Goal: Navigation & Orientation: Find specific page/section

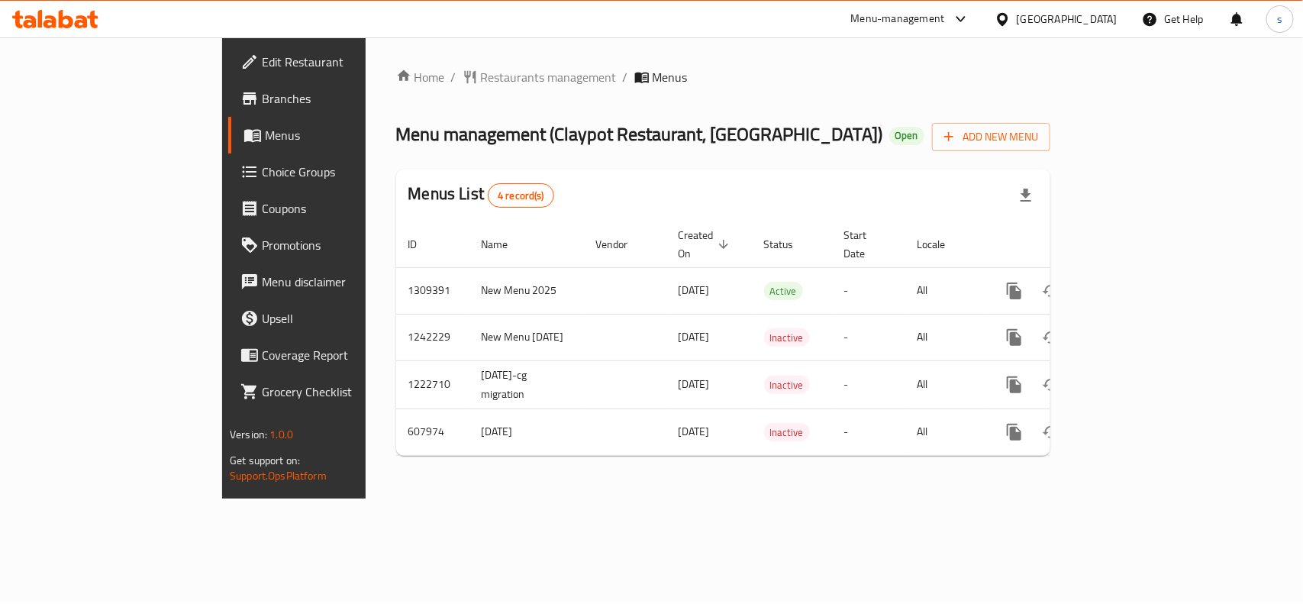
click at [1057, 21] on div "[GEOGRAPHIC_DATA]" at bounding box center [1067, 19] width 101 height 17
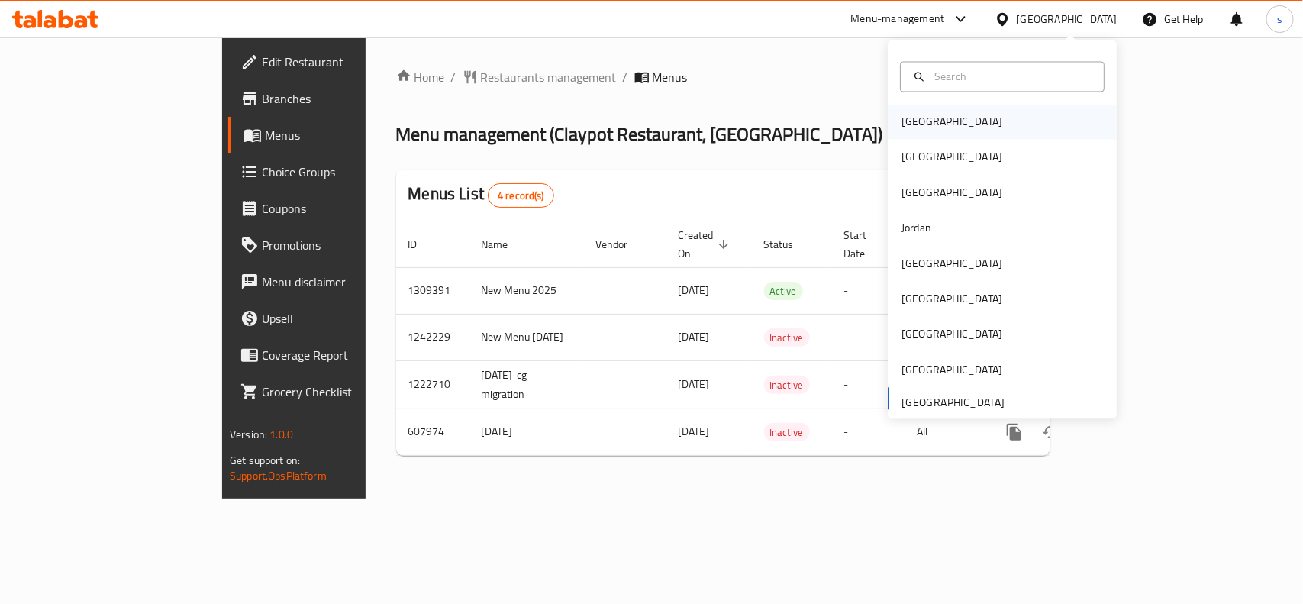
click at [914, 126] on div "[GEOGRAPHIC_DATA]" at bounding box center [951, 122] width 101 height 17
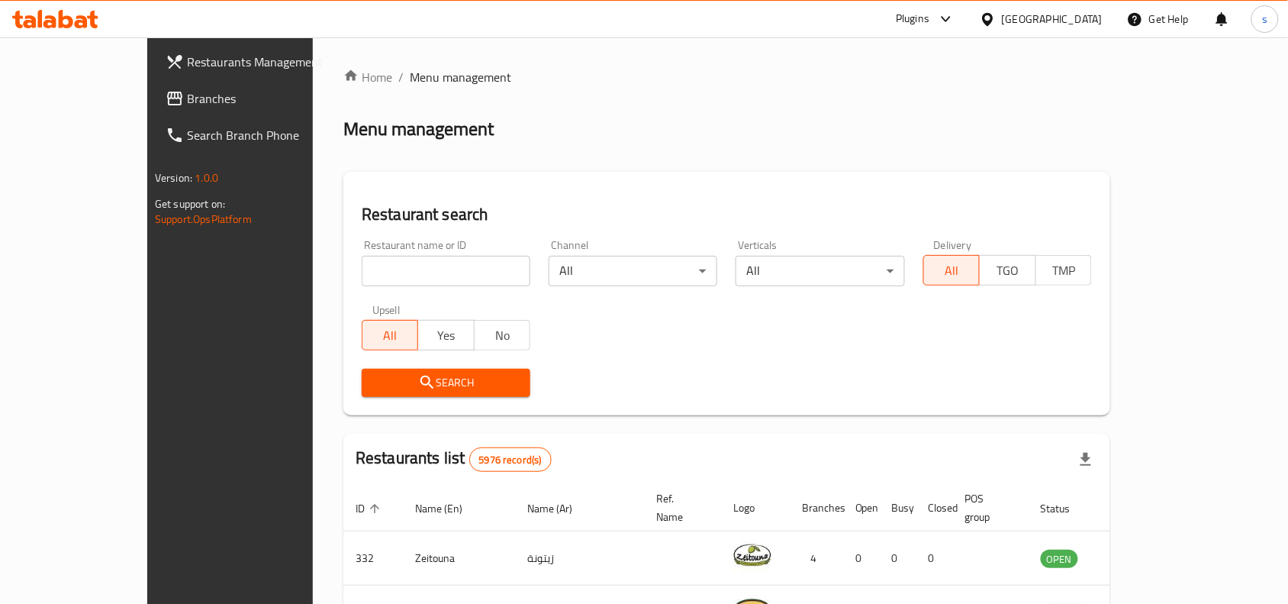
drag, startPoint x: 1090, startPoint y: 21, endPoint x: 1088, endPoint y: 33, distance: 12.4
click at [1090, 21] on div "[GEOGRAPHIC_DATA]" at bounding box center [1052, 19] width 101 height 17
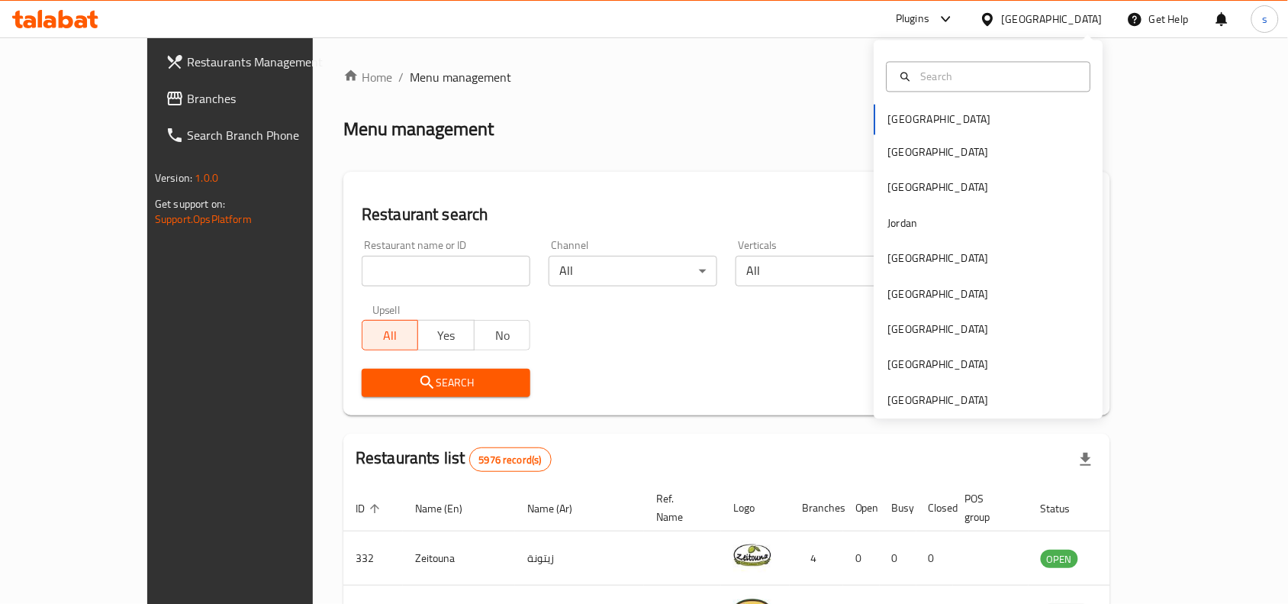
click at [943, 411] on div "Bahrain Egypt Iraq Jordan Kuwait Oman Qatar Saudi Arabia United Arab Emirates" at bounding box center [989, 229] width 229 height 379
click at [943, 398] on div "[GEOGRAPHIC_DATA]" at bounding box center [938, 400] width 101 height 17
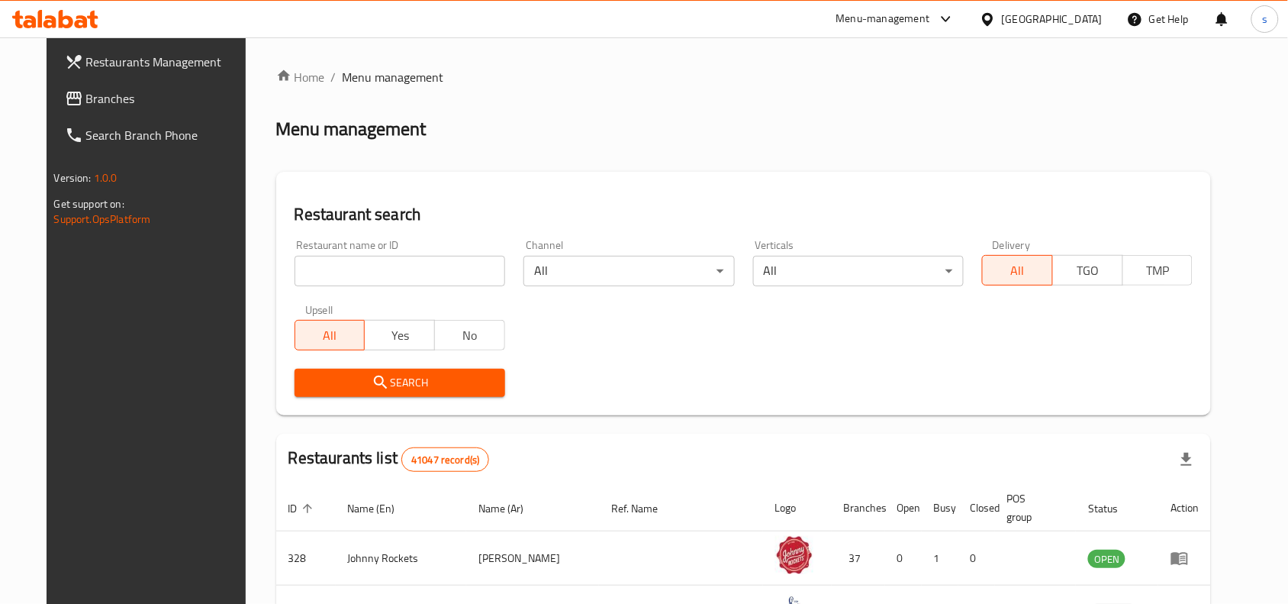
click at [86, 97] on span "Branches" at bounding box center [167, 98] width 163 height 18
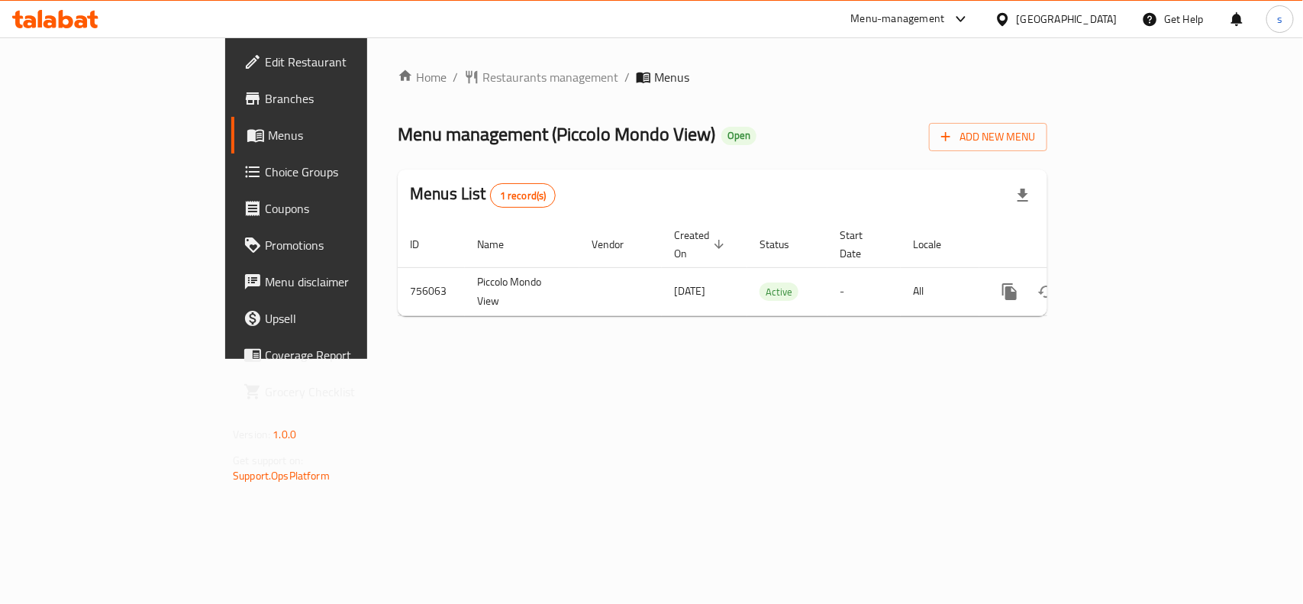
drag, startPoint x: 1072, startPoint y: 17, endPoint x: 1067, endPoint y: 23, distance: 8.1
click at [1072, 17] on div "[GEOGRAPHIC_DATA]" at bounding box center [1067, 19] width 101 height 17
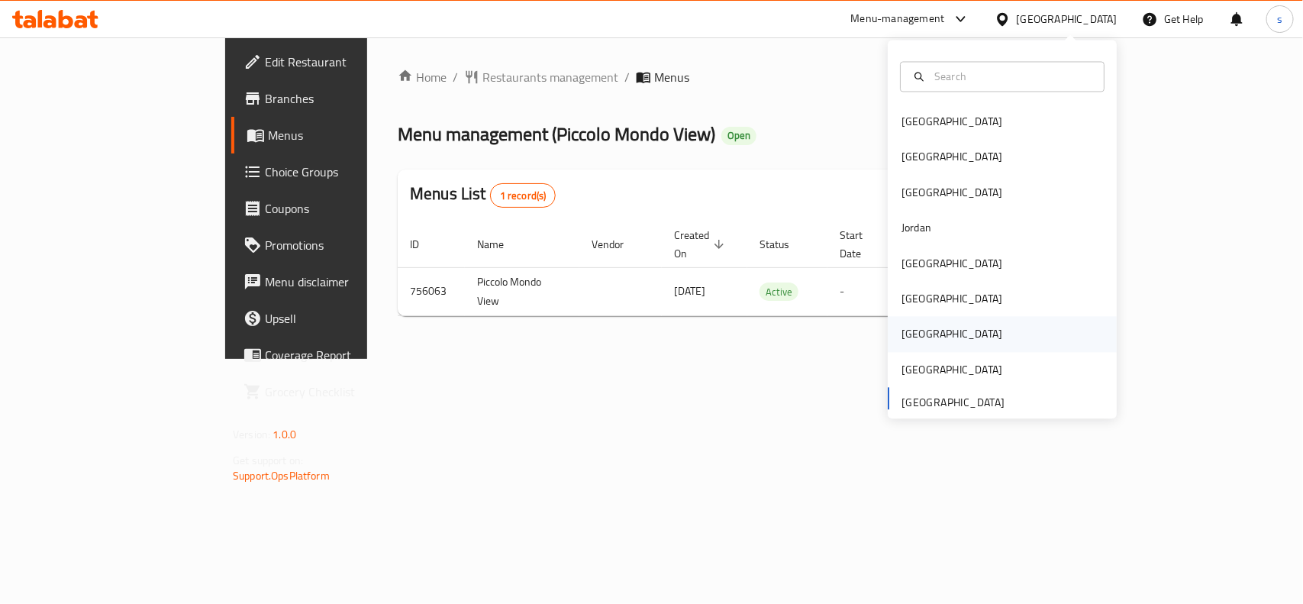
click at [901, 326] on div "[GEOGRAPHIC_DATA]" at bounding box center [951, 334] width 101 height 17
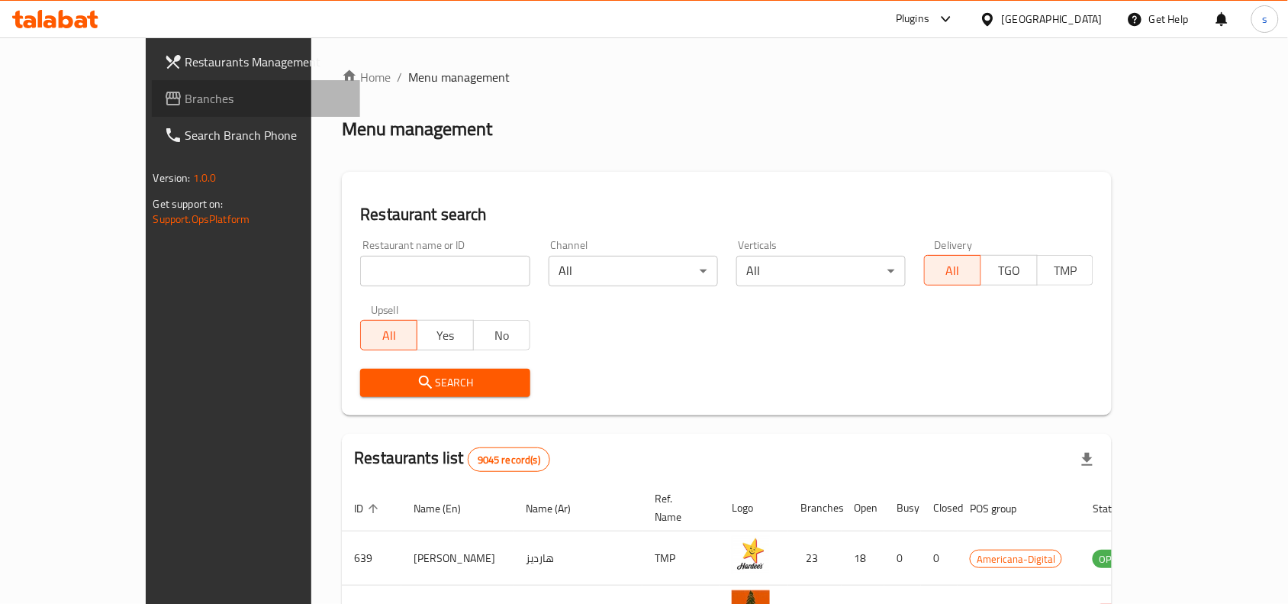
click at [185, 93] on span "Branches" at bounding box center [266, 98] width 163 height 18
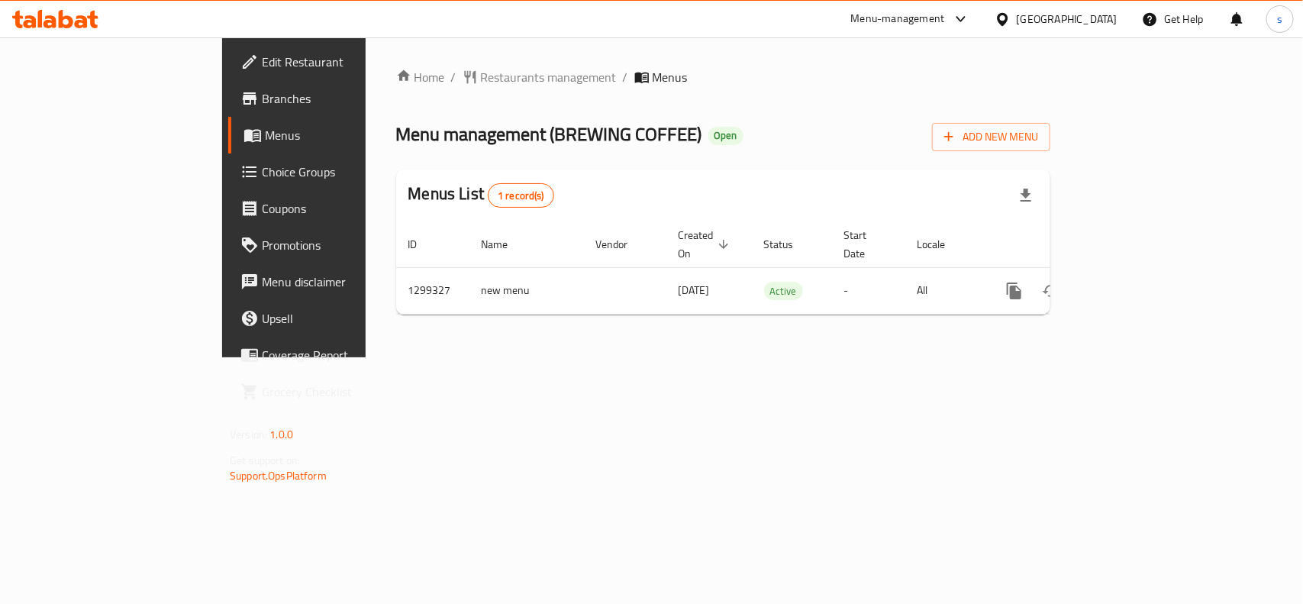
click at [1024, 19] on div "[GEOGRAPHIC_DATA]" at bounding box center [1067, 19] width 101 height 17
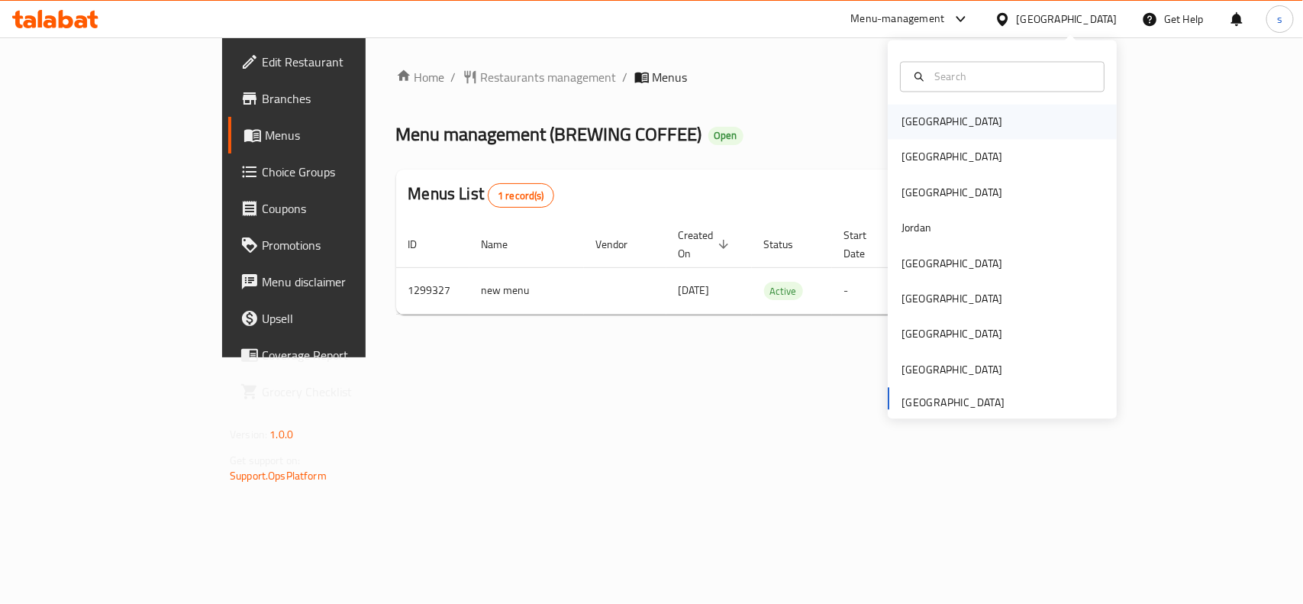
click at [901, 119] on div "[GEOGRAPHIC_DATA]" at bounding box center [951, 122] width 101 height 17
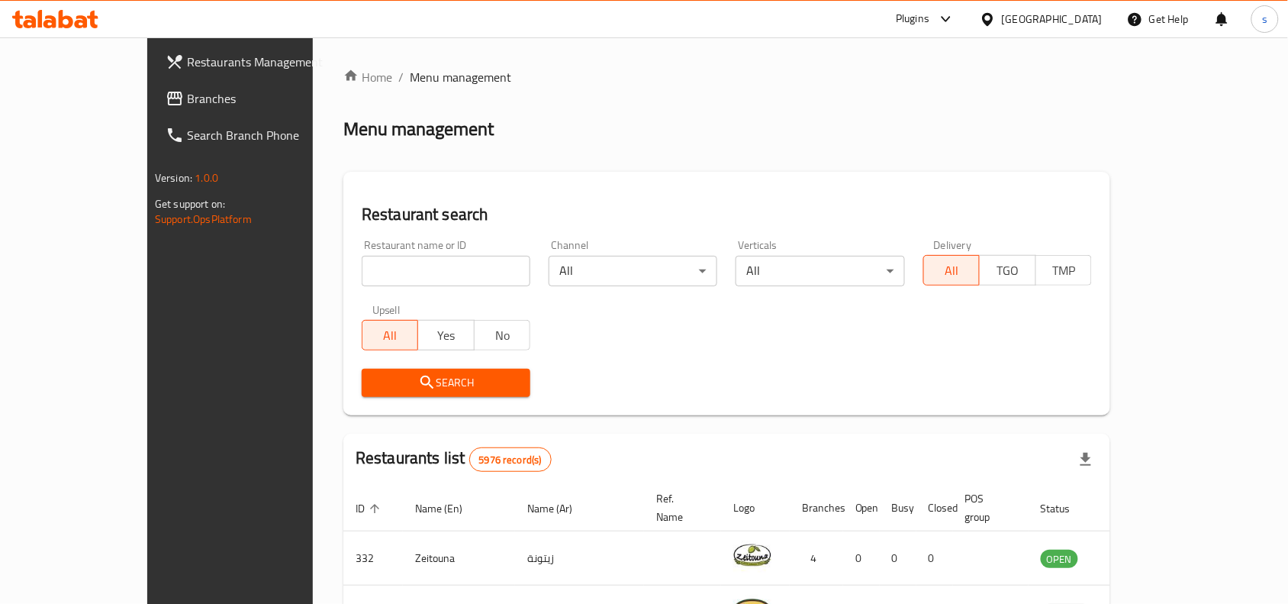
click at [1067, 12] on div "[GEOGRAPHIC_DATA]" at bounding box center [1052, 19] width 101 height 17
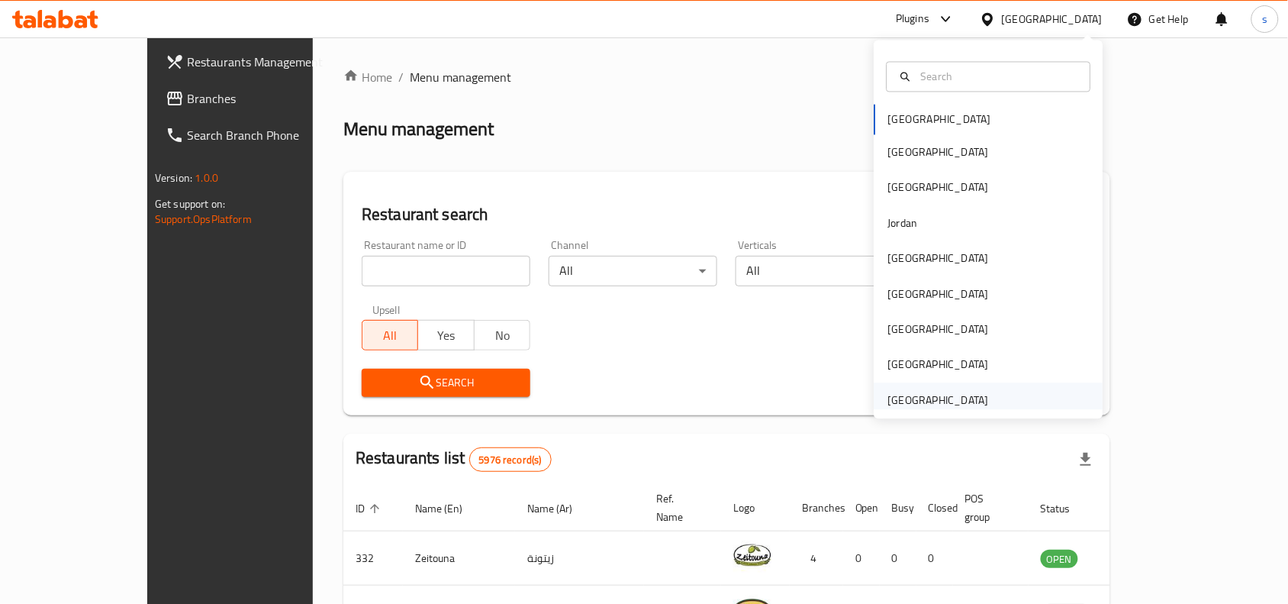
click at [940, 401] on div "[GEOGRAPHIC_DATA]" at bounding box center [938, 400] width 101 height 17
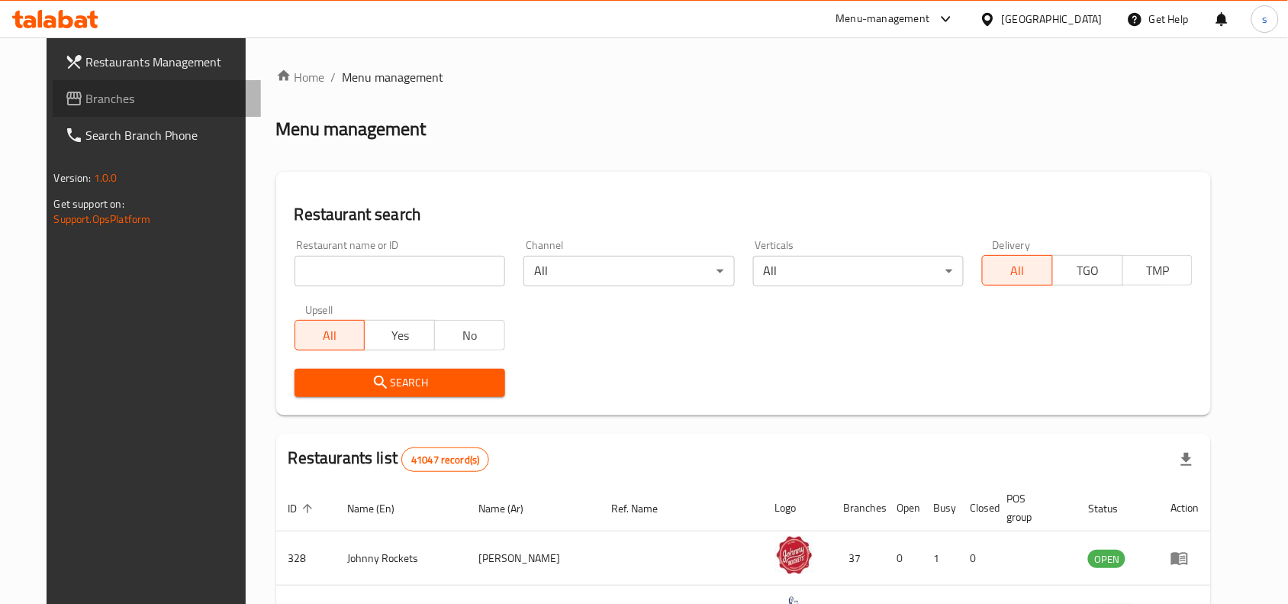
click at [86, 103] on span "Branches" at bounding box center [167, 98] width 163 height 18
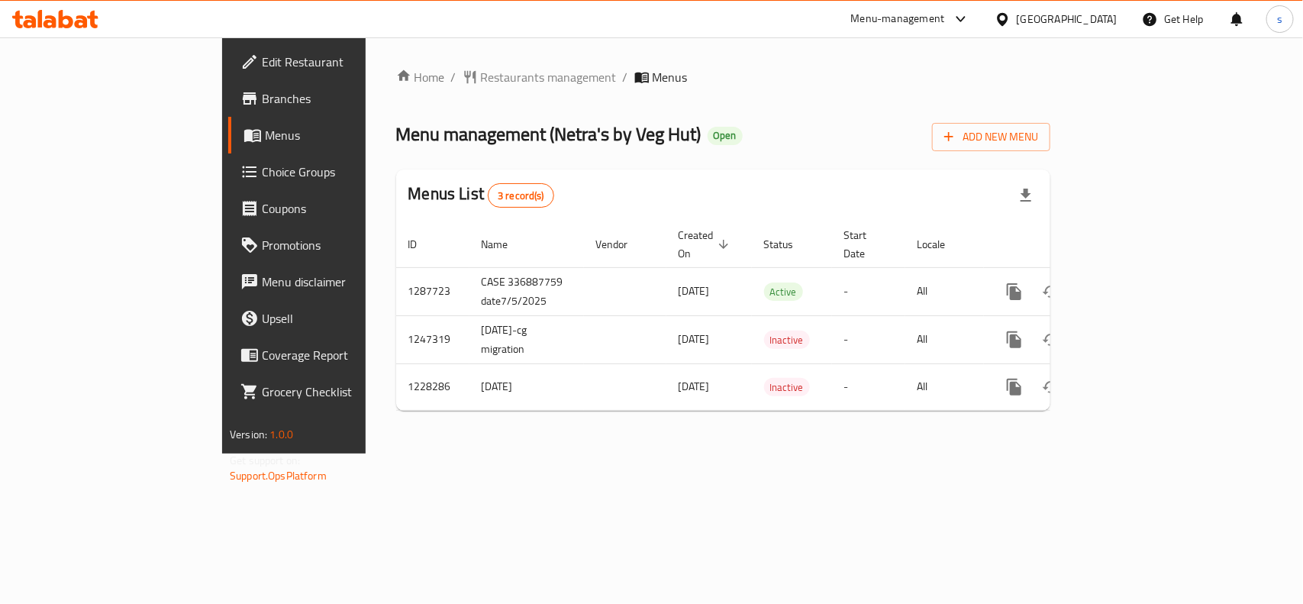
click at [1043, 21] on div "[GEOGRAPHIC_DATA]" at bounding box center [1067, 19] width 101 height 17
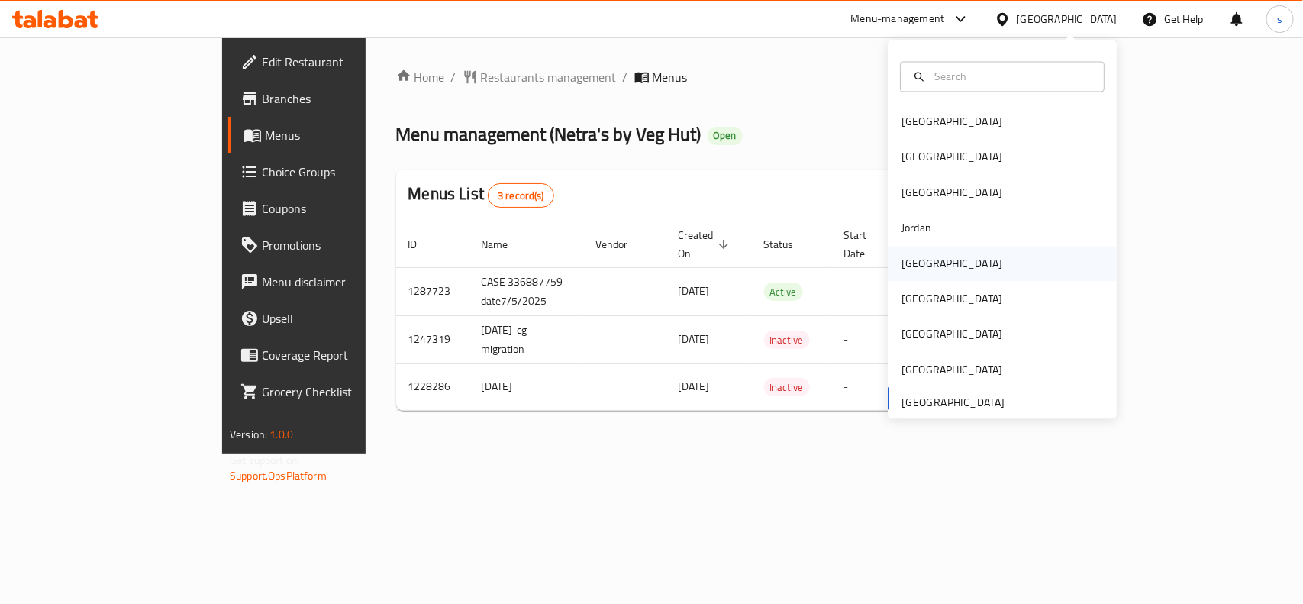
click at [909, 267] on div "[GEOGRAPHIC_DATA]" at bounding box center [951, 263] width 101 height 17
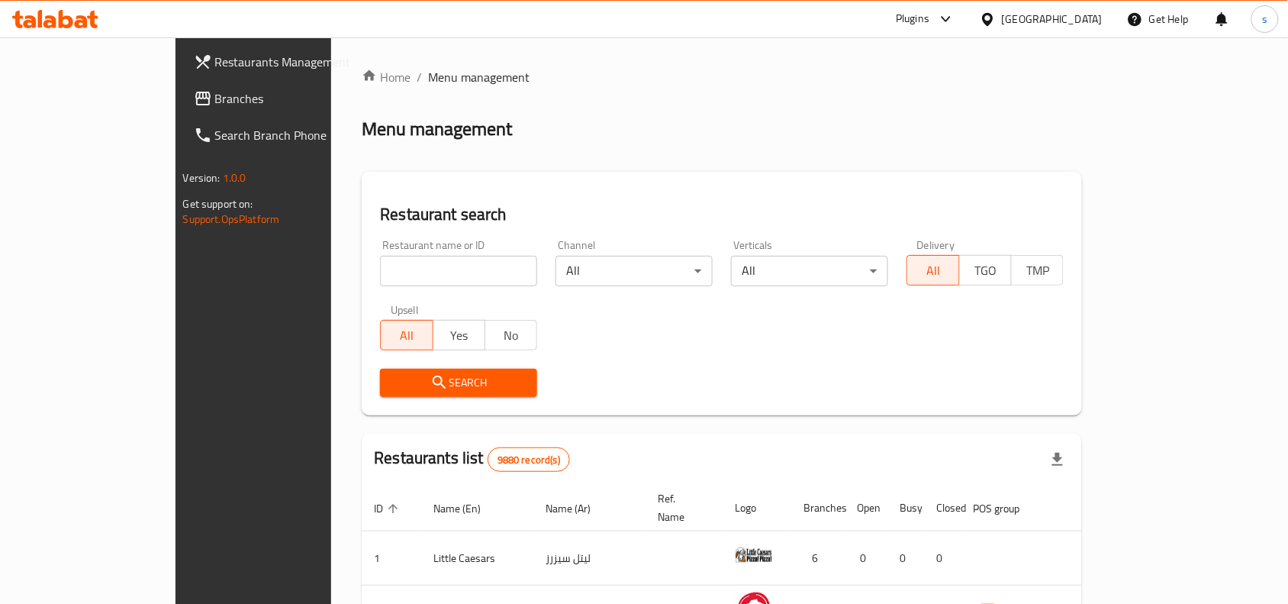
click at [215, 98] on span "Branches" at bounding box center [296, 98] width 163 height 18
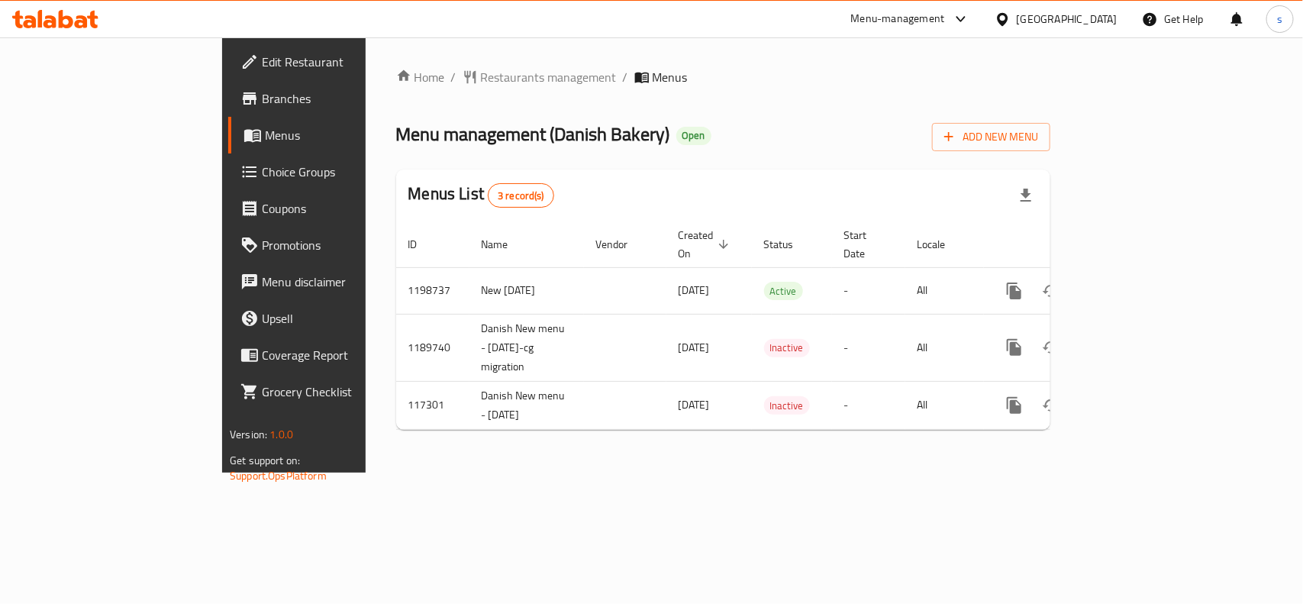
click at [1107, 18] on div "[GEOGRAPHIC_DATA]" at bounding box center [1067, 19] width 101 height 17
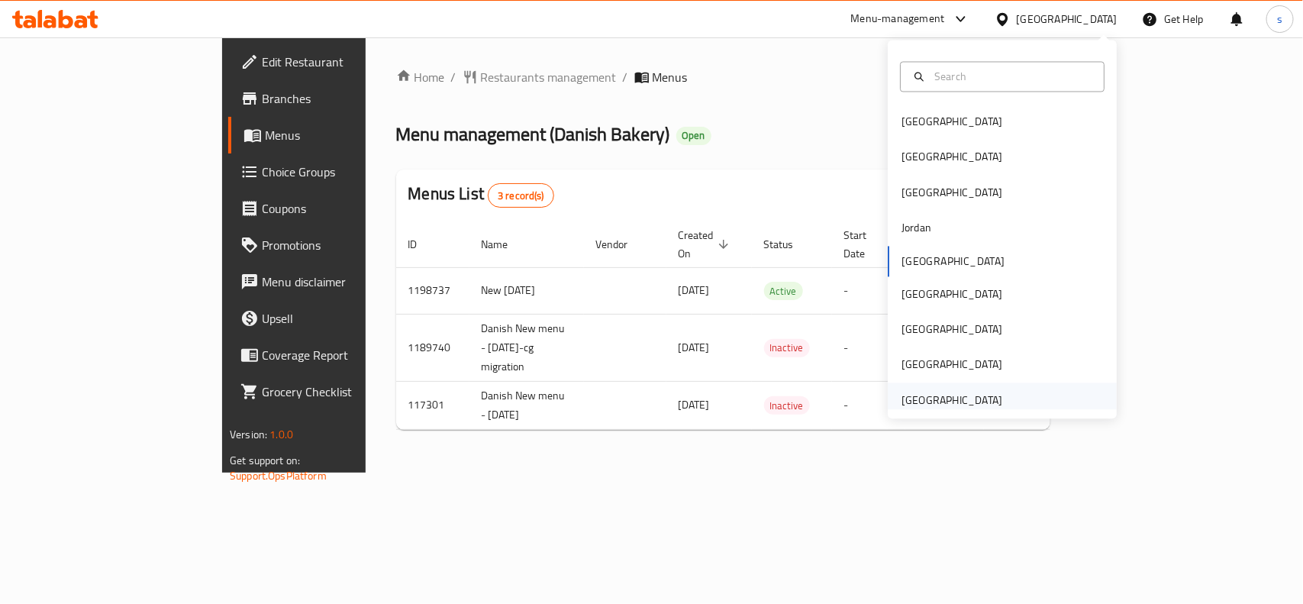
click at [943, 398] on div "[GEOGRAPHIC_DATA]" at bounding box center [951, 400] width 101 height 17
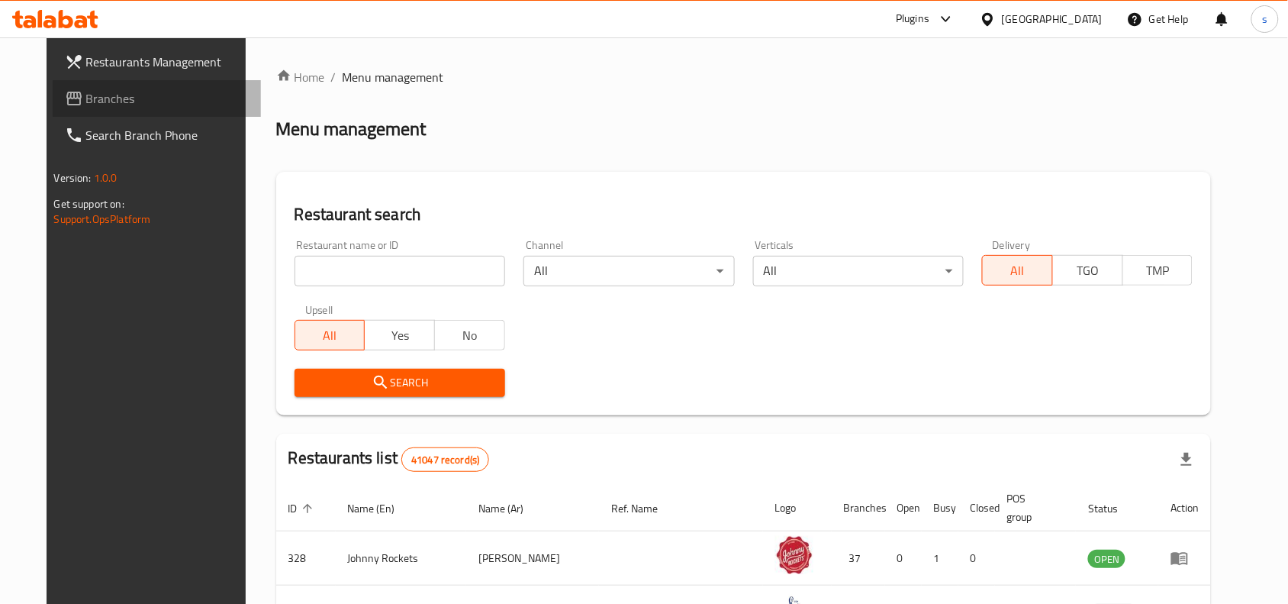
click at [86, 102] on span "Branches" at bounding box center [167, 98] width 163 height 18
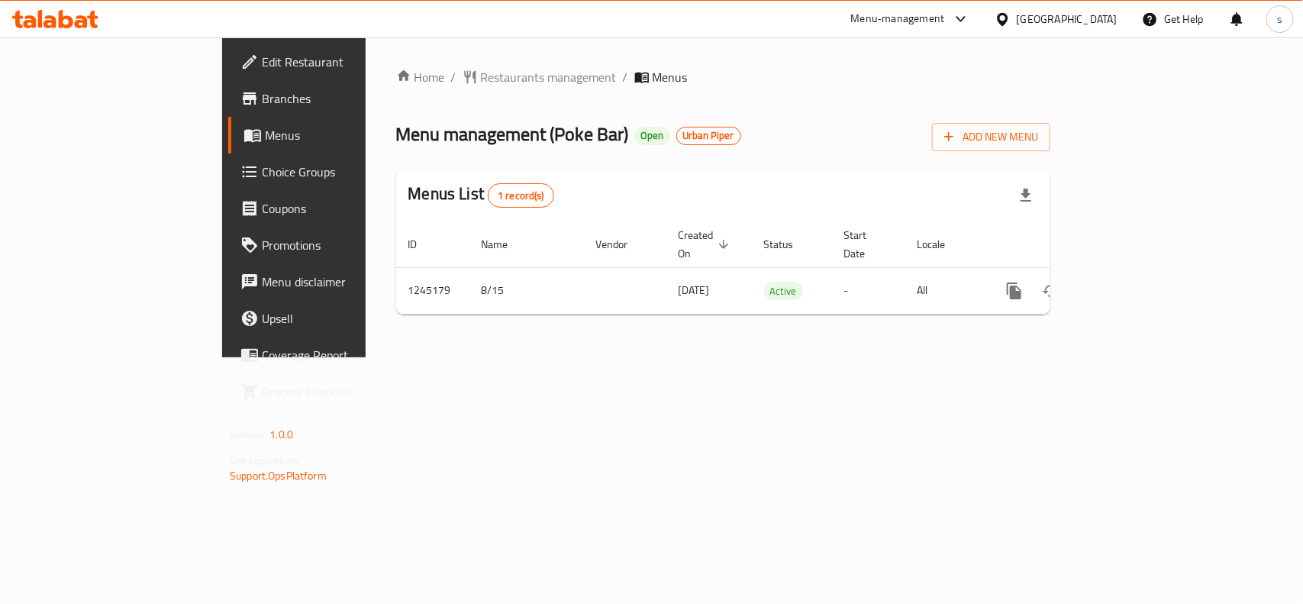
click at [1097, 16] on div "[GEOGRAPHIC_DATA]" at bounding box center [1067, 19] width 101 height 17
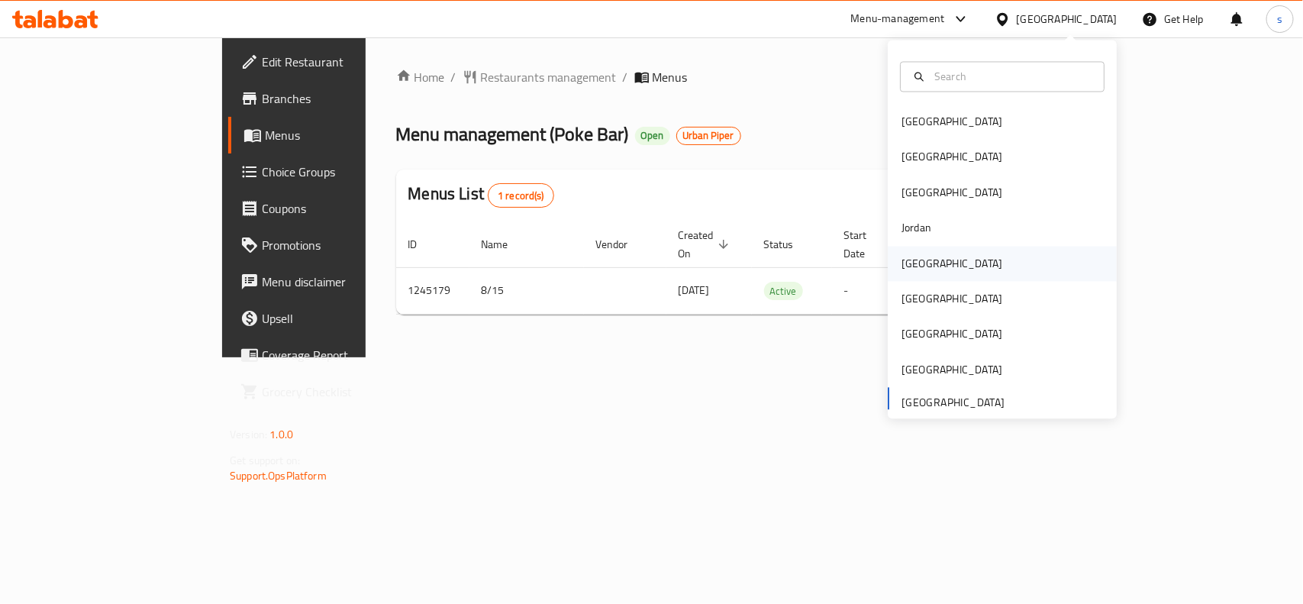
click at [912, 267] on div "[GEOGRAPHIC_DATA]" at bounding box center [951, 263] width 101 height 17
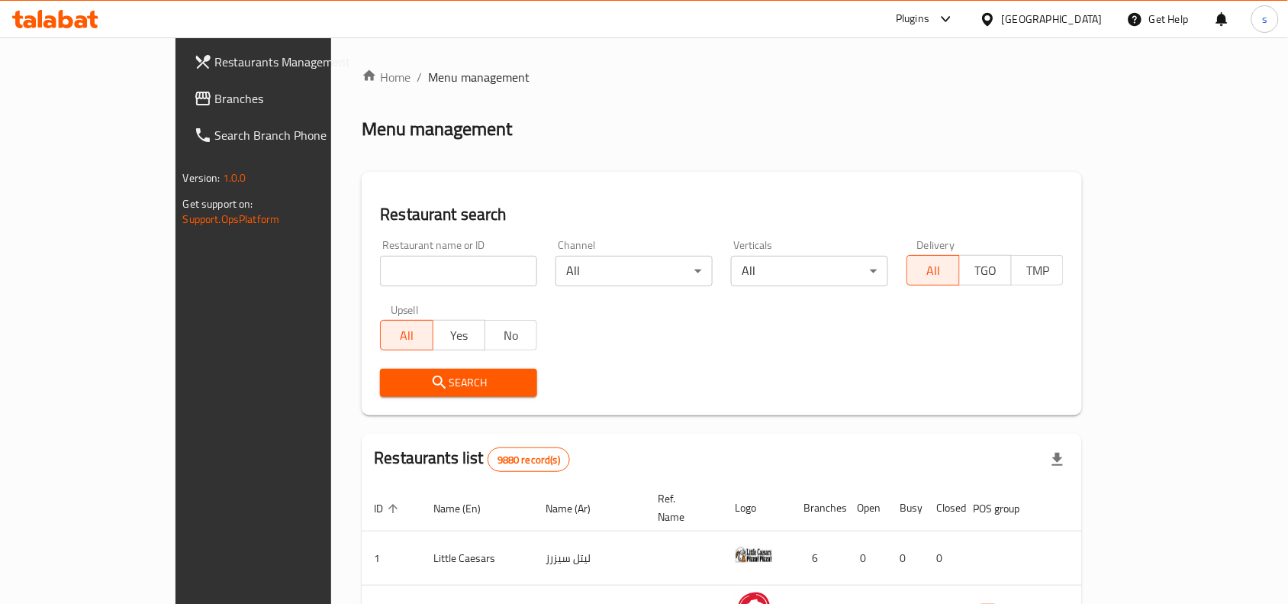
click at [215, 92] on span "Branches" at bounding box center [296, 98] width 163 height 18
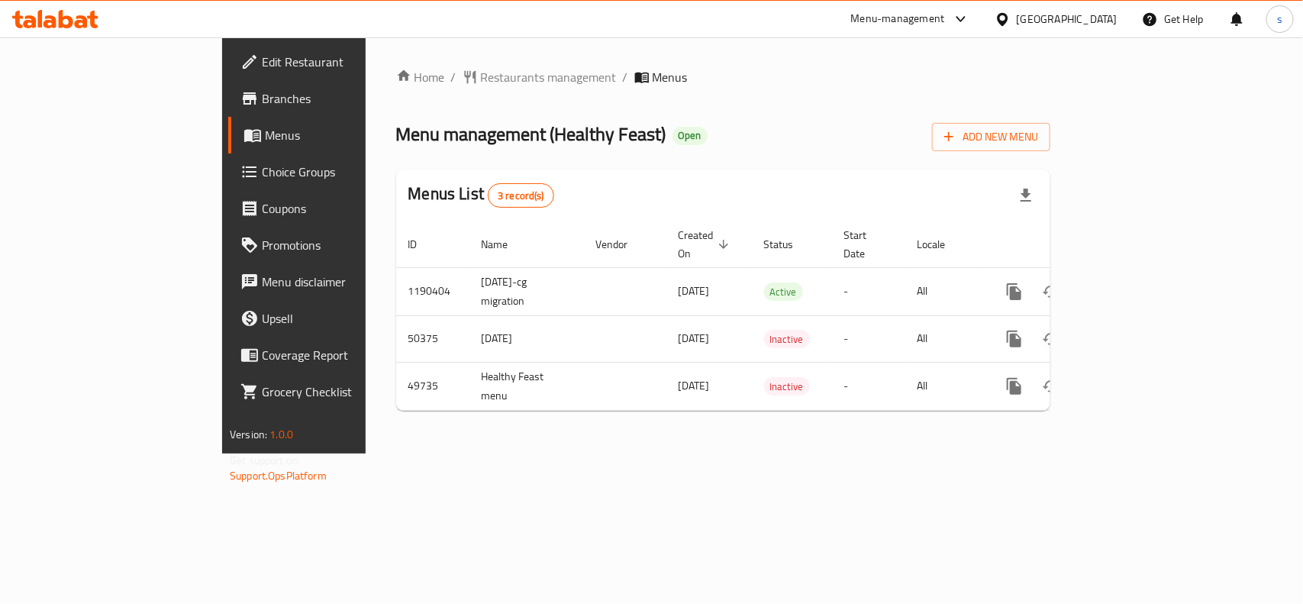
click at [1107, 16] on div "[GEOGRAPHIC_DATA]" at bounding box center [1067, 19] width 101 height 17
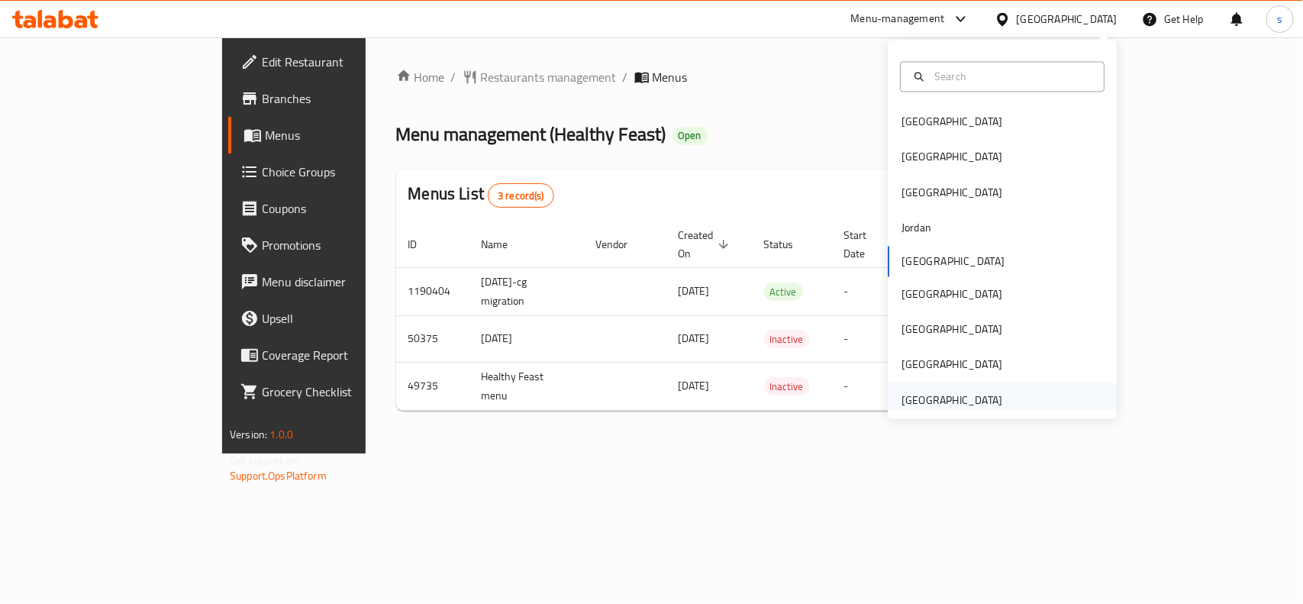
click at [932, 398] on div "[GEOGRAPHIC_DATA]" at bounding box center [951, 400] width 101 height 17
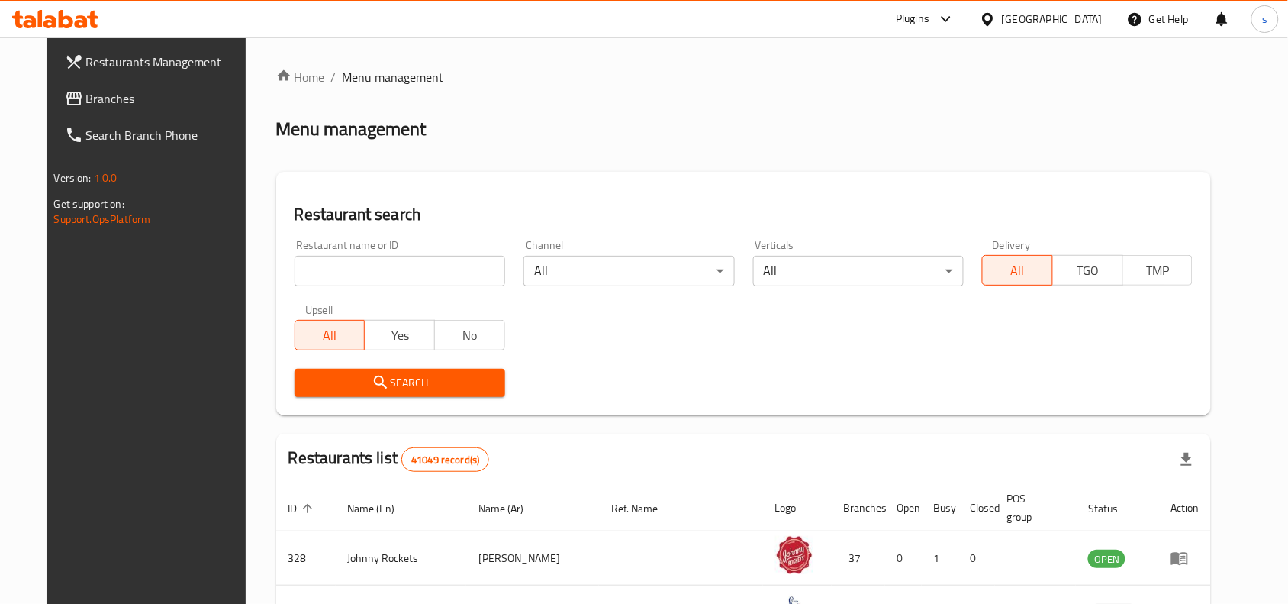
drag, startPoint x: 57, startPoint y: 102, endPoint x: 40, endPoint y: 113, distance: 20.3
click at [86, 102] on span "Branches" at bounding box center [167, 98] width 163 height 18
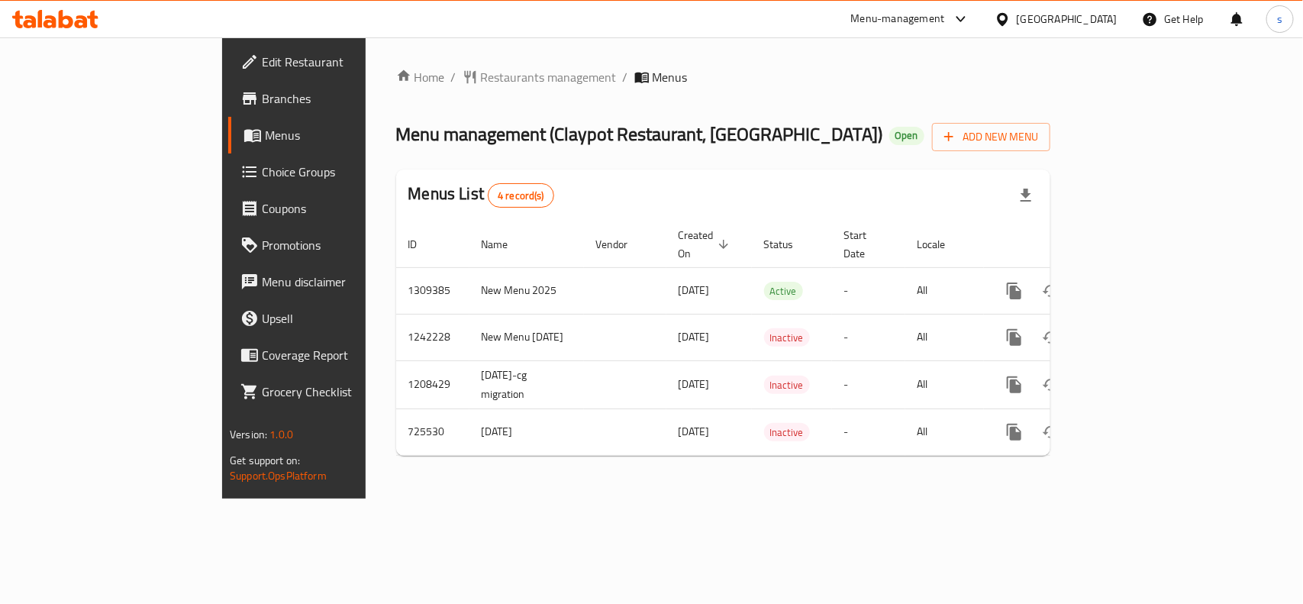
click at [1082, 21] on div "[GEOGRAPHIC_DATA]" at bounding box center [1067, 19] width 101 height 17
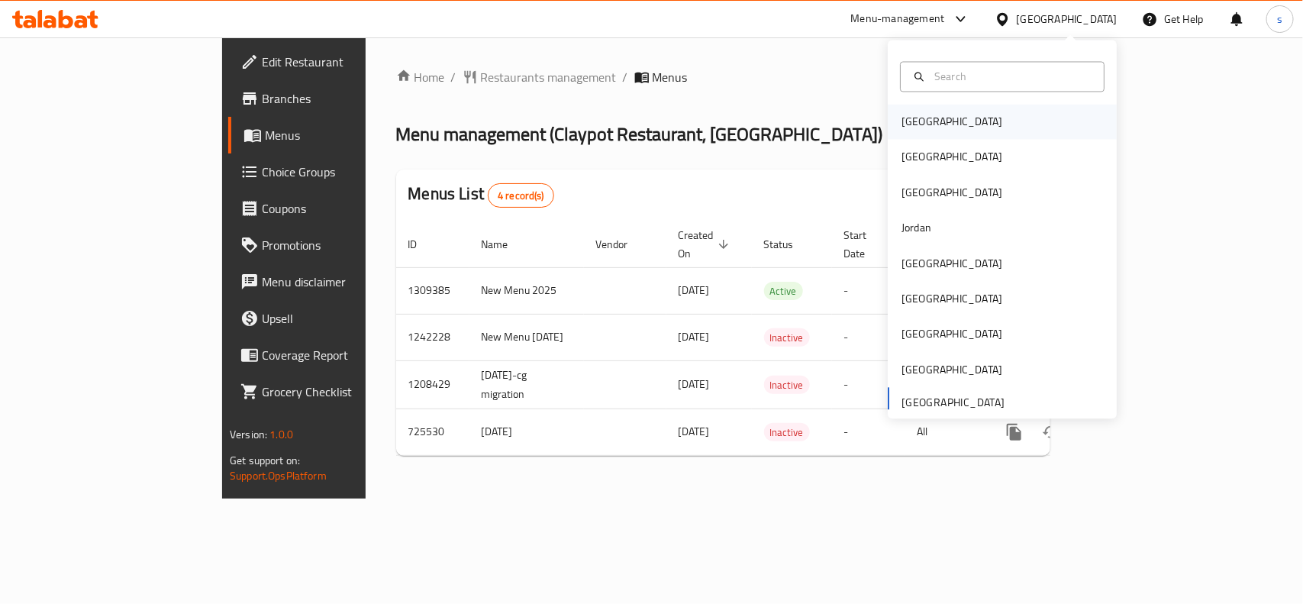
click at [901, 122] on div "[GEOGRAPHIC_DATA]" at bounding box center [951, 122] width 101 height 17
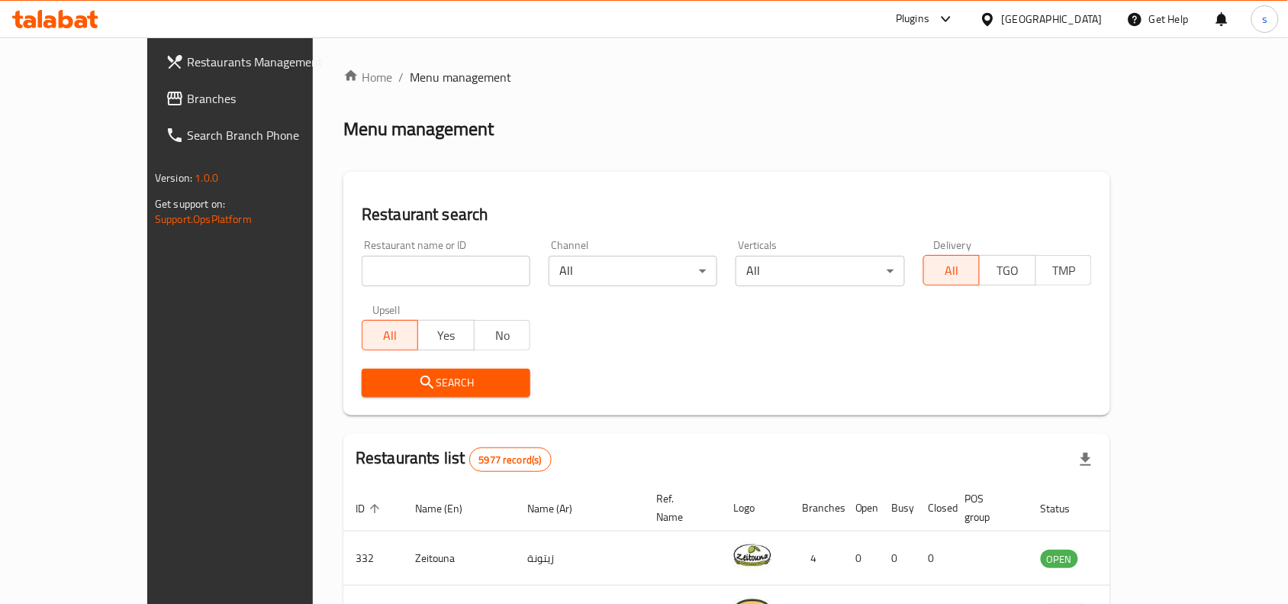
click at [1093, 20] on div "[GEOGRAPHIC_DATA]" at bounding box center [1052, 19] width 101 height 17
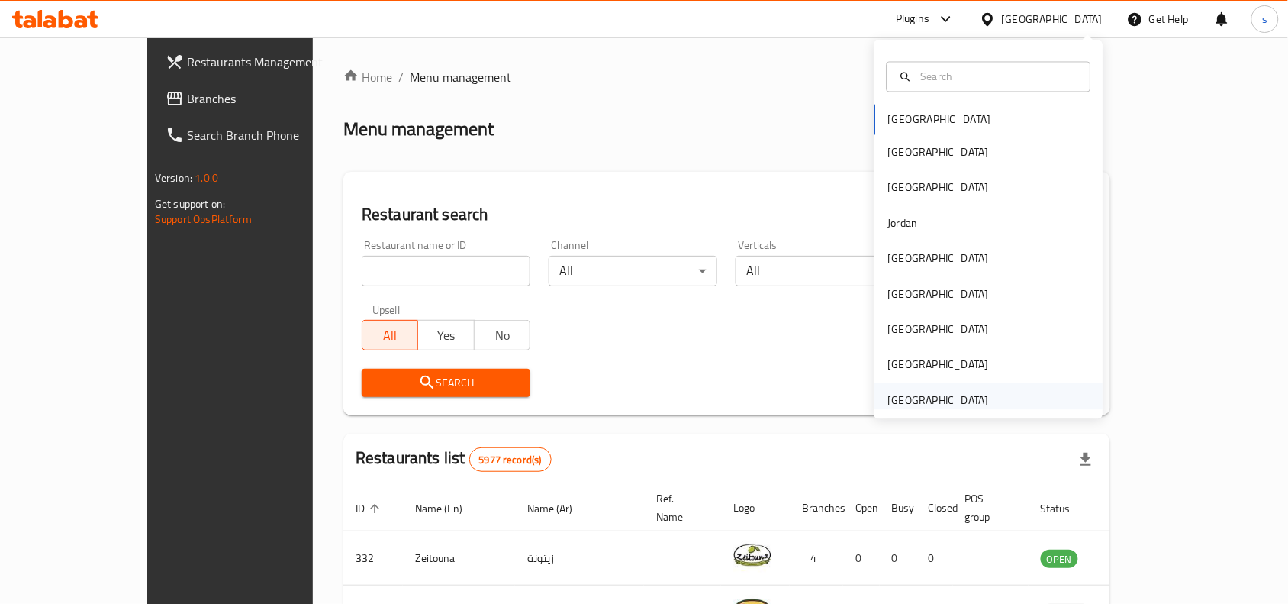
click at [917, 395] on div "[GEOGRAPHIC_DATA]" at bounding box center [938, 400] width 101 height 17
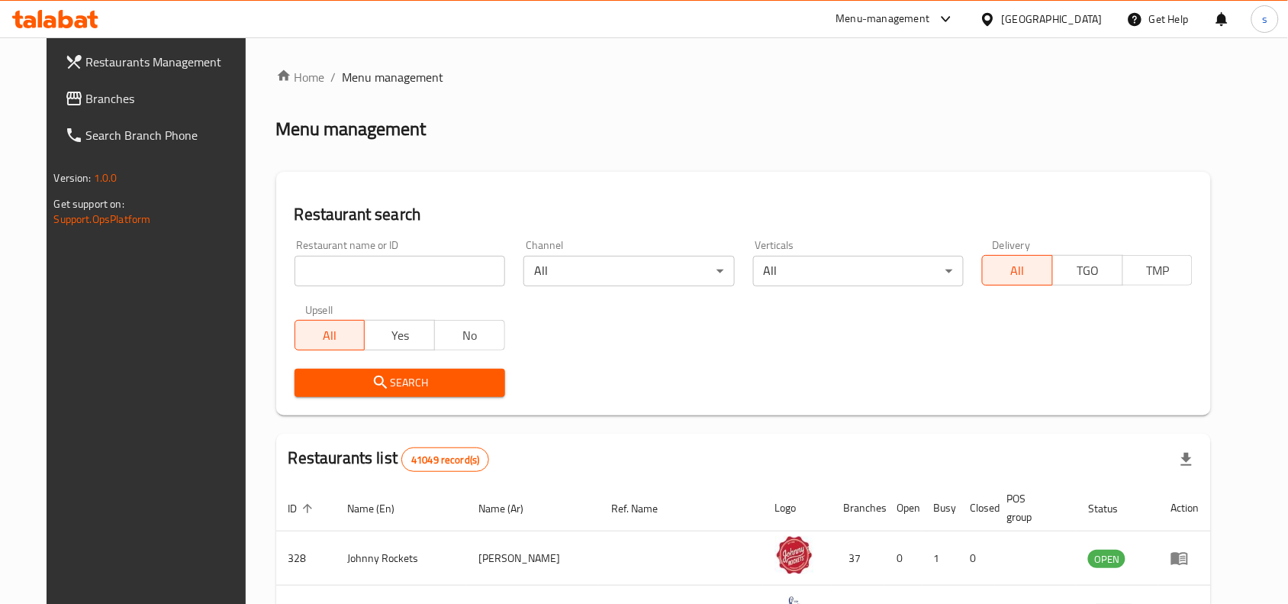
click at [53, 109] on link "Branches" at bounding box center [157, 98] width 209 height 37
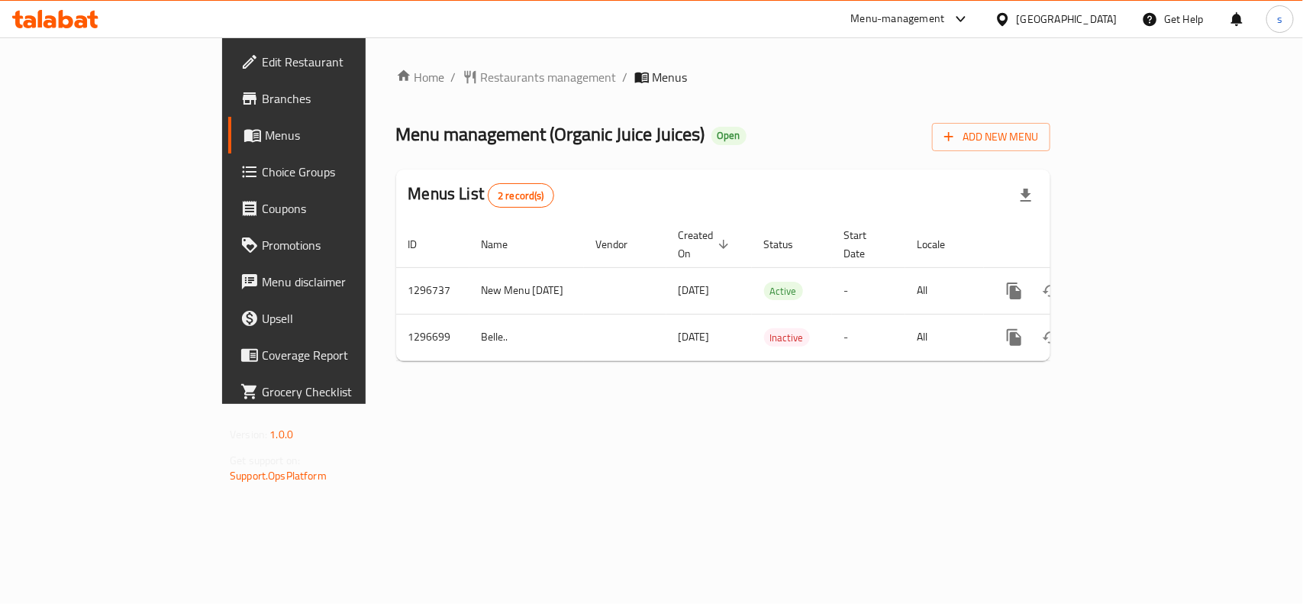
click at [1066, 9] on div "[GEOGRAPHIC_DATA]" at bounding box center [1055, 19] width 147 height 37
click at [1078, 12] on div "[GEOGRAPHIC_DATA]" at bounding box center [1067, 19] width 101 height 17
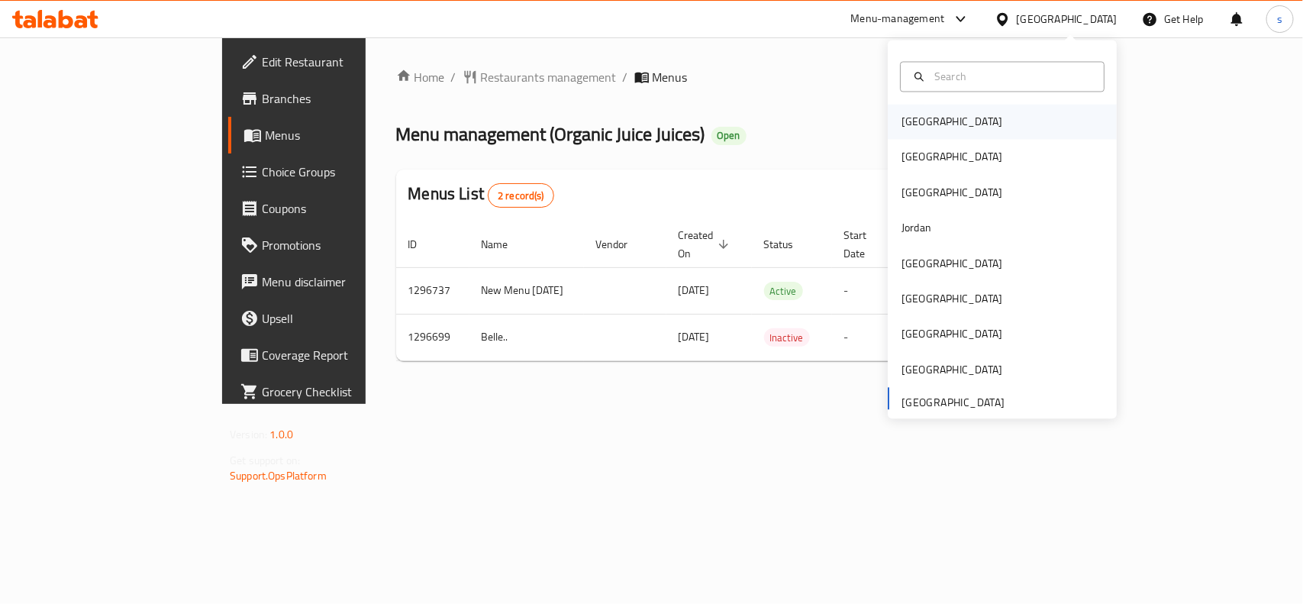
click at [889, 126] on div "[GEOGRAPHIC_DATA]" at bounding box center [951, 122] width 125 height 35
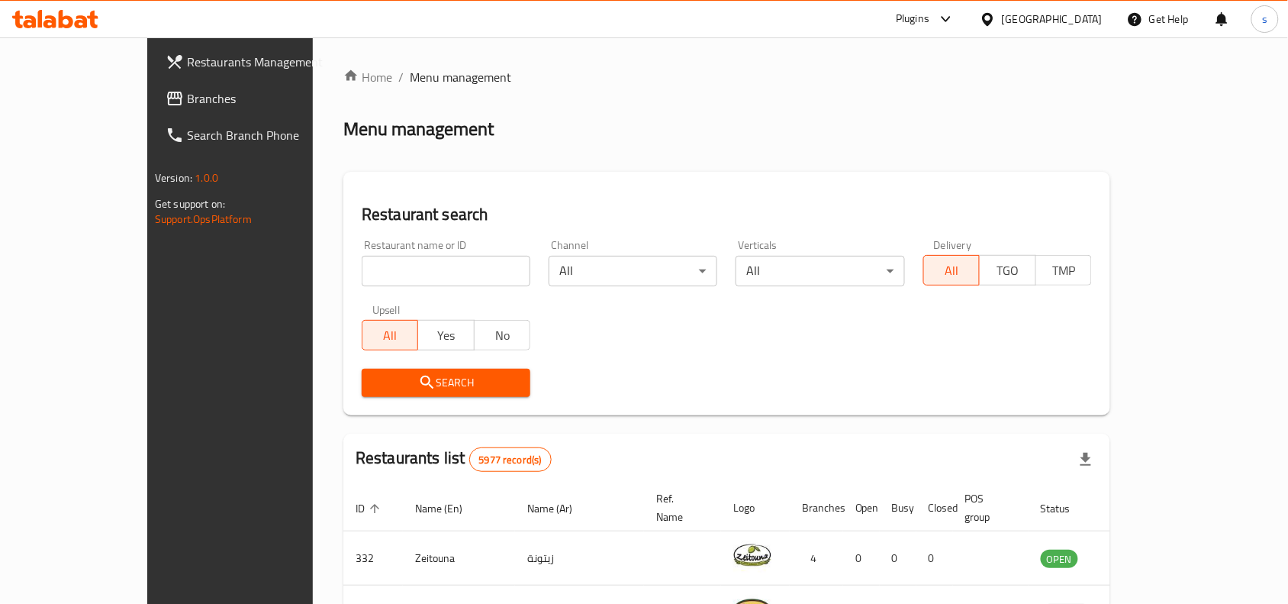
click at [1092, 24] on div "[GEOGRAPHIC_DATA]" at bounding box center [1052, 19] width 101 height 17
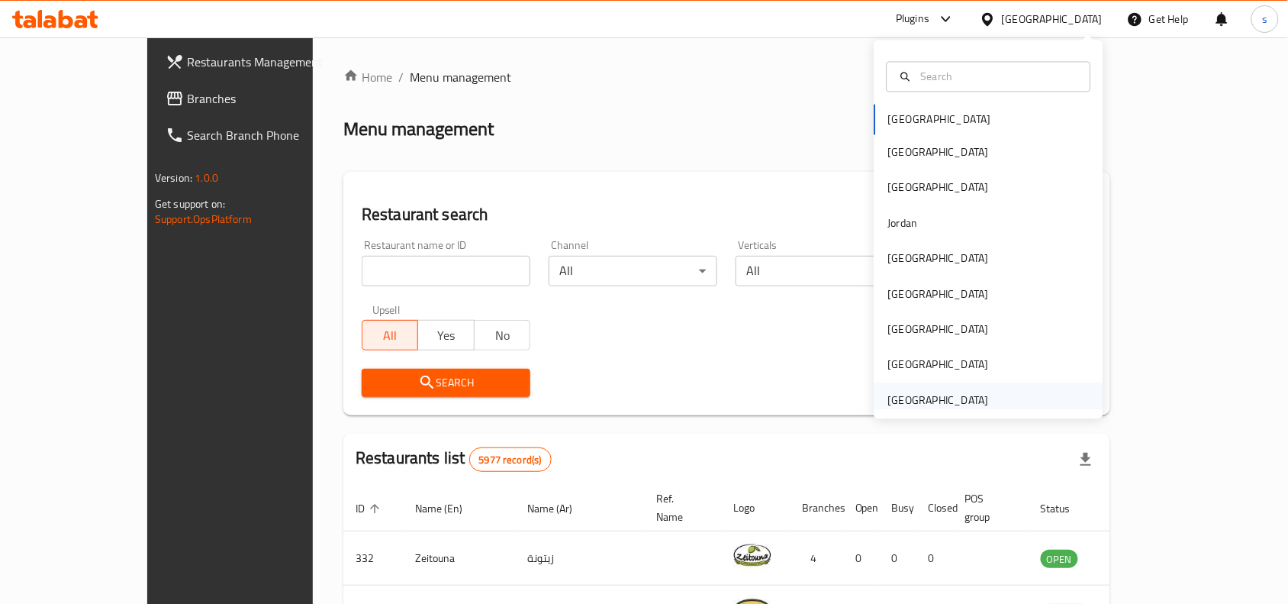
click at [944, 395] on div "[GEOGRAPHIC_DATA]" at bounding box center [938, 400] width 101 height 17
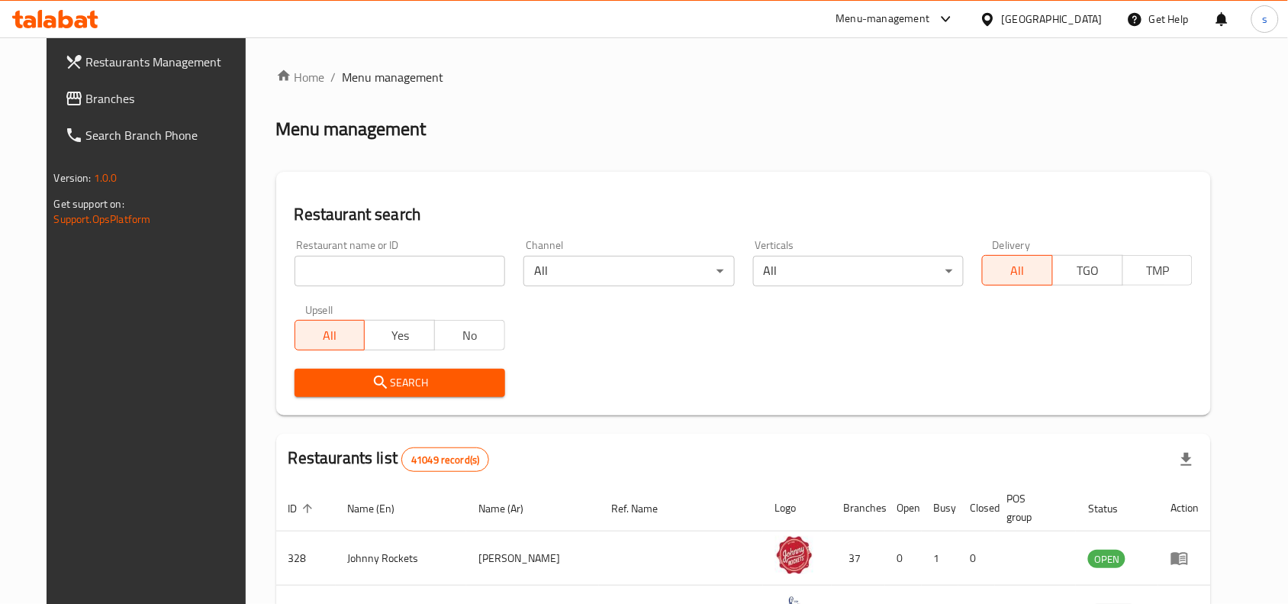
click at [86, 101] on span "Branches" at bounding box center [167, 98] width 163 height 18
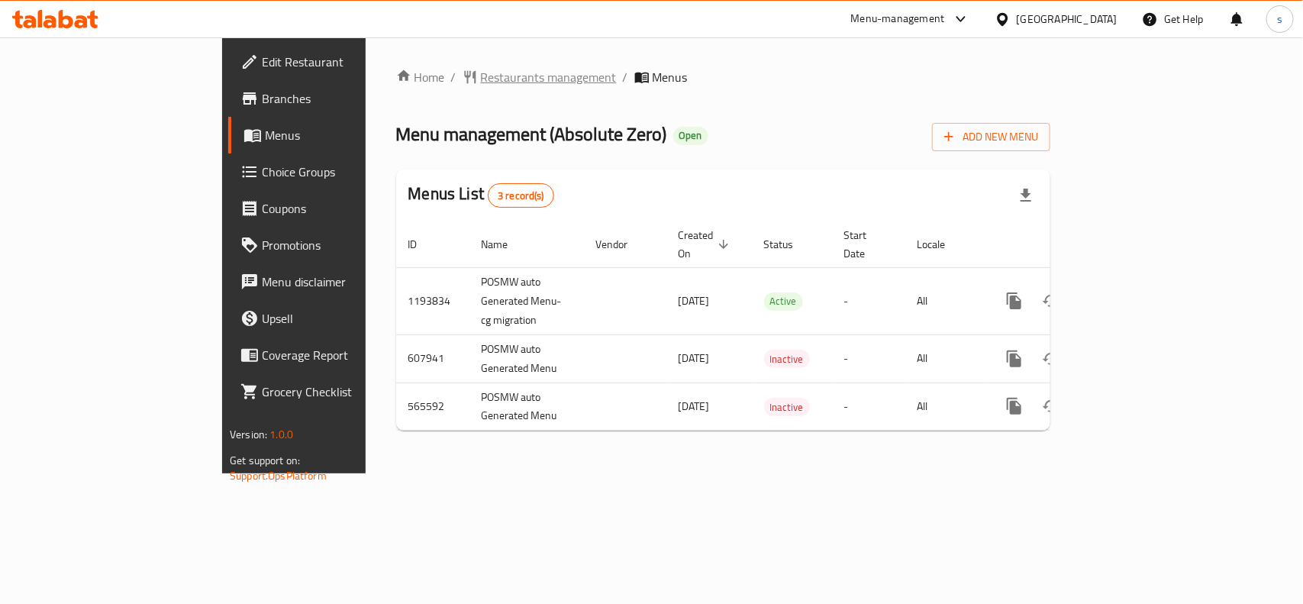
click at [481, 78] on span "Restaurants management" at bounding box center [549, 77] width 136 height 18
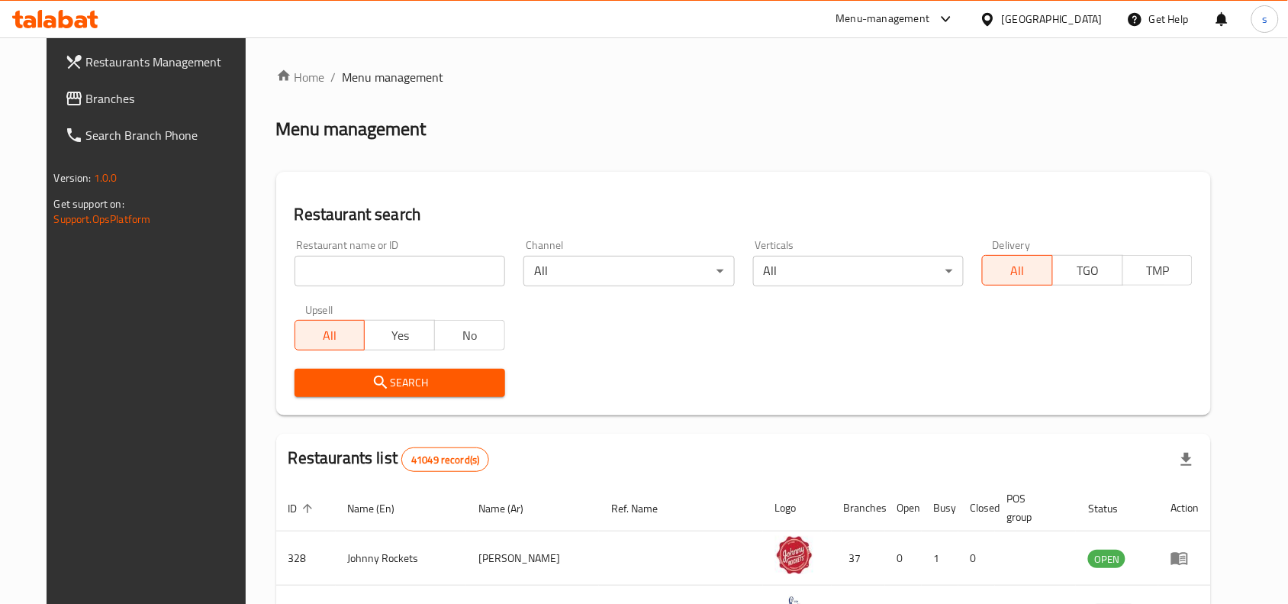
click at [330, 272] on input "search" at bounding box center [400, 271] width 211 height 31
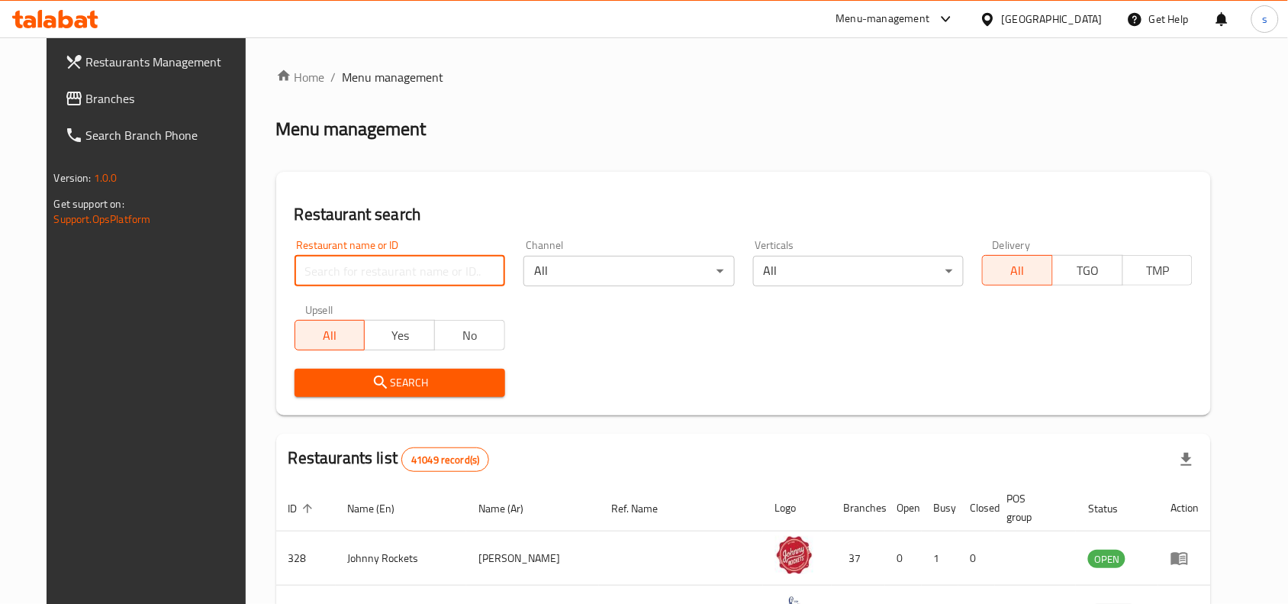
paste input "13865"
type input "13865"
click at [372, 379] on icon "submit" at bounding box center [381, 382] width 18 height 18
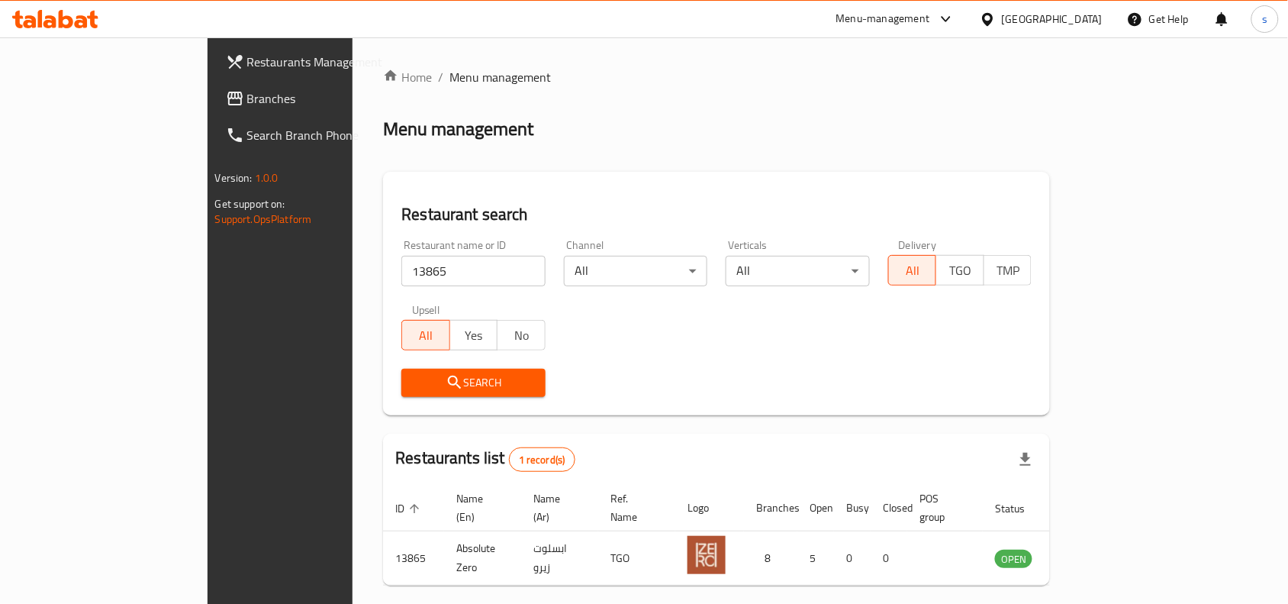
click at [1040, 19] on div "[GEOGRAPHIC_DATA]" at bounding box center [1052, 19] width 101 height 17
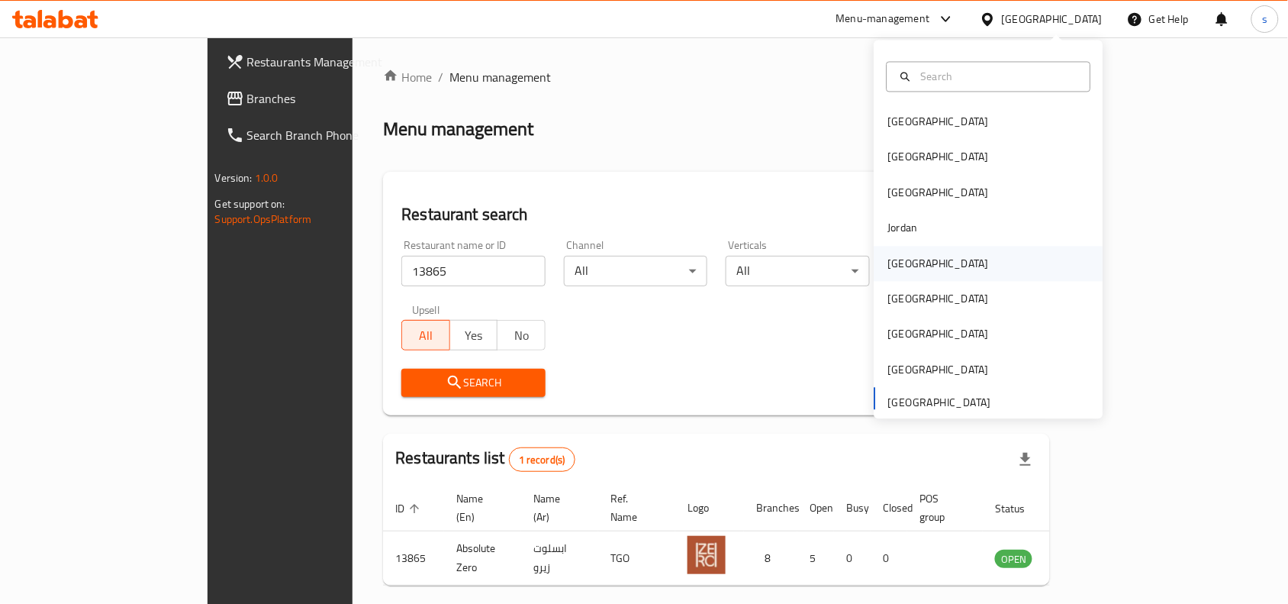
click at [898, 265] on div "[GEOGRAPHIC_DATA]" at bounding box center [938, 263] width 101 height 17
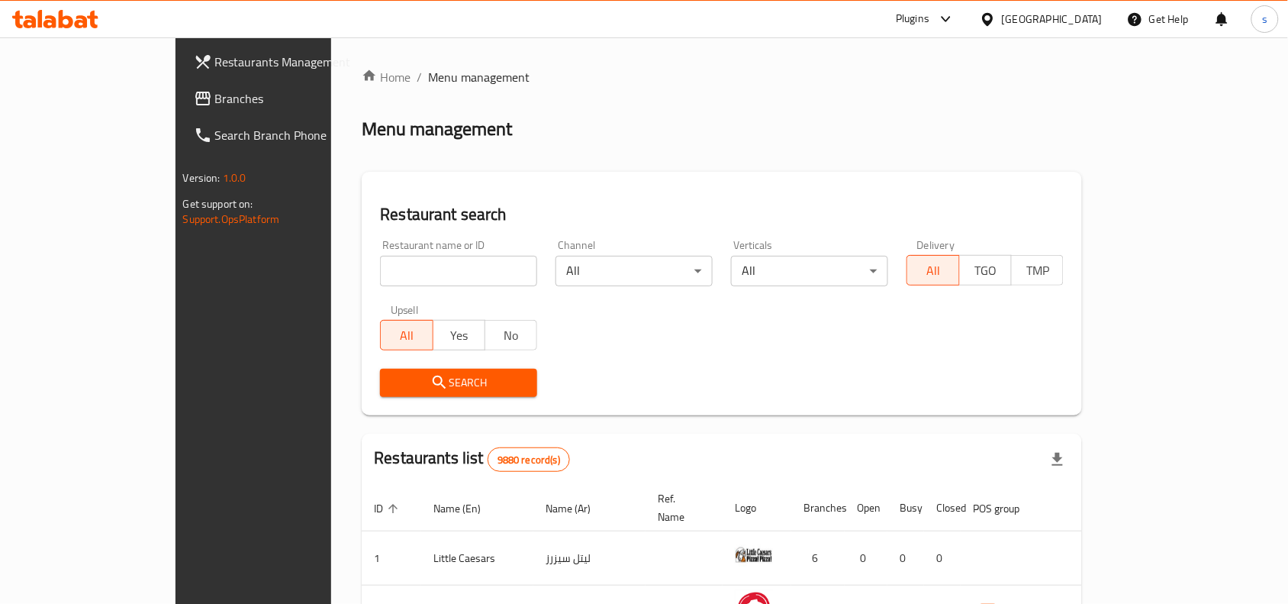
click at [215, 92] on span "Branches" at bounding box center [296, 98] width 163 height 18
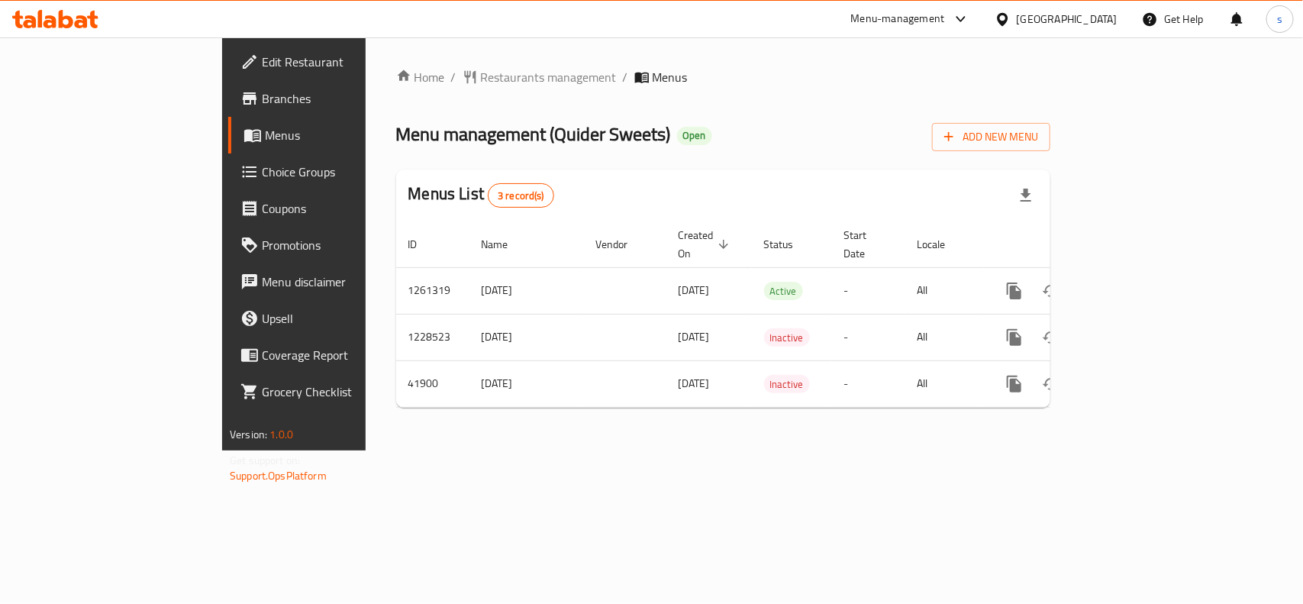
click at [1085, 14] on div "[GEOGRAPHIC_DATA]" at bounding box center [1067, 19] width 101 height 17
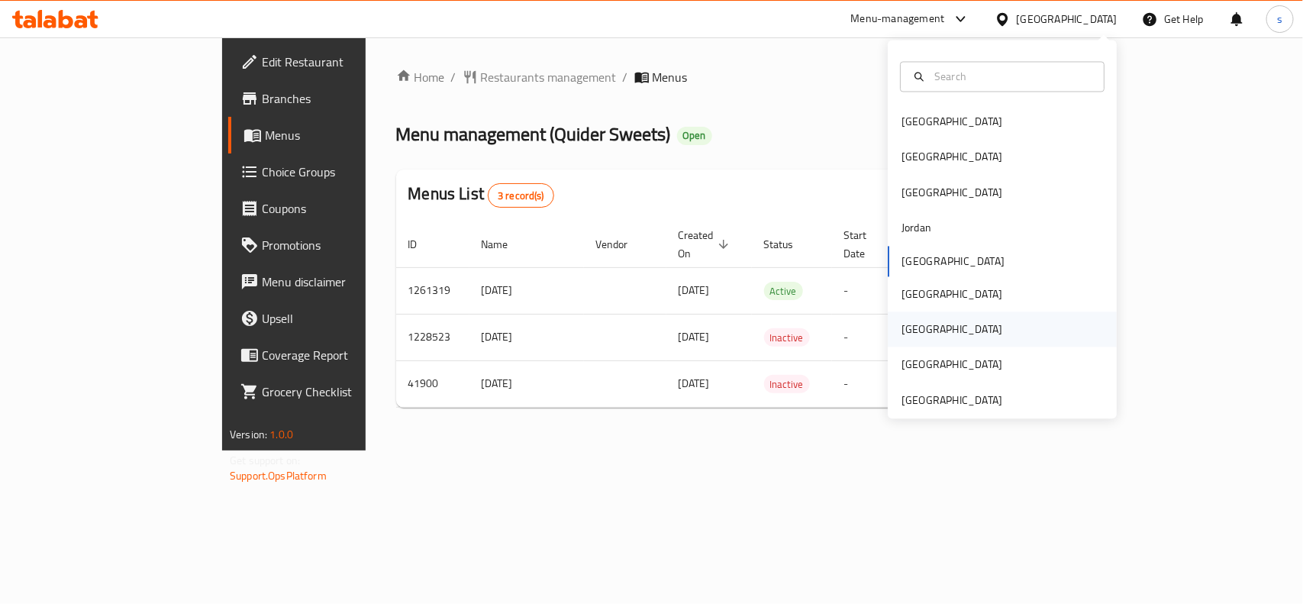
click at [901, 327] on div "[GEOGRAPHIC_DATA]" at bounding box center [951, 329] width 101 height 17
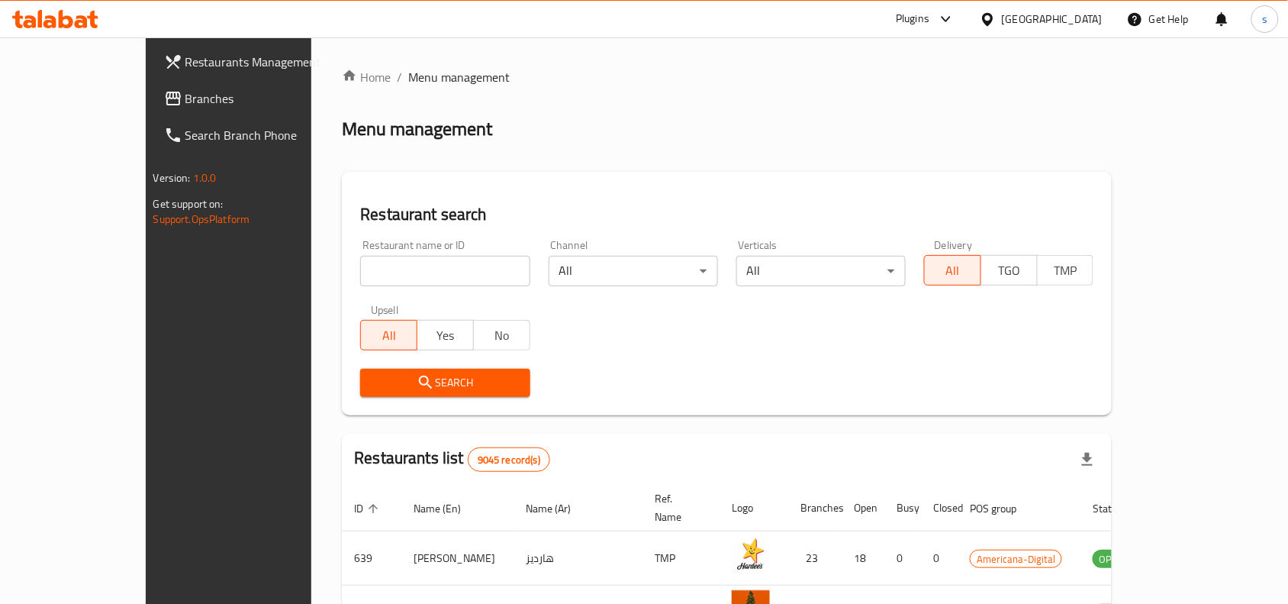
click at [185, 98] on span "Branches" at bounding box center [266, 98] width 163 height 18
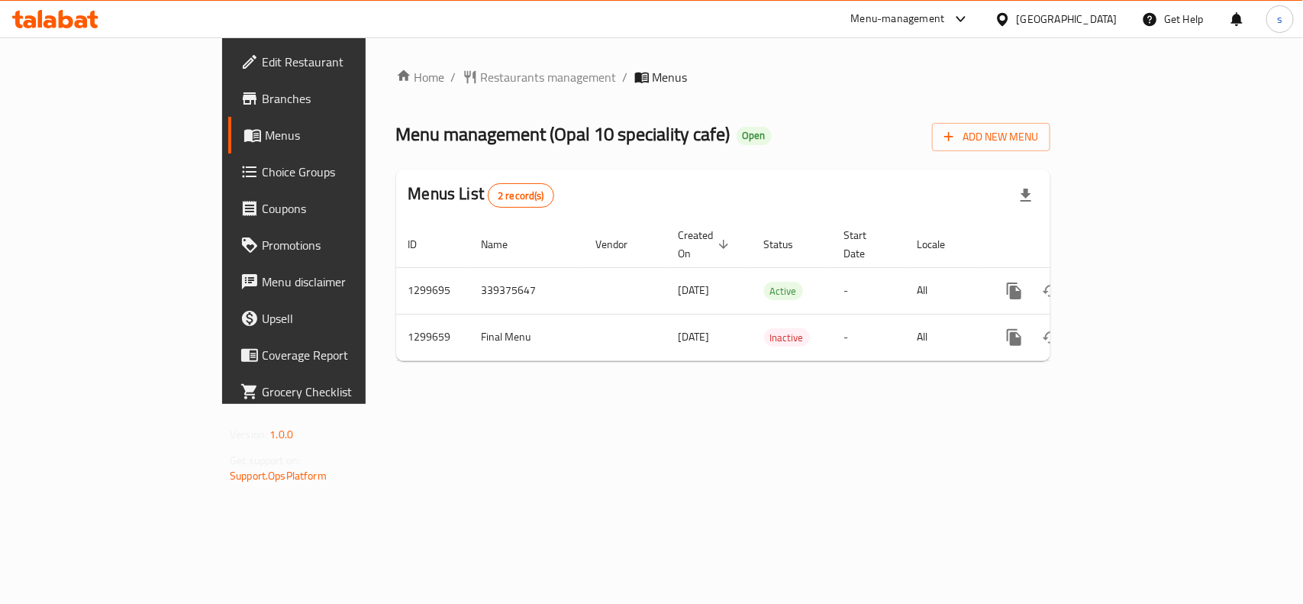
click at [1046, 24] on div "[GEOGRAPHIC_DATA]" at bounding box center [1067, 19] width 101 height 17
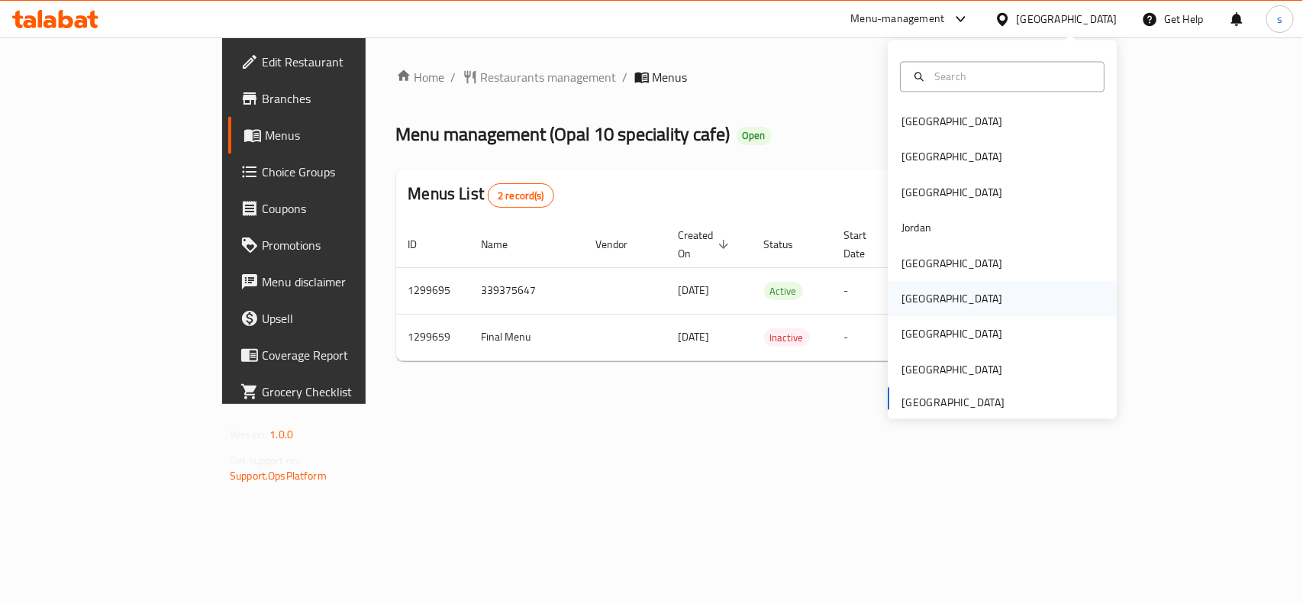
click at [924, 302] on div "[GEOGRAPHIC_DATA]" at bounding box center [951, 299] width 125 height 35
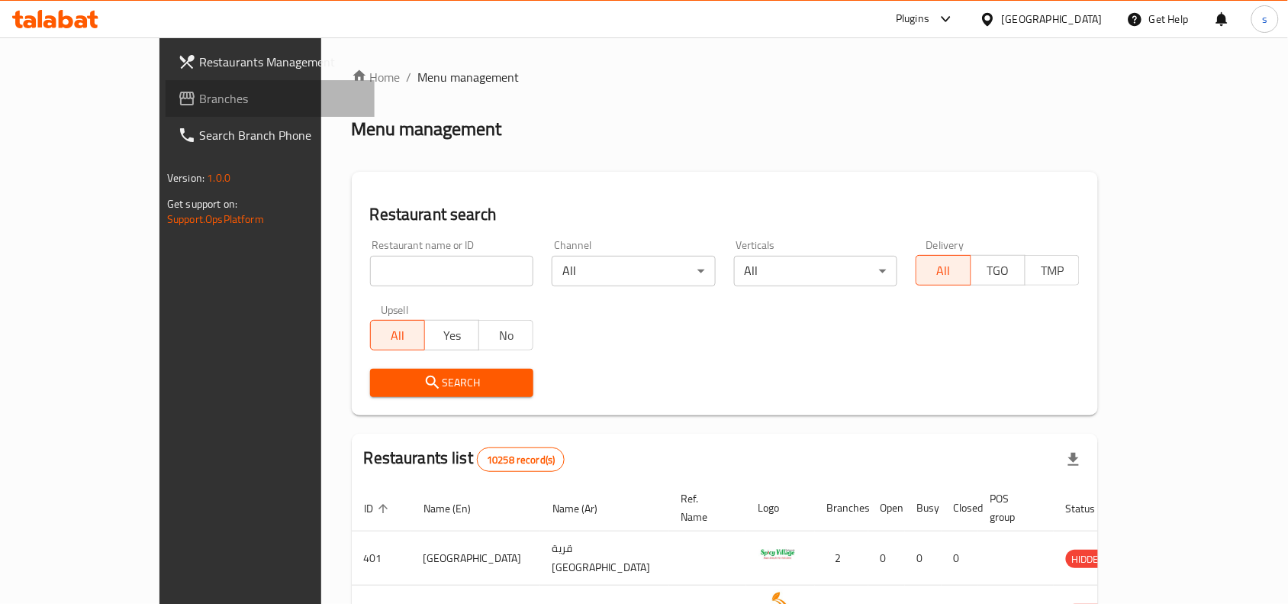
click at [166, 85] on link "Branches" at bounding box center [270, 98] width 209 height 37
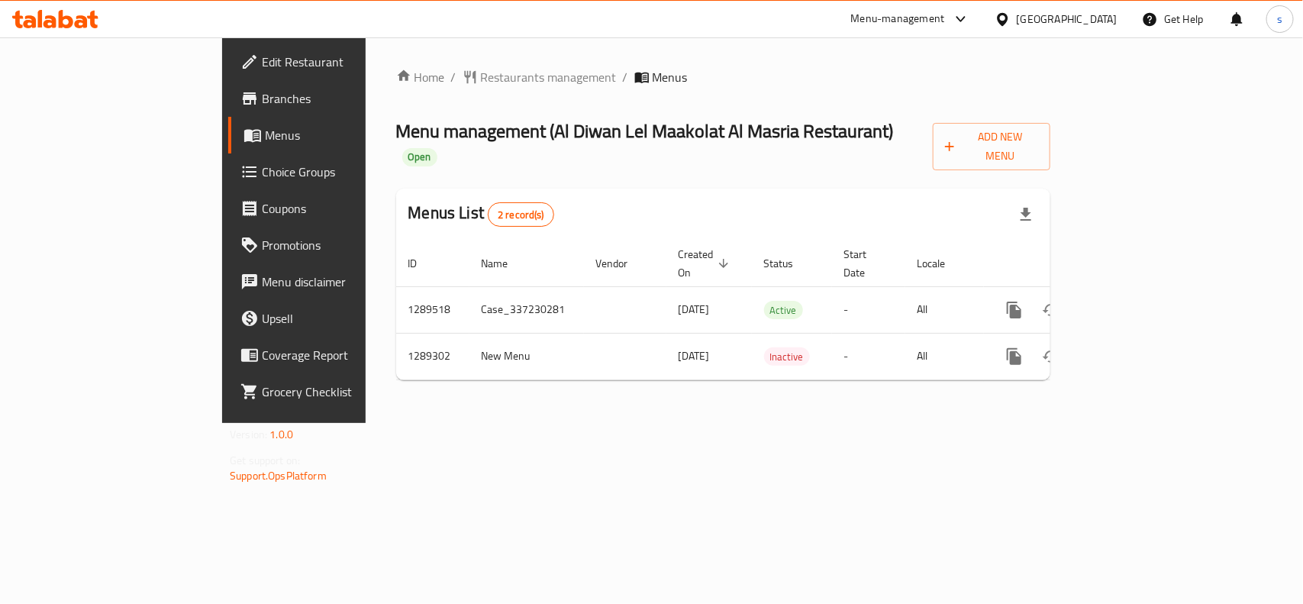
click at [1114, 8] on div "[GEOGRAPHIC_DATA]" at bounding box center [1055, 19] width 147 height 37
click at [1099, 24] on div "[GEOGRAPHIC_DATA]" at bounding box center [1067, 19] width 101 height 17
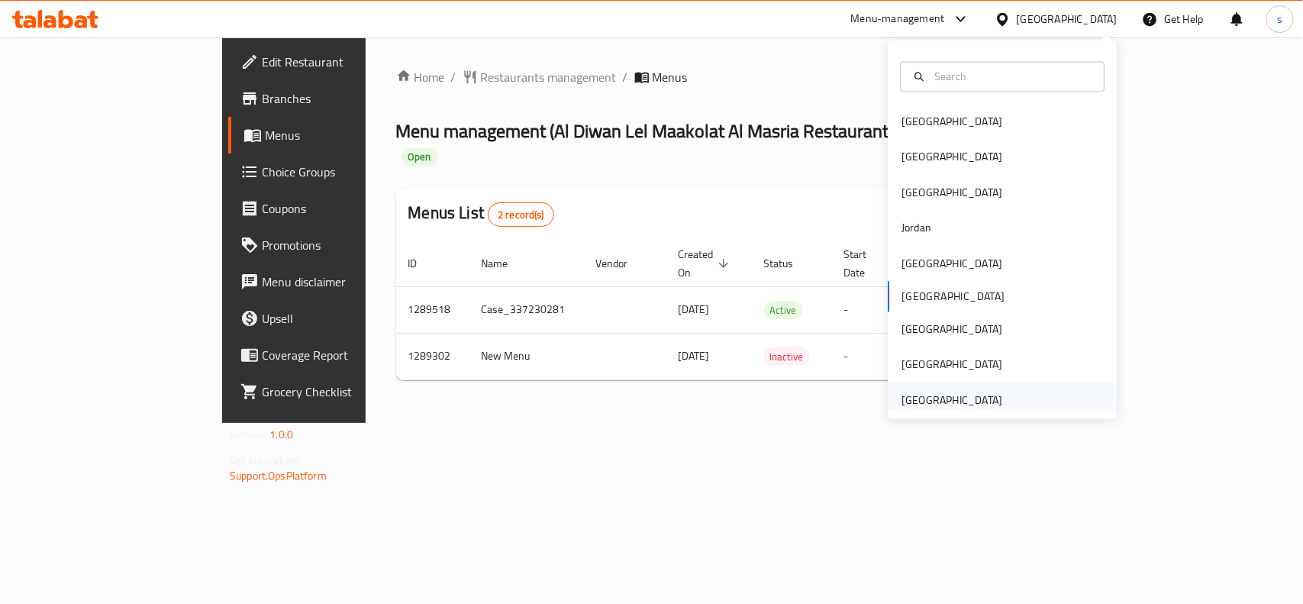
click at [963, 403] on div "[GEOGRAPHIC_DATA]" at bounding box center [951, 400] width 101 height 17
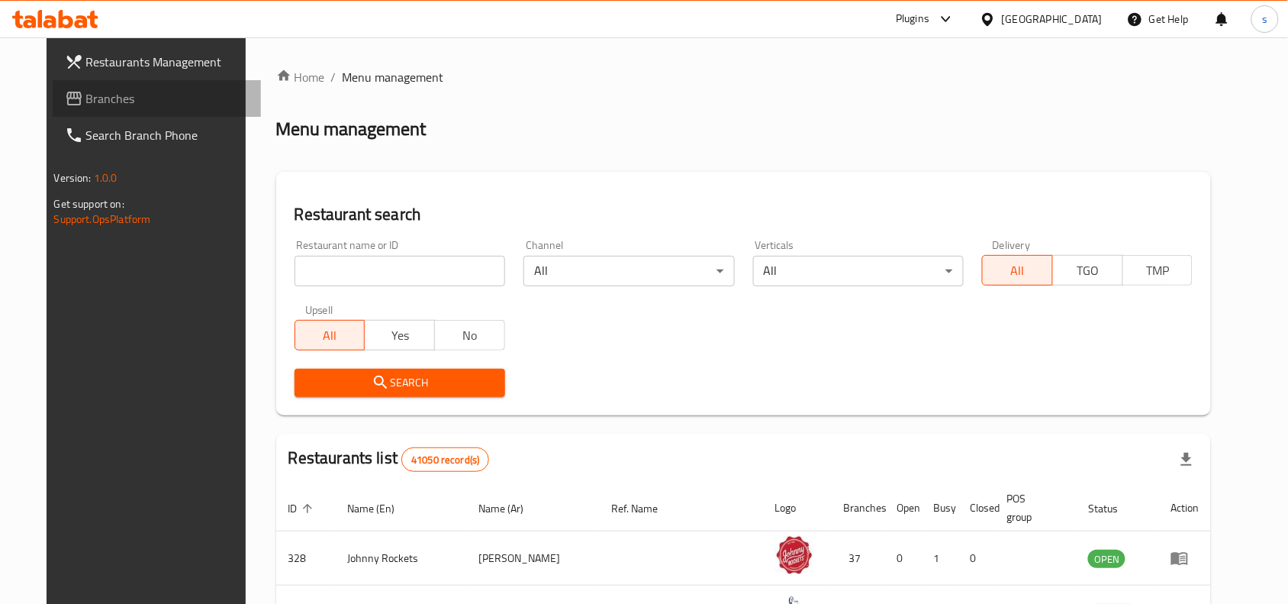
click at [92, 101] on span "Branches" at bounding box center [167, 98] width 163 height 18
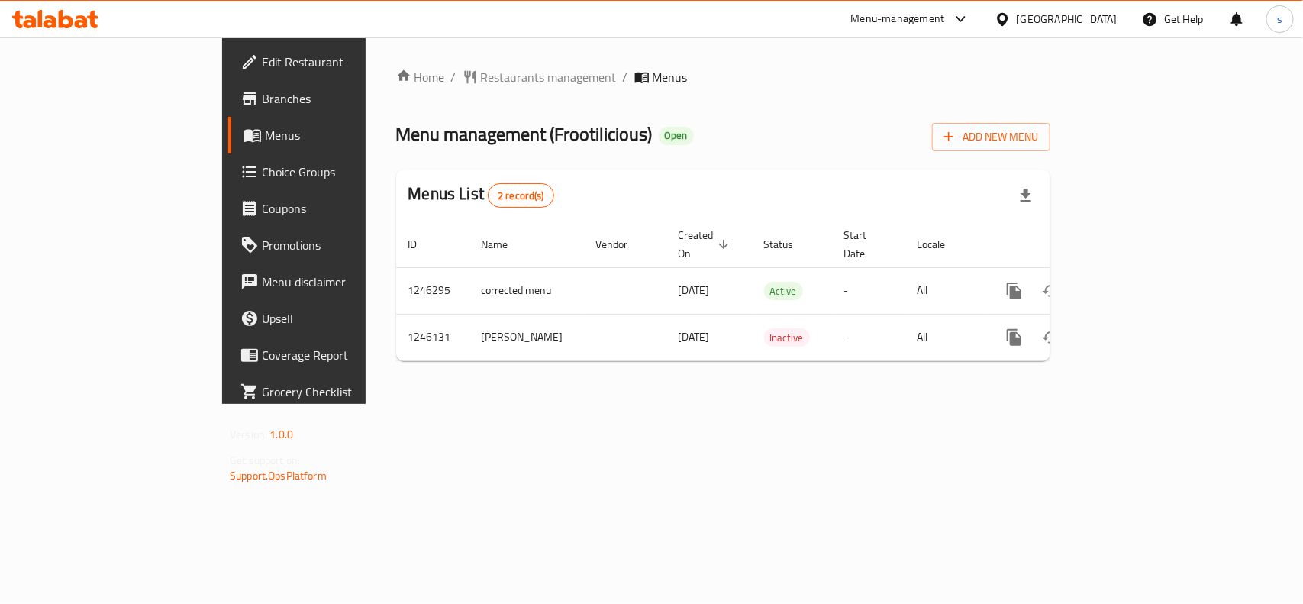
drag, startPoint x: 1048, startPoint y: 14, endPoint x: 1046, endPoint y: 25, distance: 11.6
click at [1048, 15] on div "[GEOGRAPHIC_DATA]" at bounding box center [1067, 19] width 101 height 17
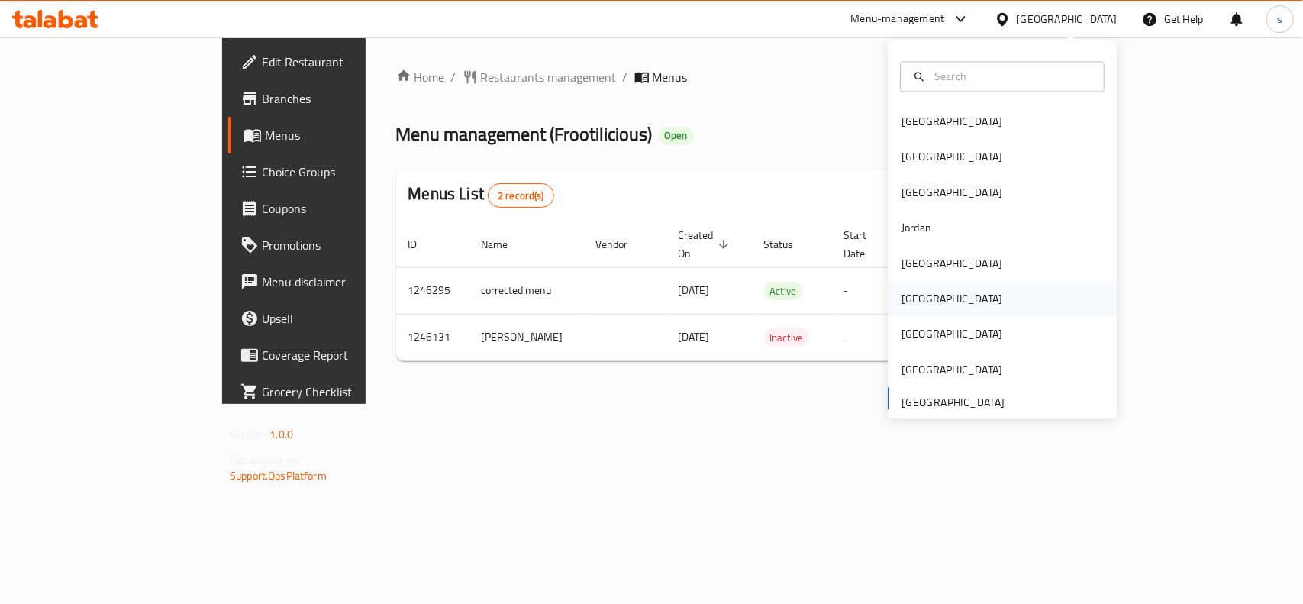
click at [903, 301] on div "[GEOGRAPHIC_DATA]" at bounding box center [951, 299] width 101 height 17
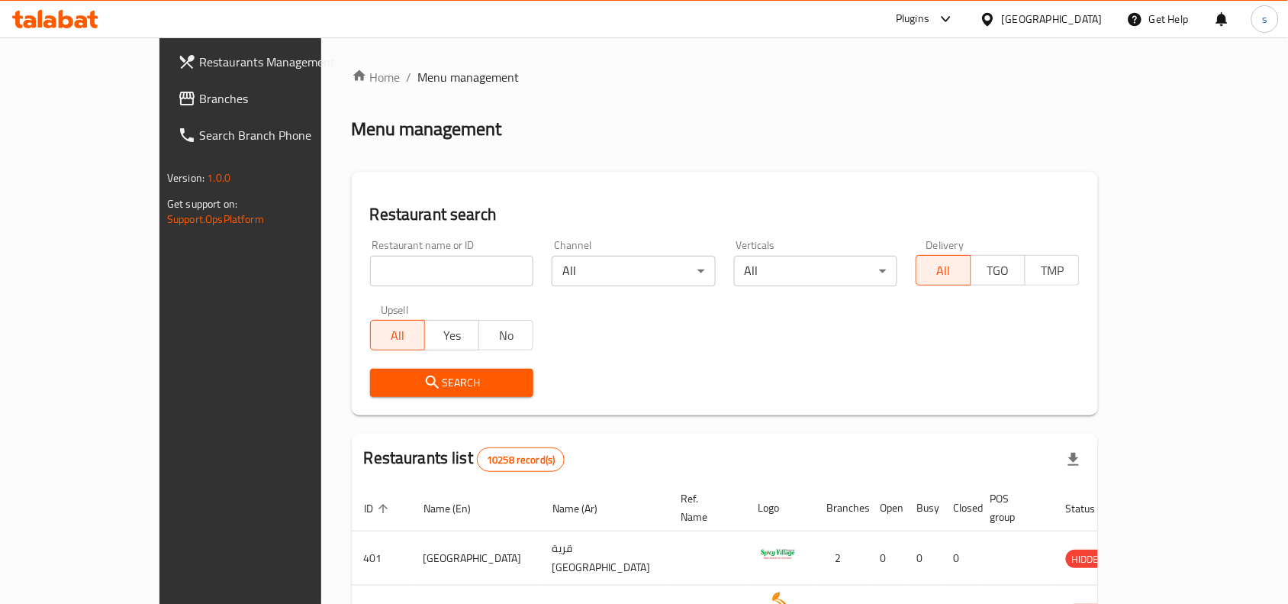
click at [199, 100] on span "Branches" at bounding box center [280, 98] width 163 height 18
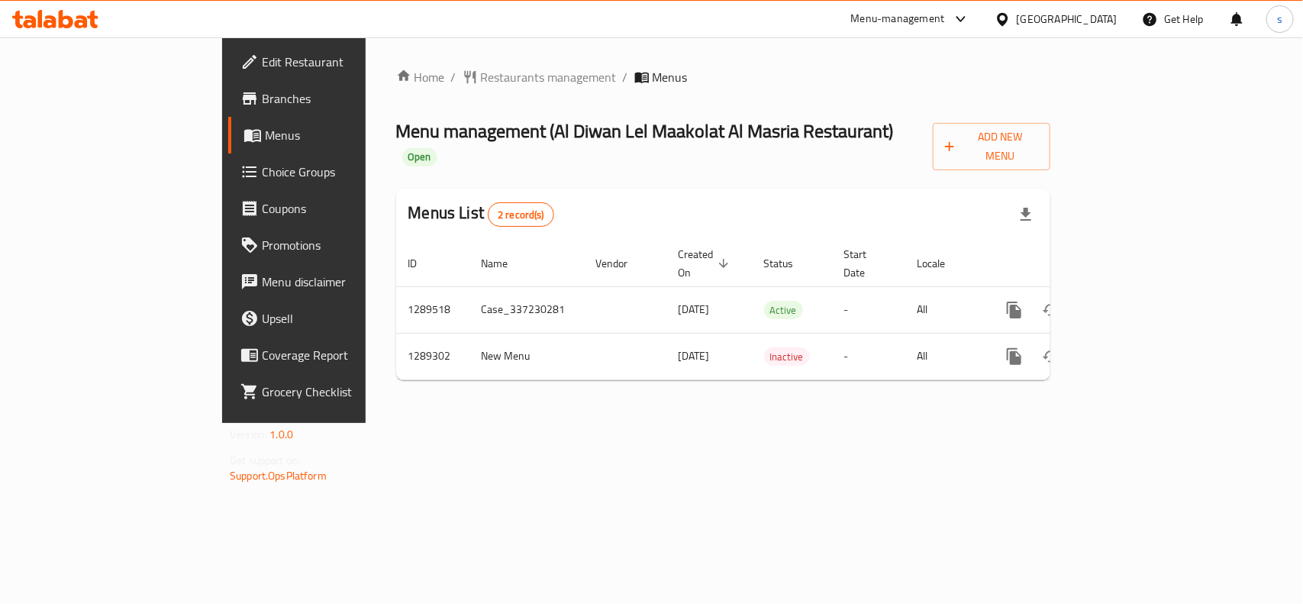
click at [1092, 16] on div "[GEOGRAPHIC_DATA]" at bounding box center [1067, 19] width 101 height 17
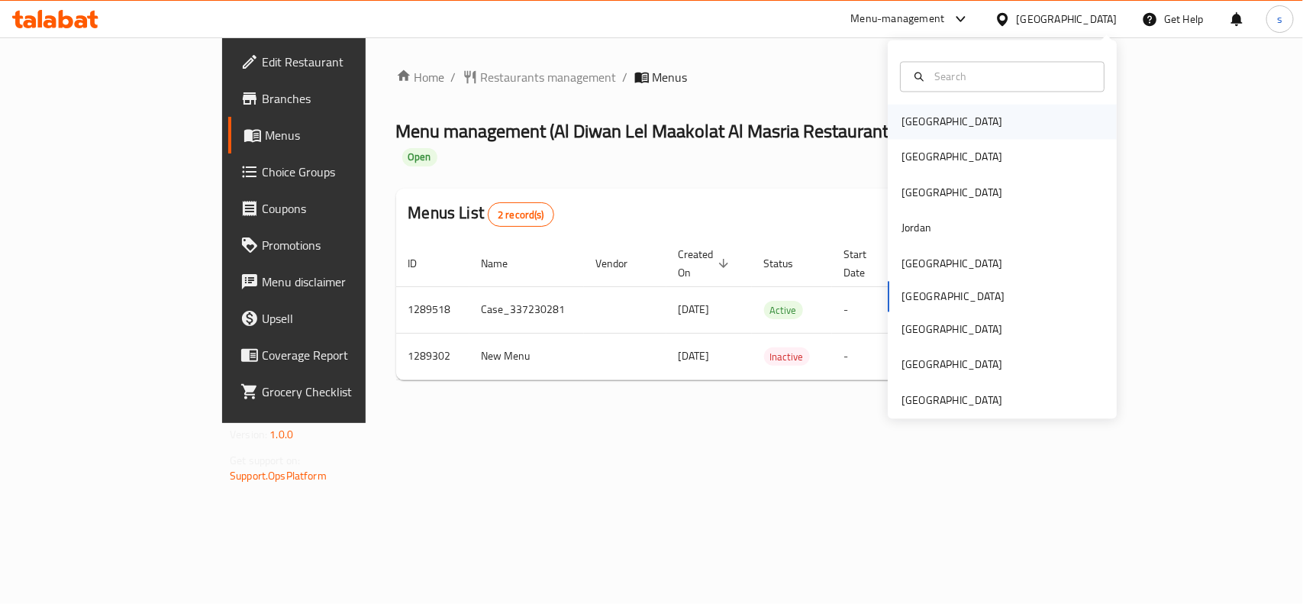
click at [914, 119] on div "[GEOGRAPHIC_DATA]" at bounding box center [951, 122] width 101 height 17
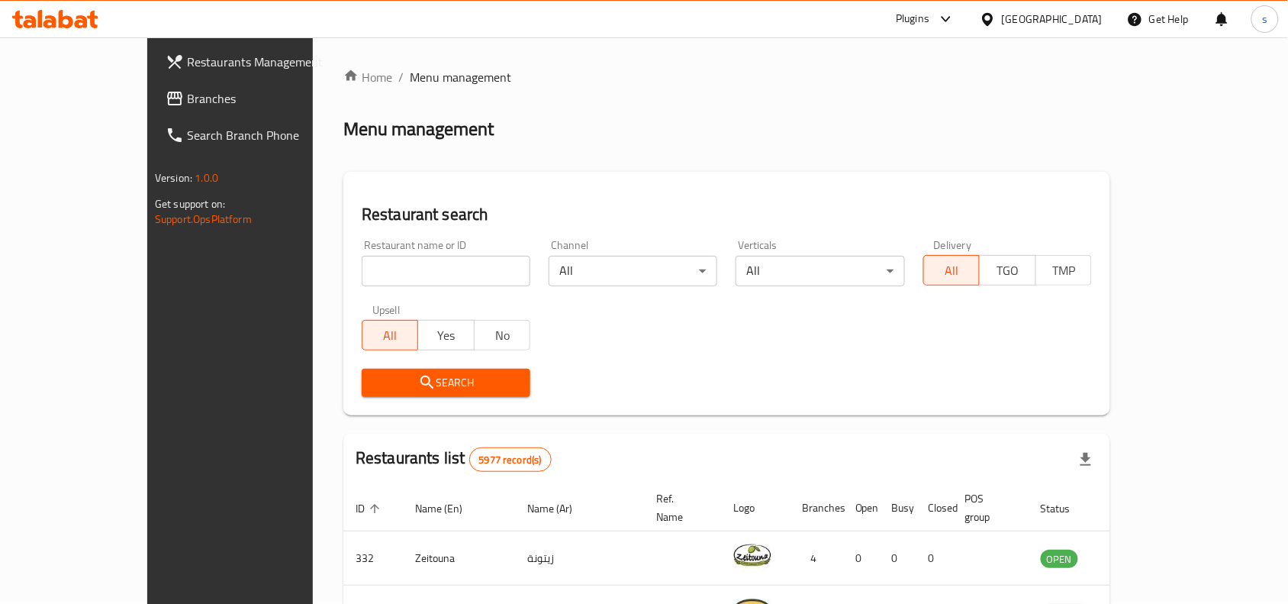
click at [1073, 20] on div "[GEOGRAPHIC_DATA]" at bounding box center [1052, 19] width 101 height 17
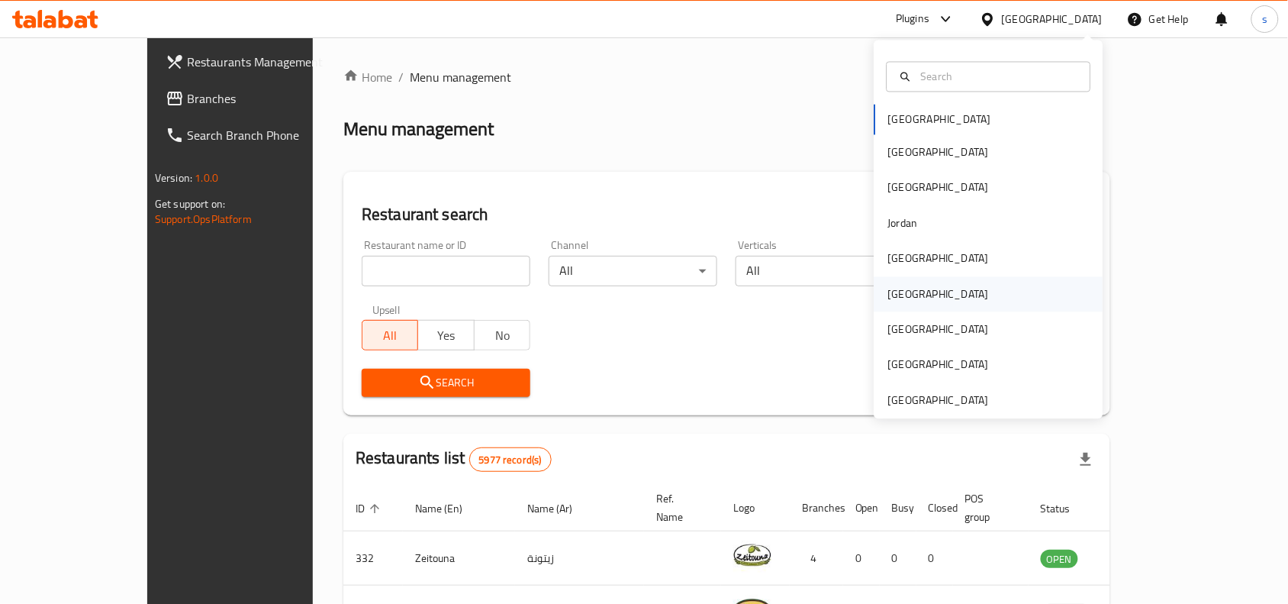
click at [910, 294] on div "[GEOGRAPHIC_DATA]" at bounding box center [938, 293] width 125 height 35
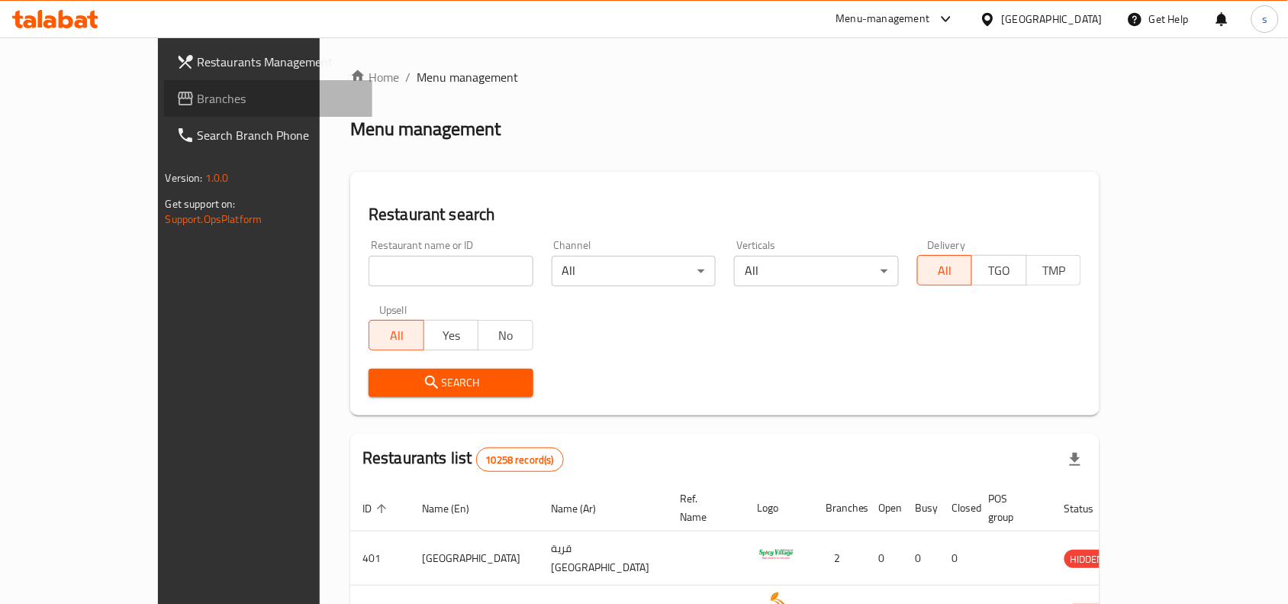
click at [198, 103] on span "Branches" at bounding box center [279, 98] width 163 height 18
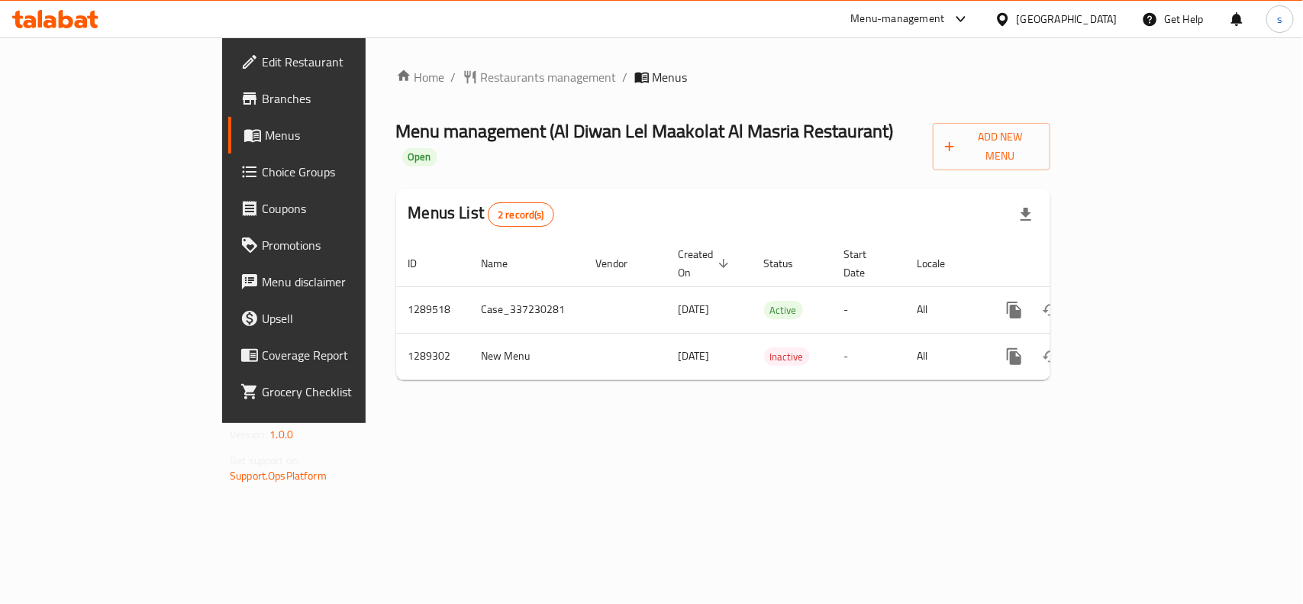
click at [1098, 19] on div "[GEOGRAPHIC_DATA]" at bounding box center [1067, 19] width 101 height 17
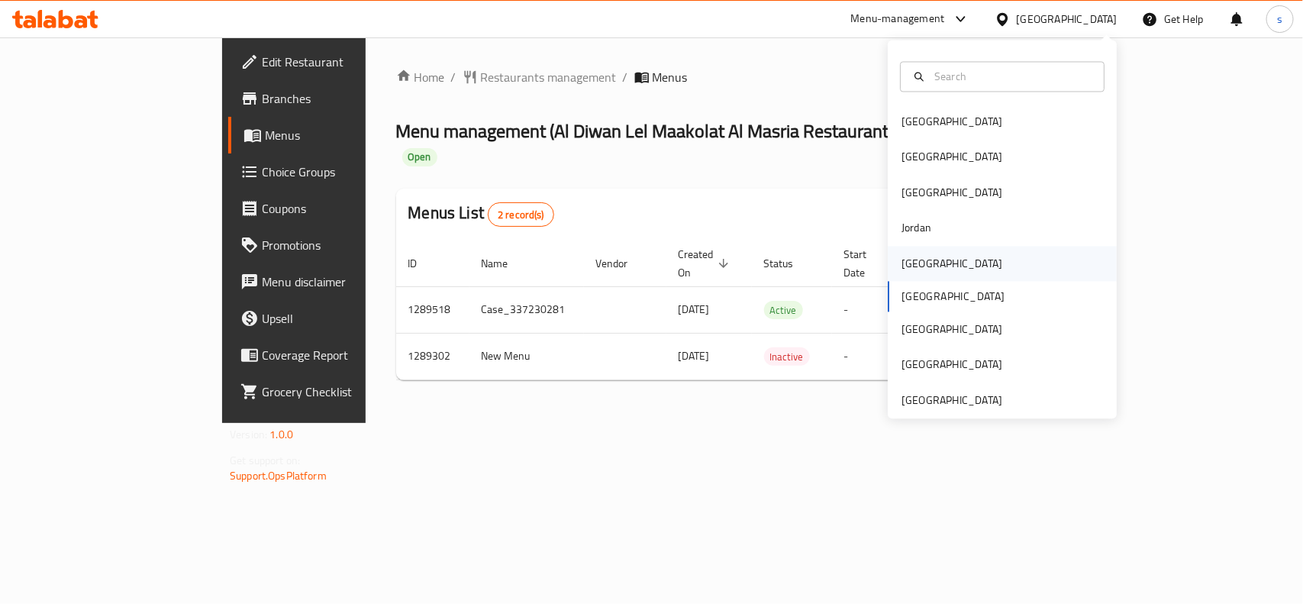
click at [913, 261] on div "[GEOGRAPHIC_DATA]" at bounding box center [951, 263] width 101 height 17
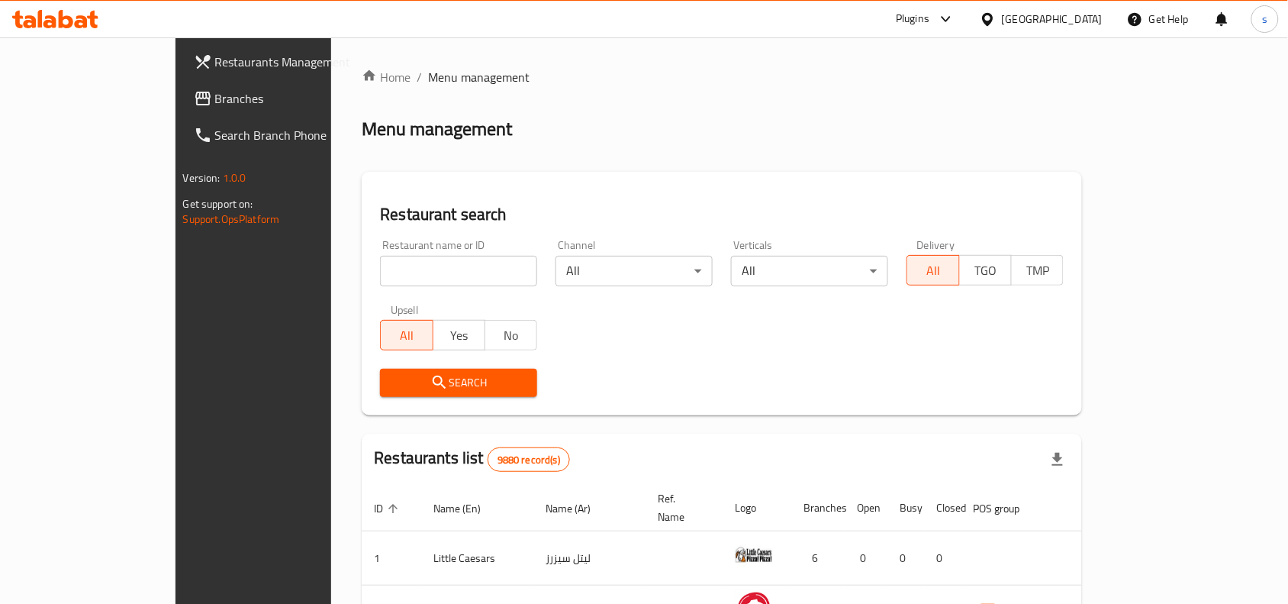
click at [215, 99] on span "Branches" at bounding box center [296, 98] width 163 height 18
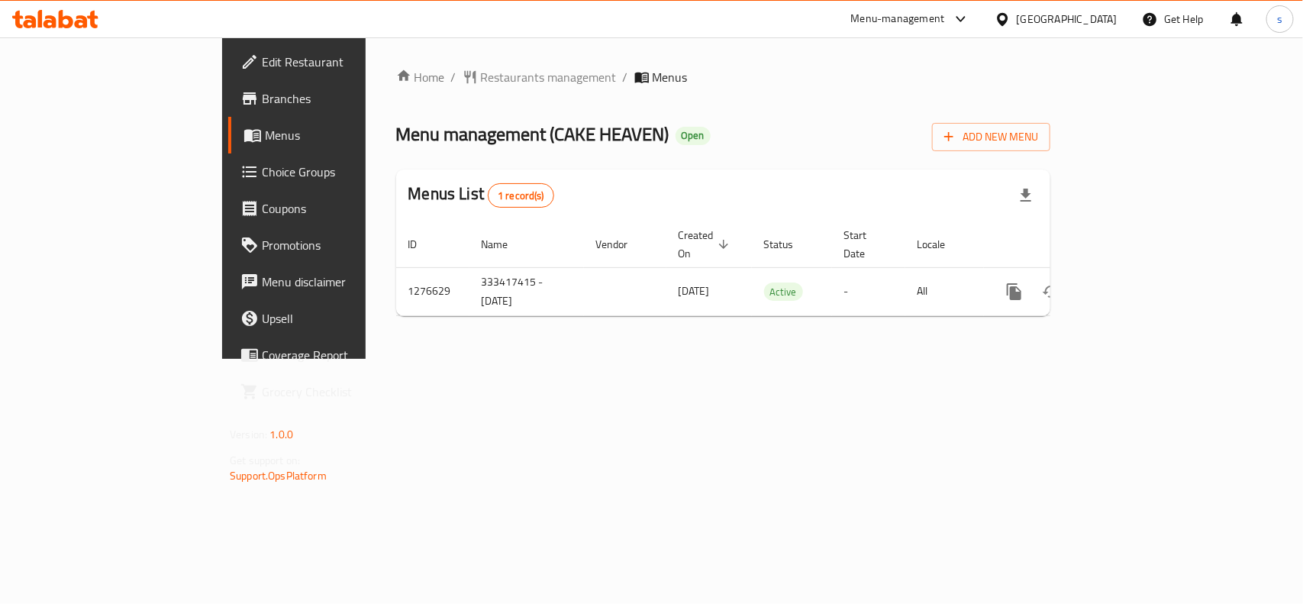
click at [1105, 13] on div "[GEOGRAPHIC_DATA]" at bounding box center [1067, 19] width 101 height 17
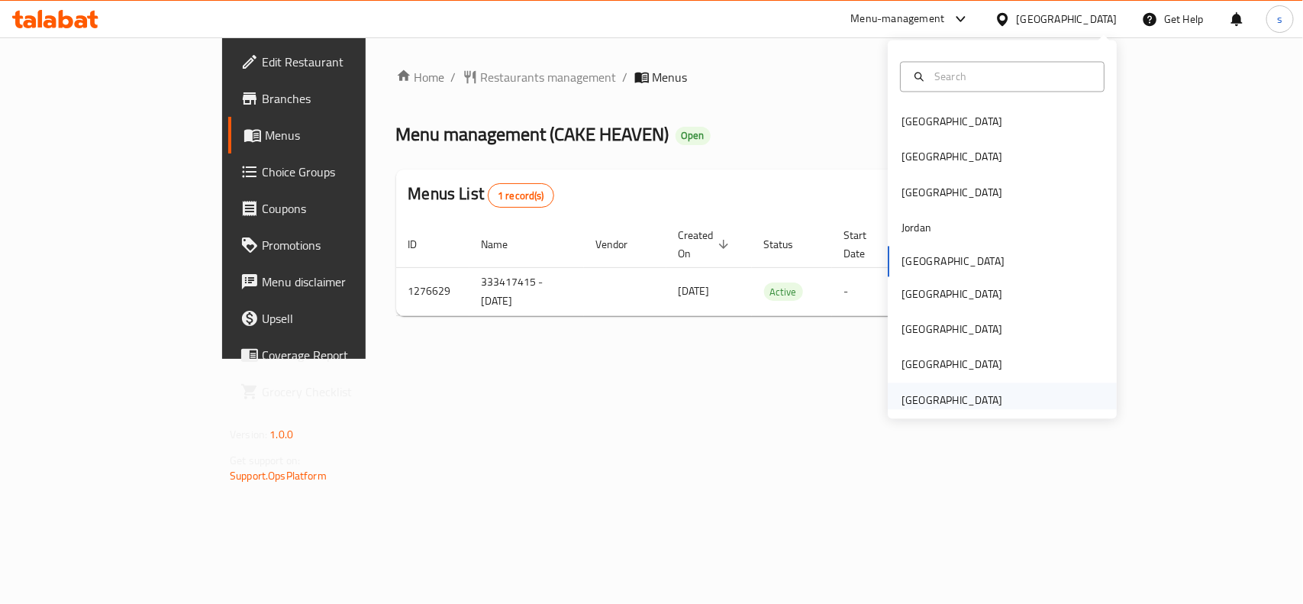
click at [939, 393] on div "[GEOGRAPHIC_DATA]" at bounding box center [951, 400] width 101 height 17
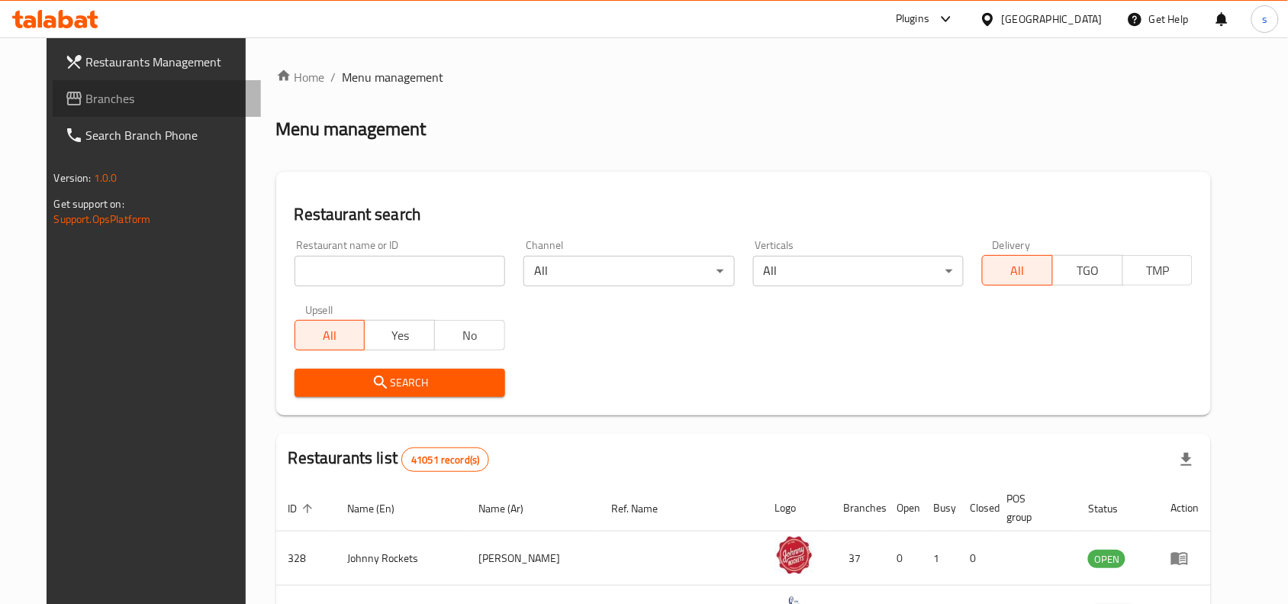
click at [86, 95] on span "Branches" at bounding box center [167, 98] width 163 height 18
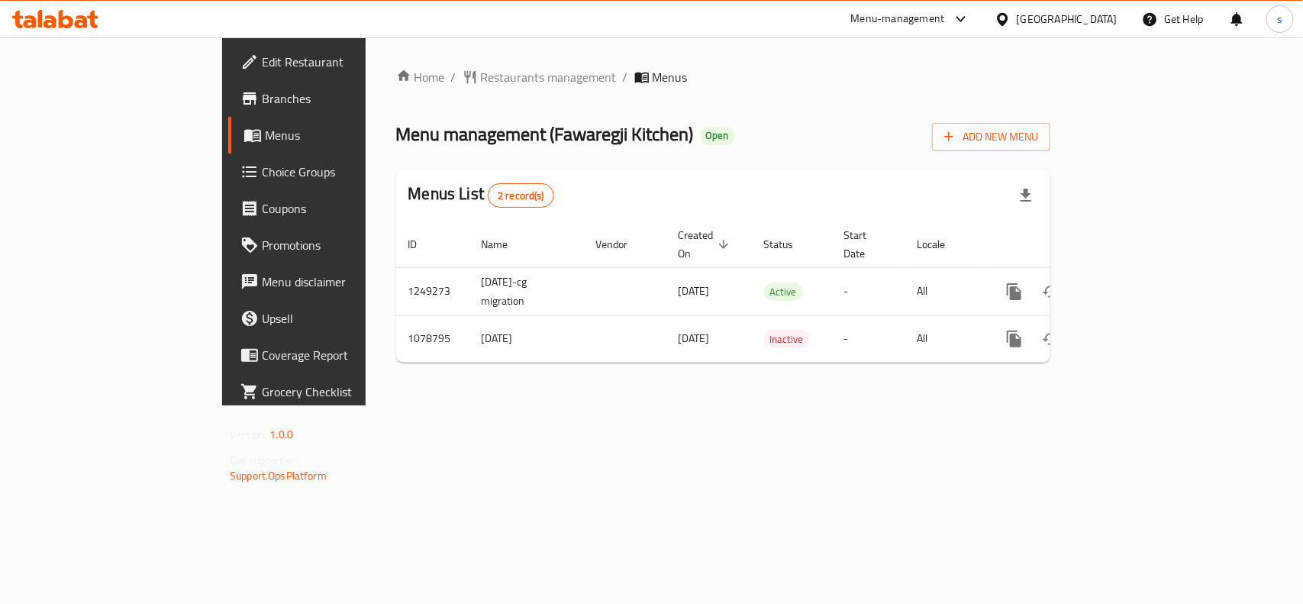
click at [1085, 12] on div "[GEOGRAPHIC_DATA]" at bounding box center [1067, 19] width 101 height 17
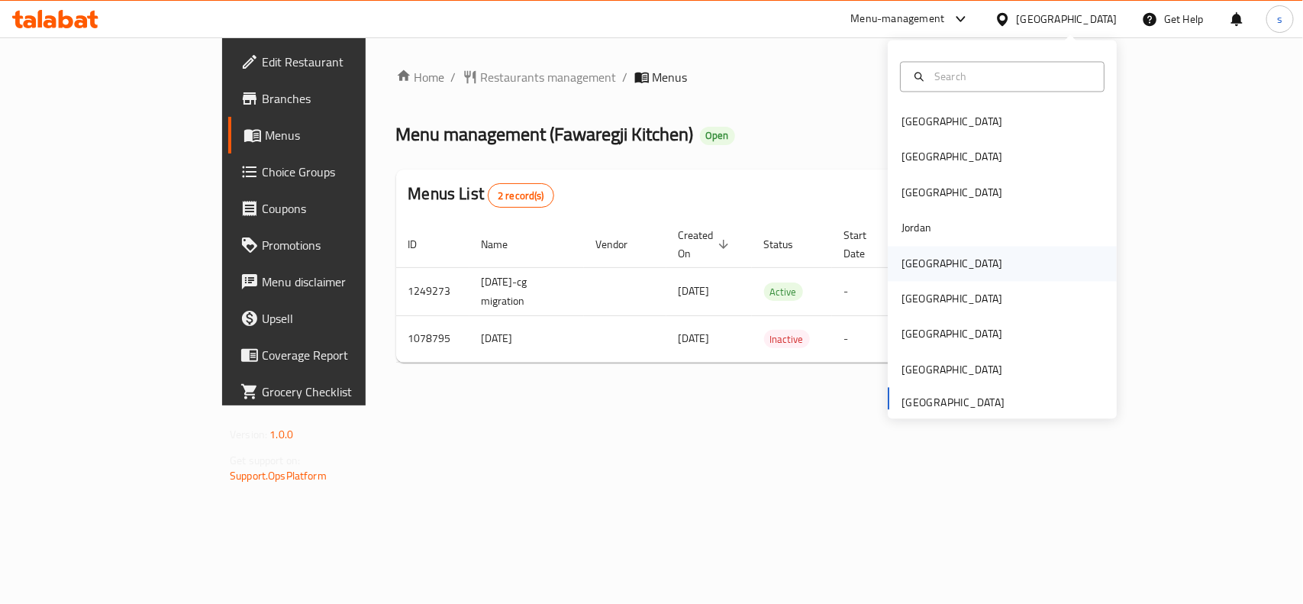
click at [914, 264] on div "[GEOGRAPHIC_DATA]" at bounding box center [951, 263] width 101 height 17
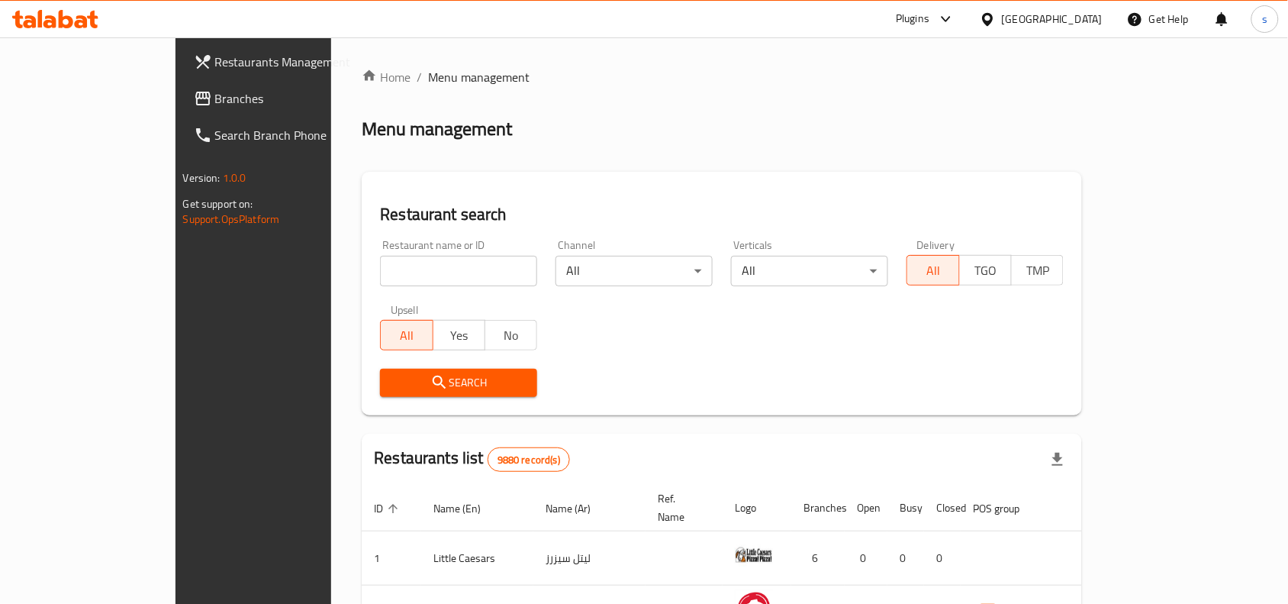
click at [215, 101] on span "Branches" at bounding box center [296, 98] width 163 height 18
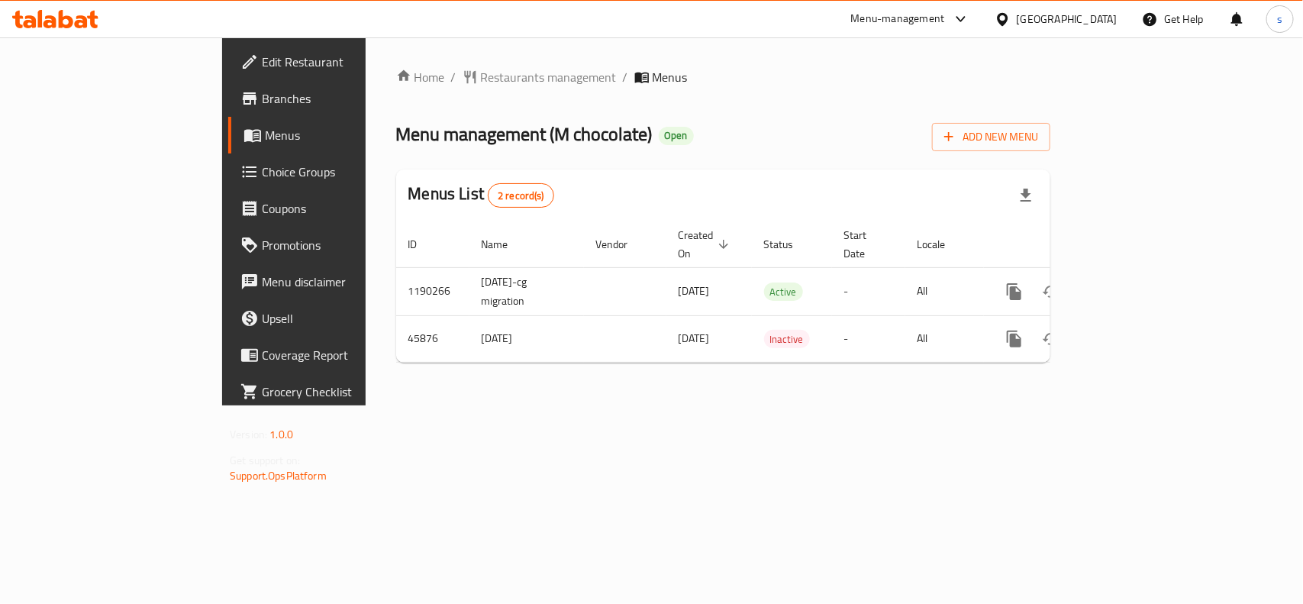
click at [262, 63] on span "Edit Restaurant" at bounding box center [345, 62] width 166 height 18
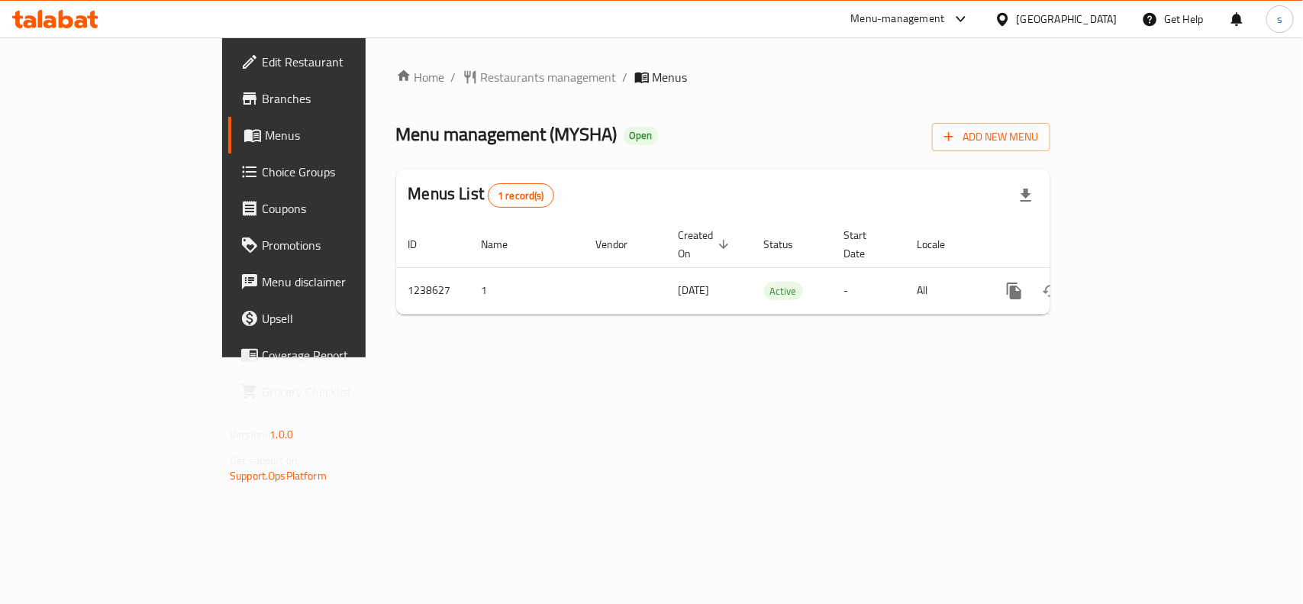
click at [1036, 18] on div "[GEOGRAPHIC_DATA]" at bounding box center [1067, 19] width 101 height 17
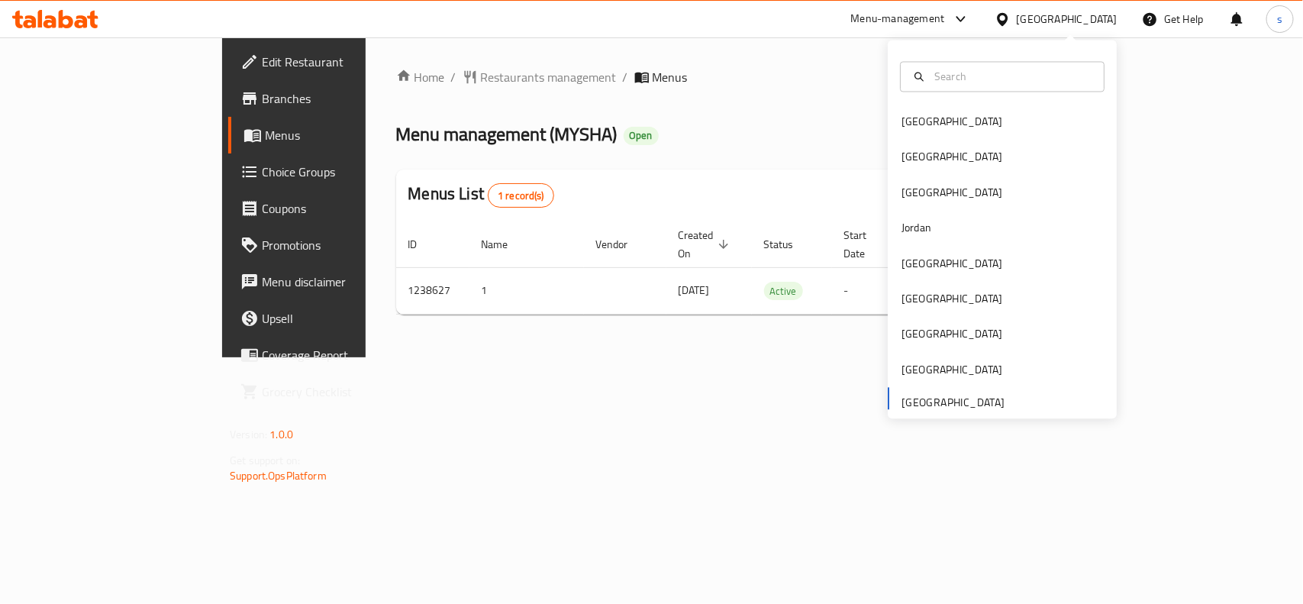
click at [947, 402] on div "[GEOGRAPHIC_DATA] [GEOGRAPHIC_DATA] [GEOGRAPHIC_DATA] [GEOGRAPHIC_DATA] [GEOGRA…" at bounding box center [1002, 262] width 229 height 314
click at [910, 116] on div "[GEOGRAPHIC_DATA]" at bounding box center [951, 122] width 101 height 17
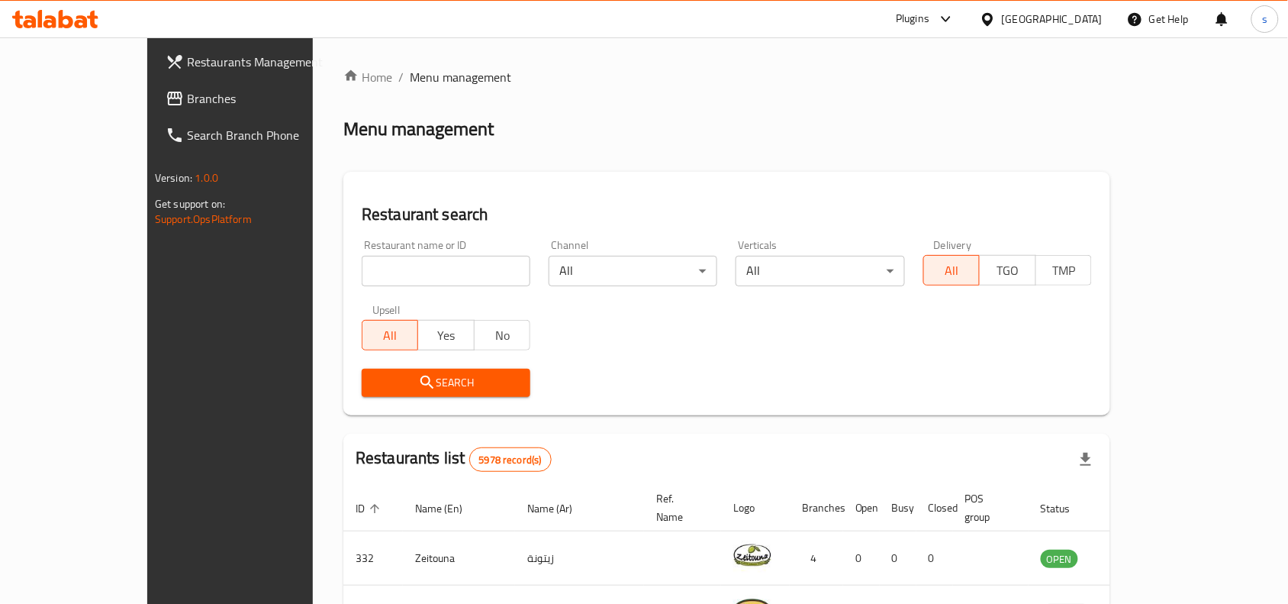
click at [1093, 13] on div "[GEOGRAPHIC_DATA]" at bounding box center [1052, 19] width 101 height 17
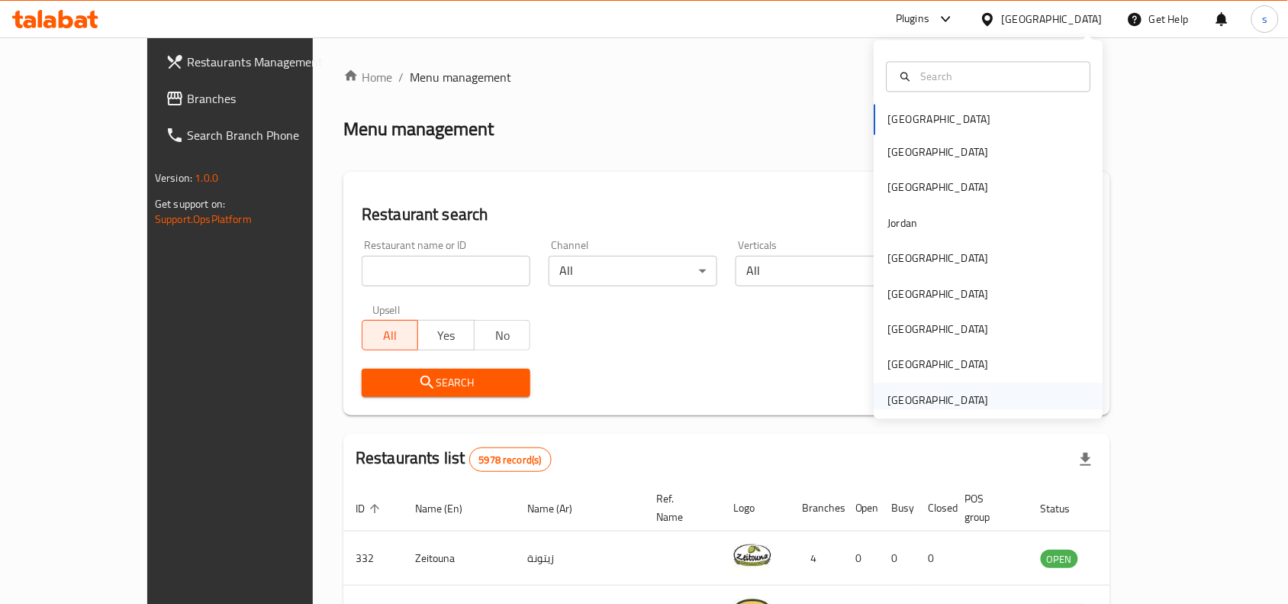
click at [889, 401] on div "[GEOGRAPHIC_DATA]" at bounding box center [938, 400] width 101 height 17
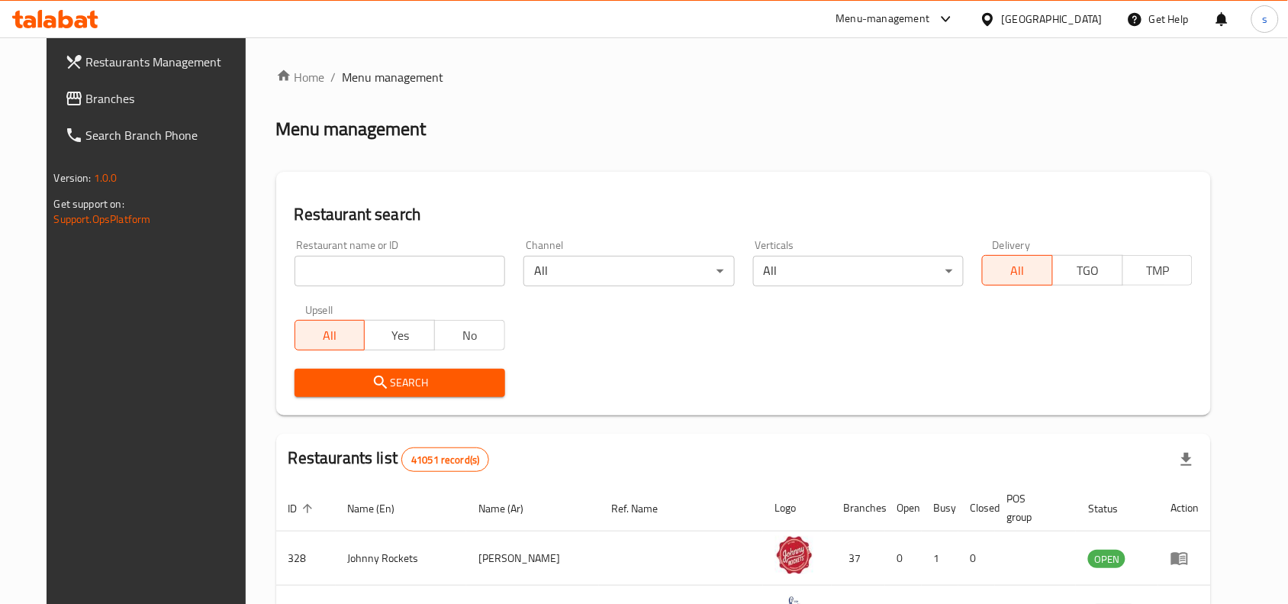
click at [86, 107] on span "Branches" at bounding box center [167, 98] width 163 height 18
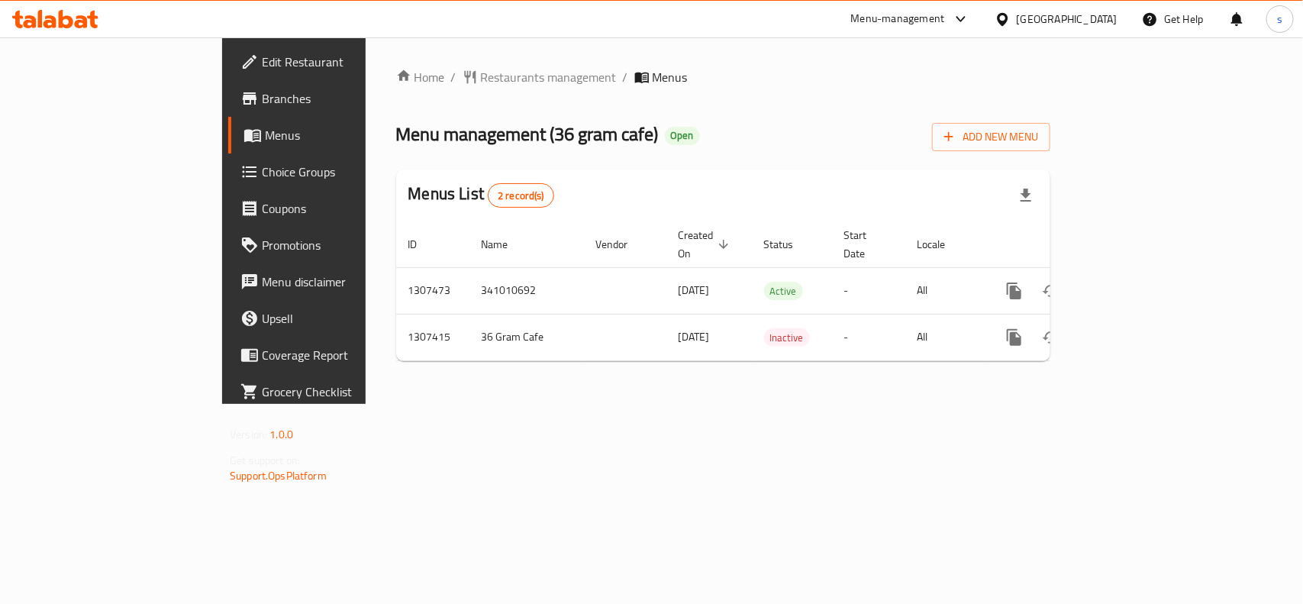
click at [1072, 20] on div "[GEOGRAPHIC_DATA]" at bounding box center [1067, 19] width 101 height 17
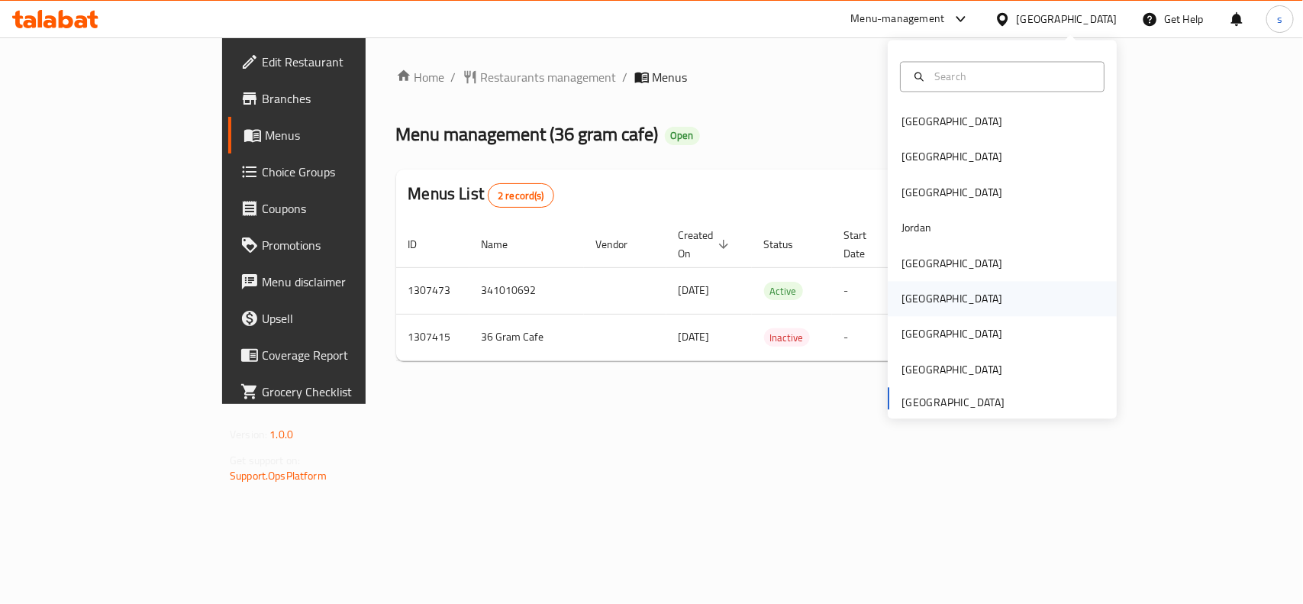
click at [895, 310] on div "[GEOGRAPHIC_DATA]" at bounding box center [951, 299] width 125 height 35
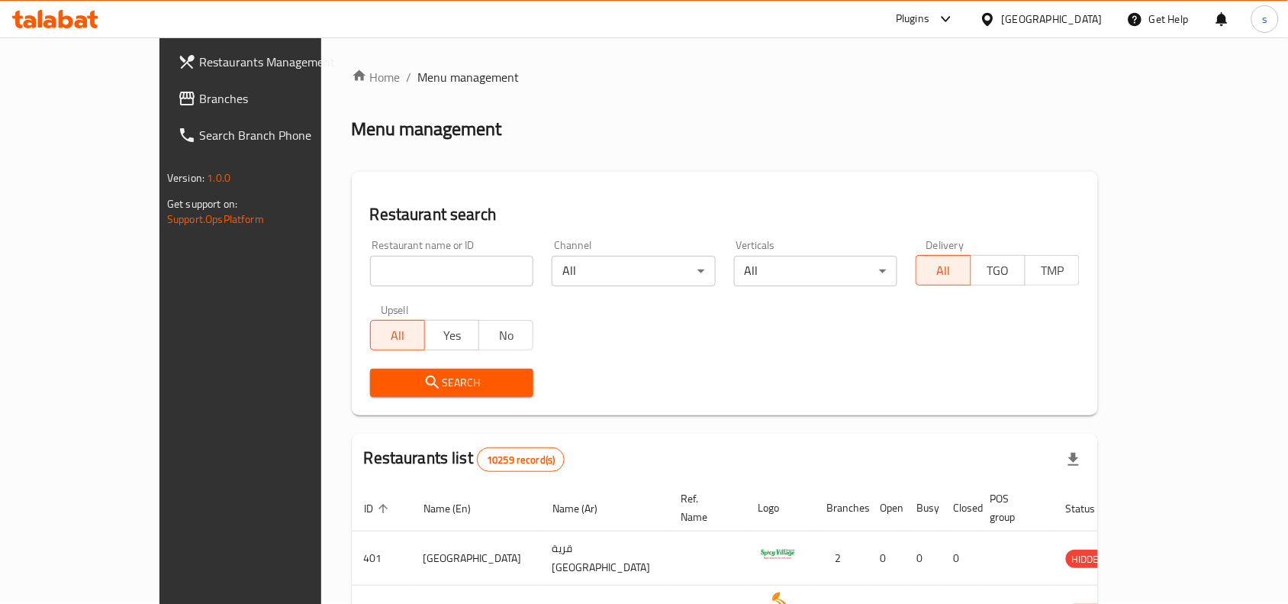
click at [199, 98] on span "Branches" at bounding box center [280, 98] width 163 height 18
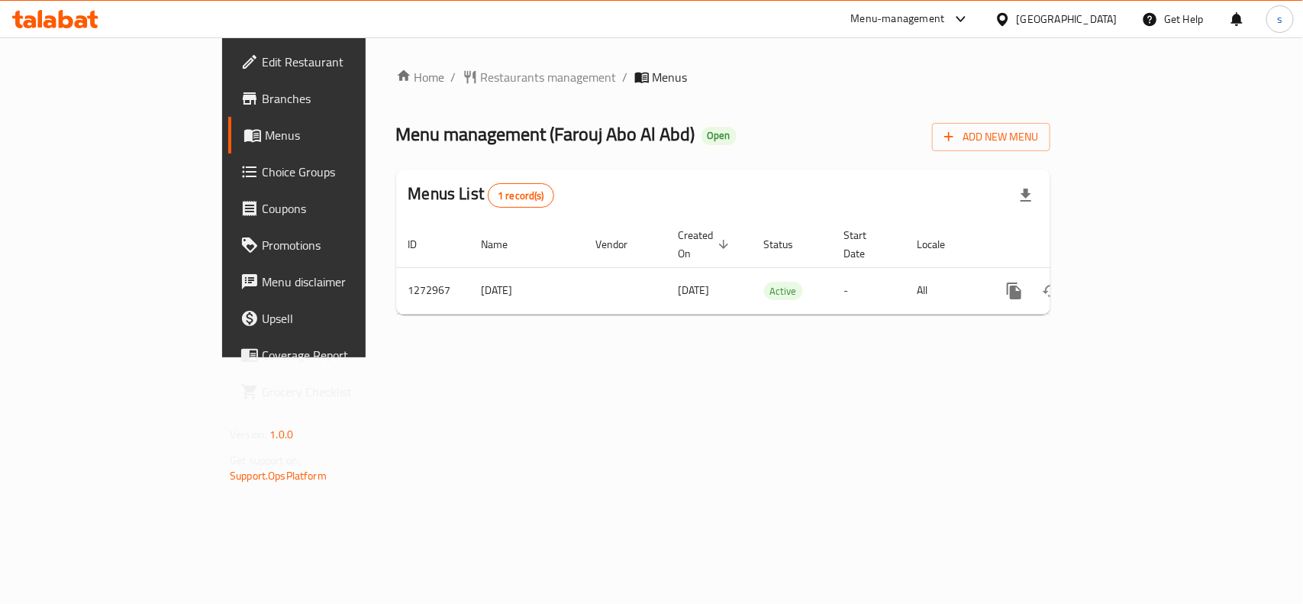
drag, startPoint x: 1104, startPoint y: 12, endPoint x: 1104, endPoint y: 38, distance: 26.0
click at [1104, 12] on div "[GEOGRAPHIC_DATA]" at bounding box center [1067, 19] width 101 height 17
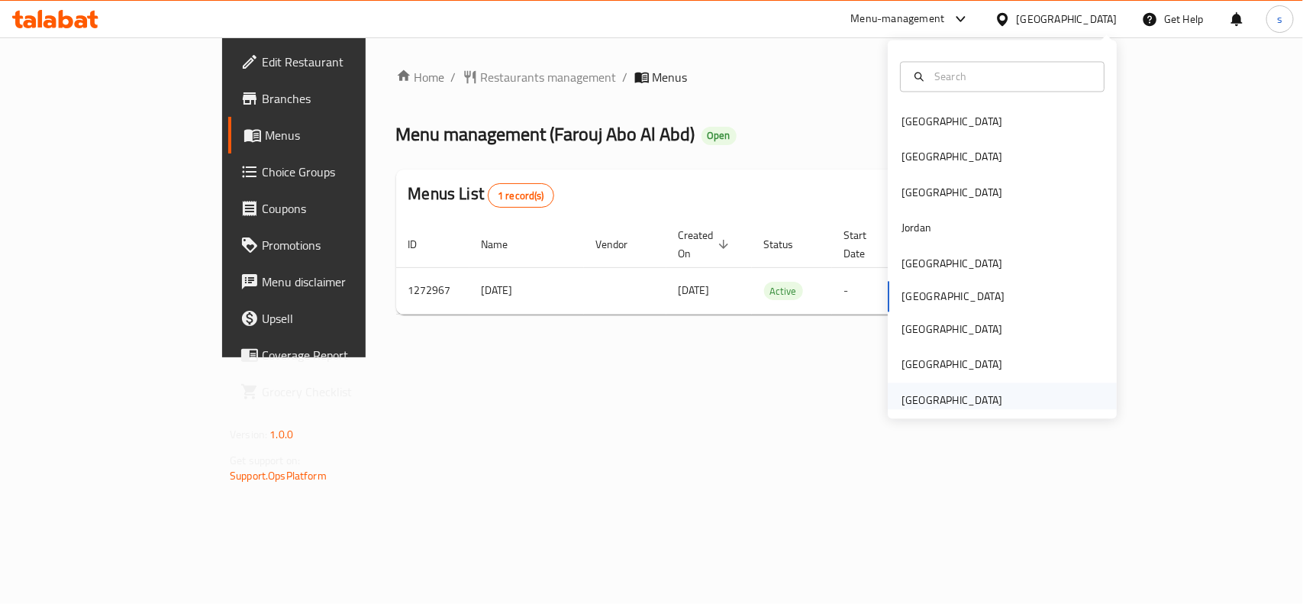
click at [920, 399] on div "[GEOGRAPHIC_DATA]" at bounding box center [951, 400] width 101 height 17
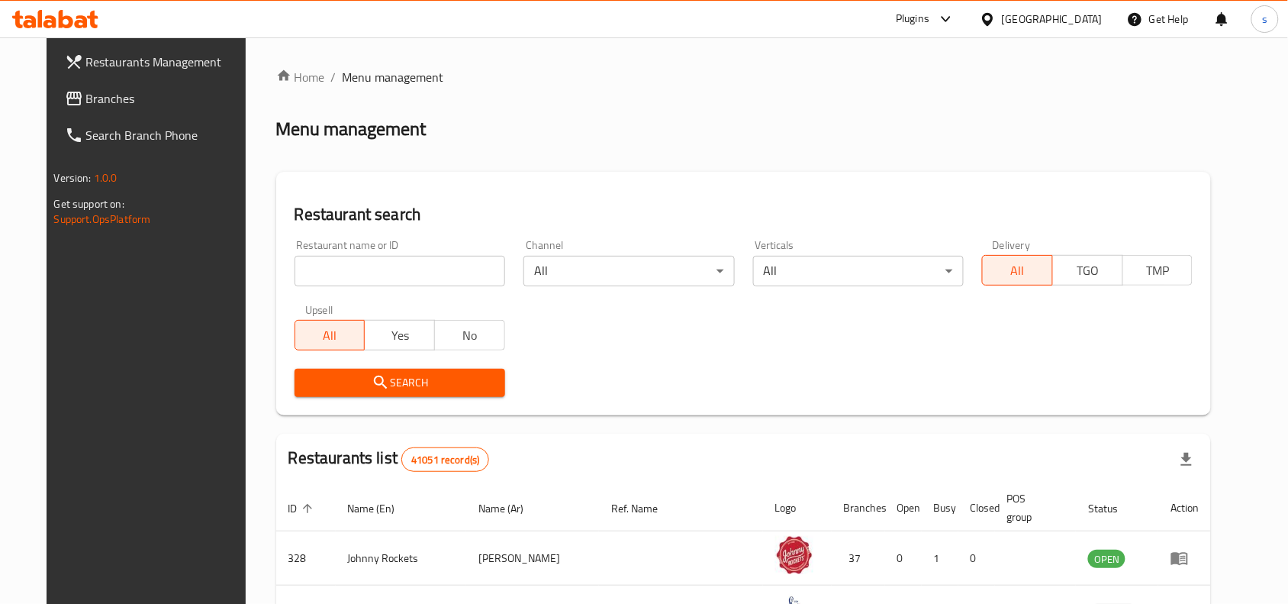
click at [86, 92] on span "Branches" at bounding box center [167, 98] width 163 height 18
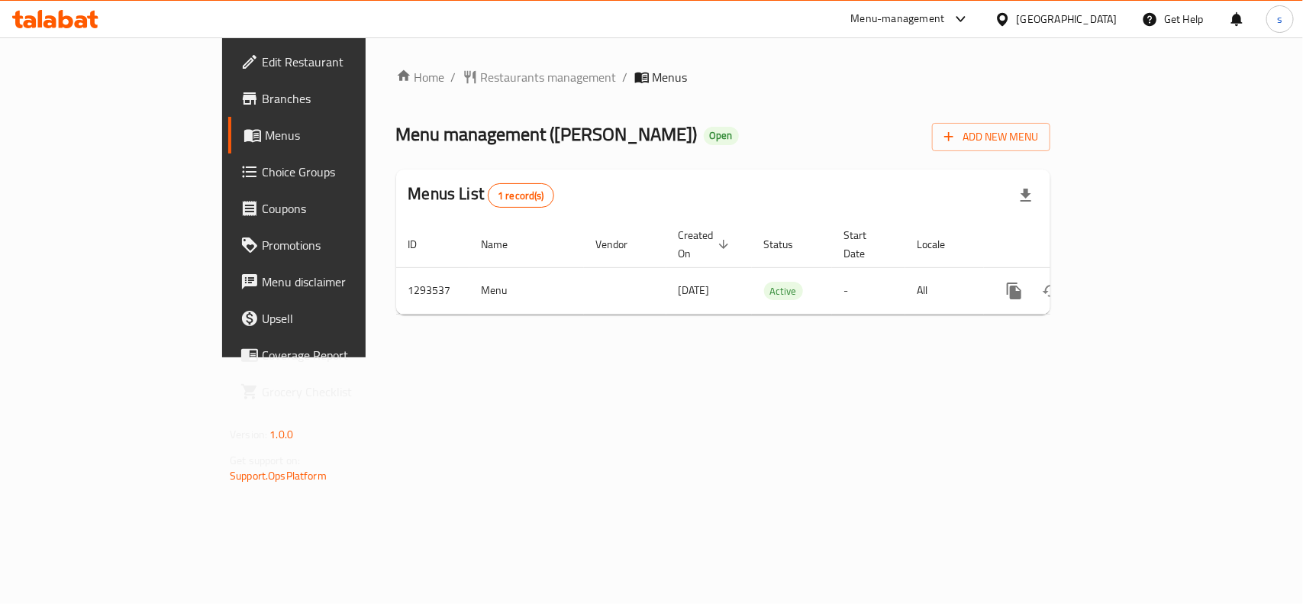
click at [1035, 23] on div "[GEOGRAPHIC_DATA]" at bounding box center [1067, 19] width 101 height 17
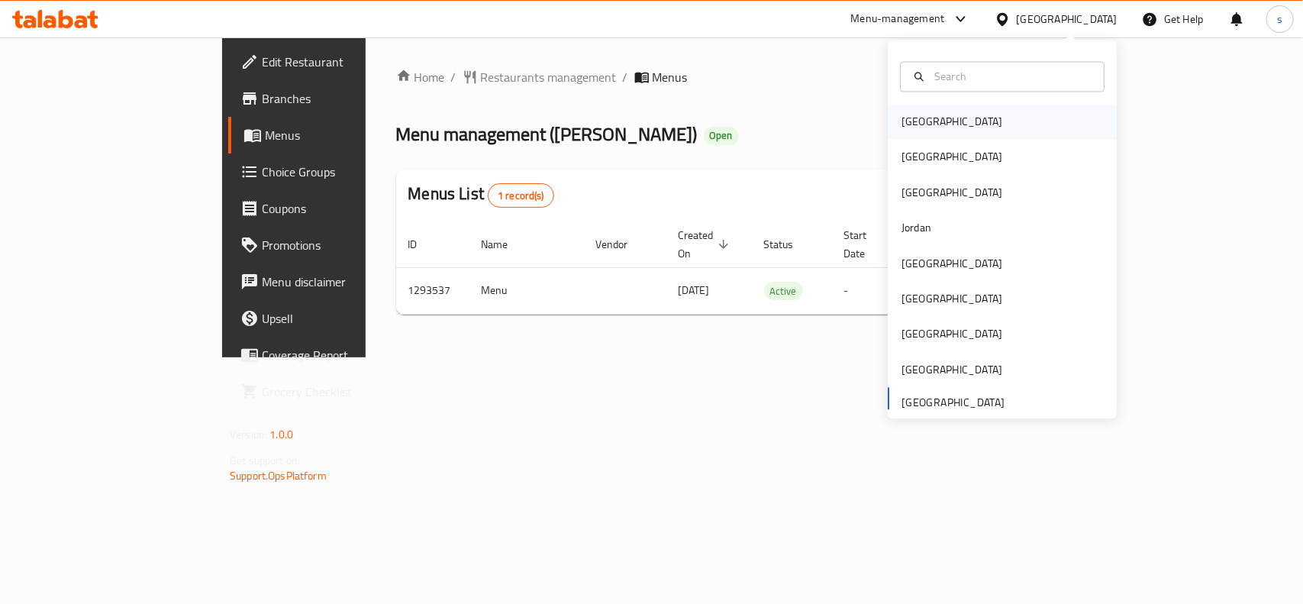
click at [911, 114] on div "[GEOGRAPHIC_DATA]" at bounding box center [951, 122] width 101 height 17
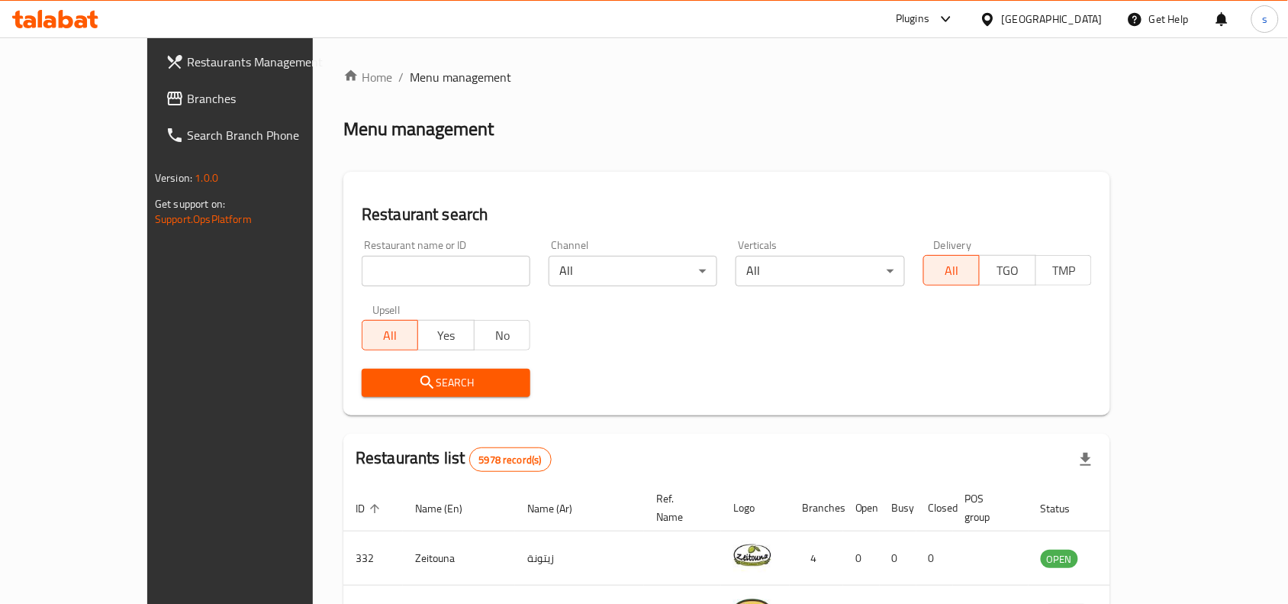
click at [1085, 17] on div "[GEOGRAPHIC_DATA]" at bounding box center [1052, 19] width 101 height 17
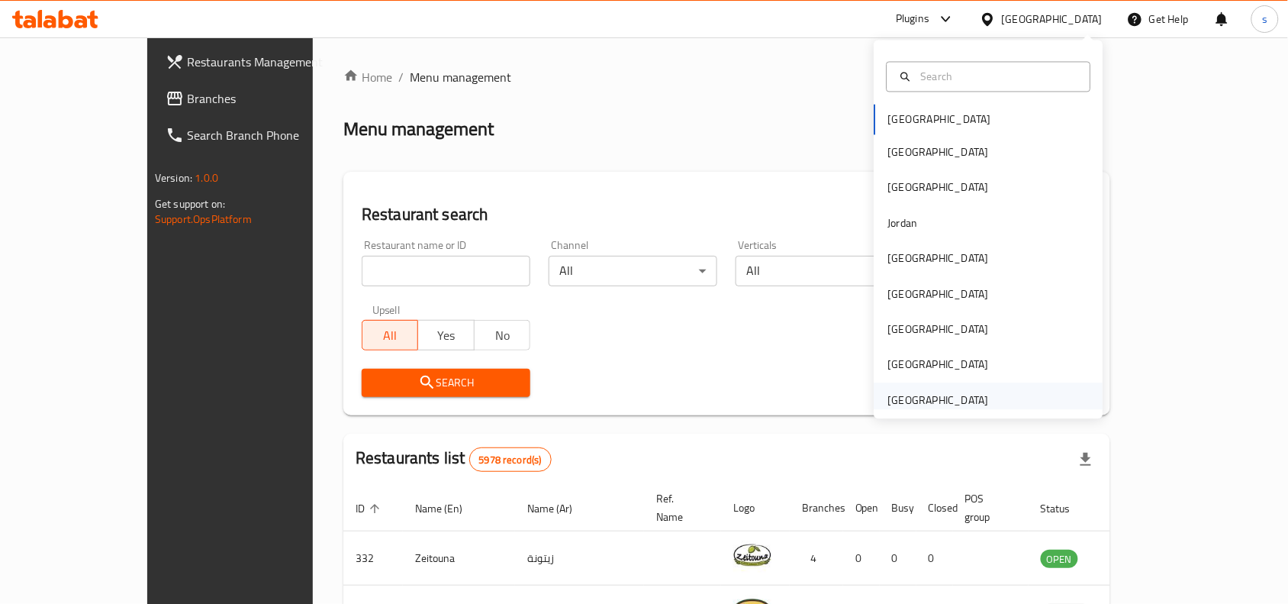
click at [912, 399] on div "[GEOGRAPHIC_DATA]" at bounding box center [938, 400] width 101 height 17
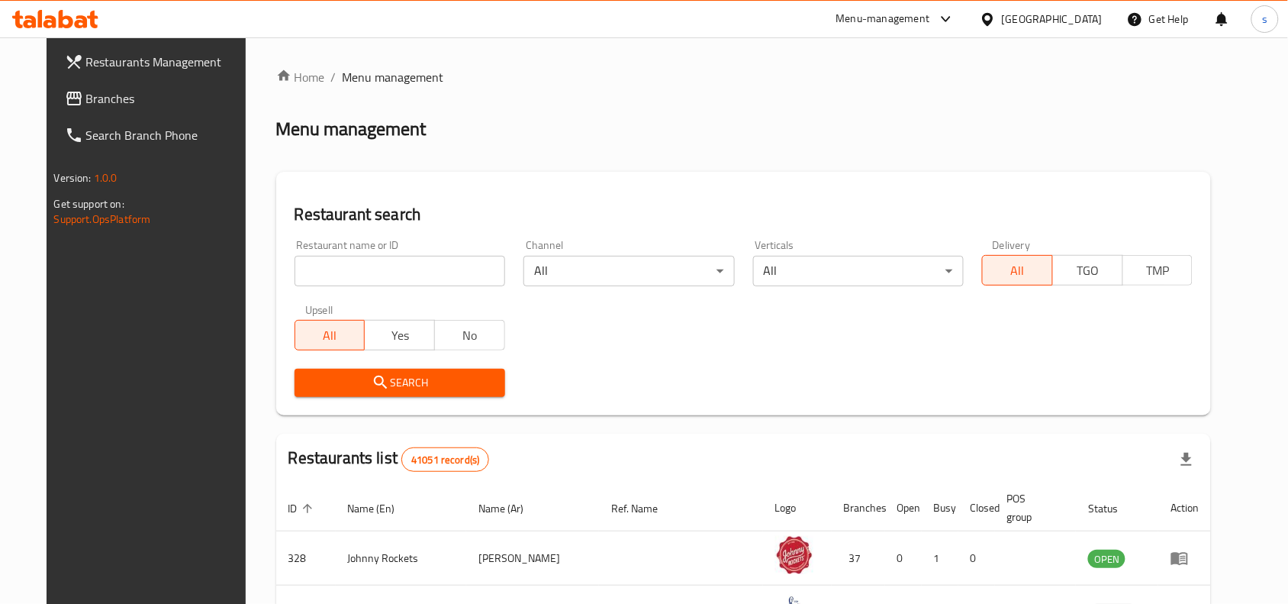
click at [86, 95] on span "Branches" at bounding box center [167, 98] width 163 height 18
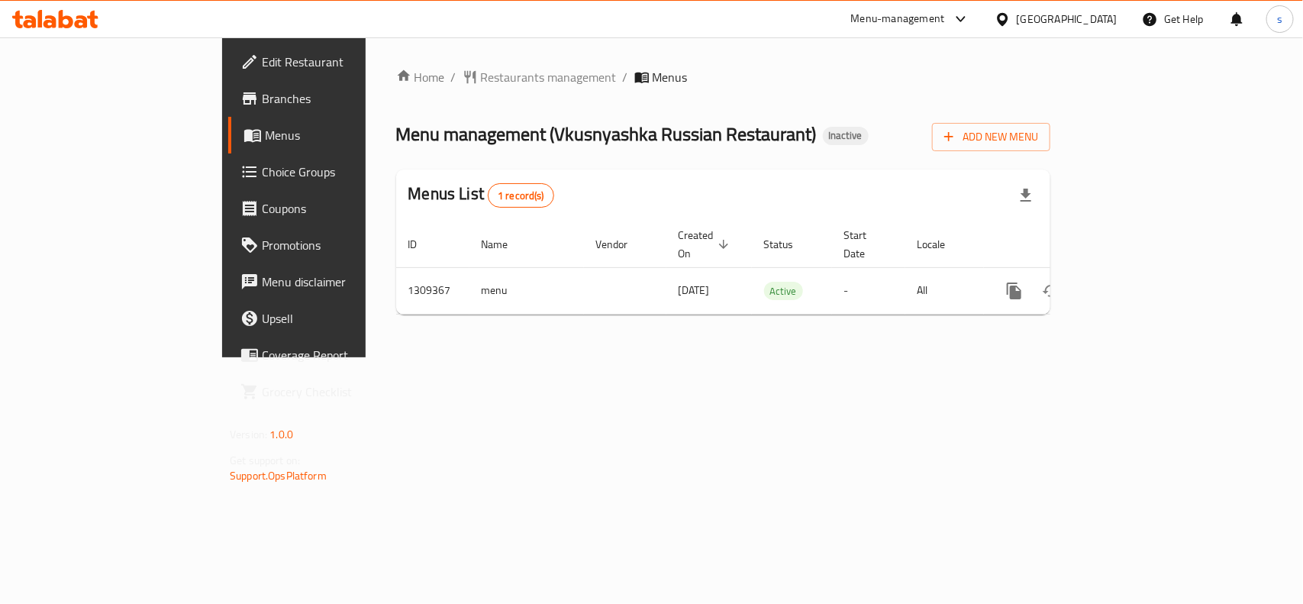
click at [1024, 18] on div "[GEOGRAPHIC_DATA]" at bounding box center [1067, 19] width 101 height 17
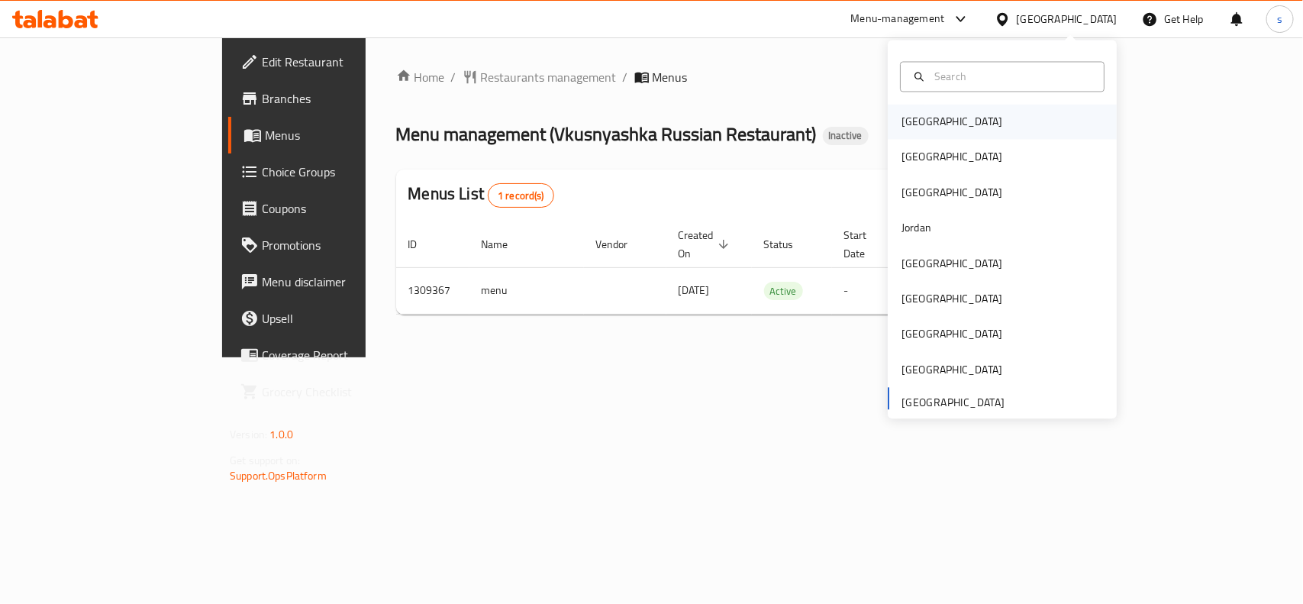
click at [901, 127] on div "[GEOGRAPHIC_DATA]" at bounding box center [951, 122] width 101 height 17
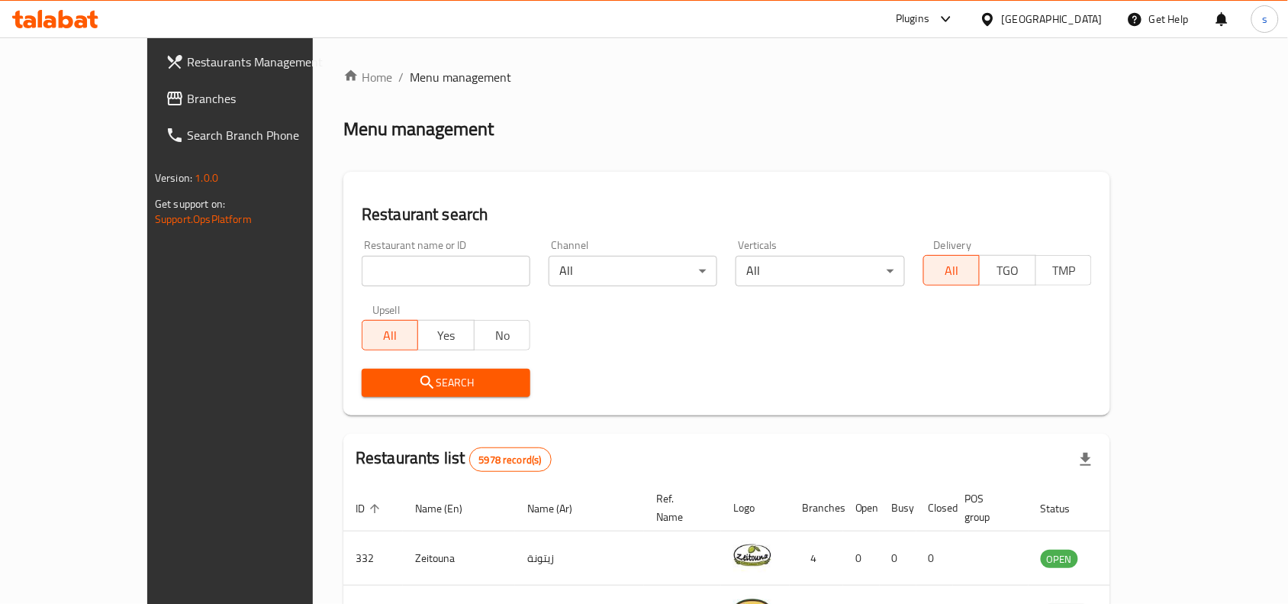
click at [1082, 18] on div "[GEOGRAPHIC_DATA]" at bounding box center [1052, 19] width 101 height 17
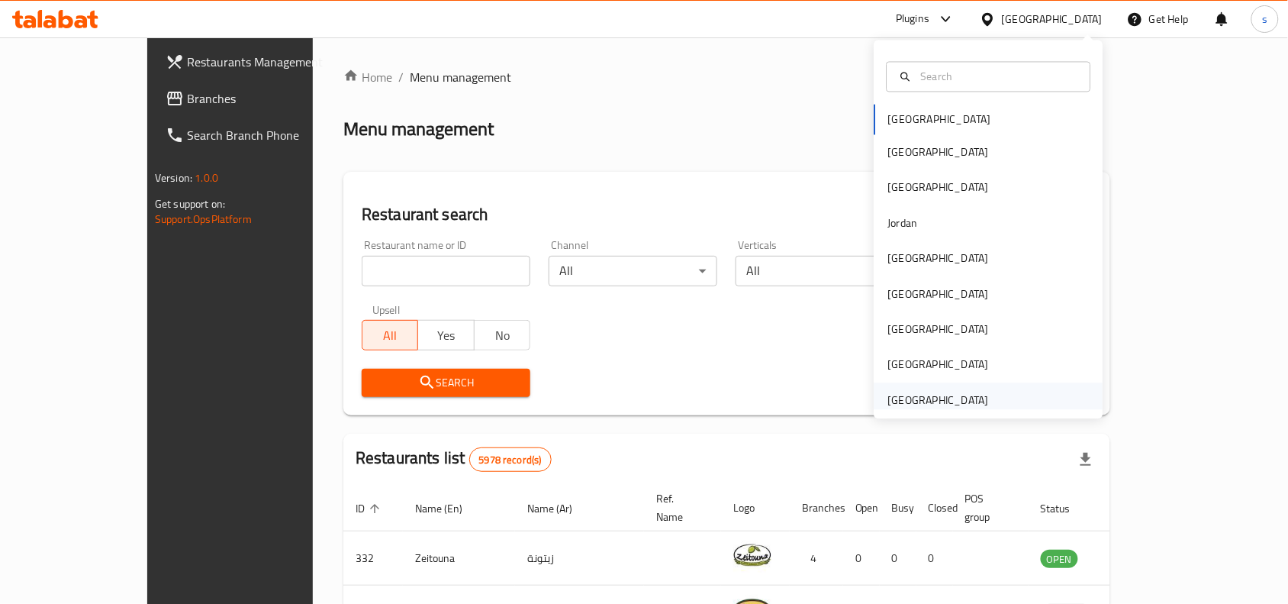
click at [911, 399] on div "[GEOGRAPHIC_DATA]" at bounding box center [938, 400] width 101 height 17
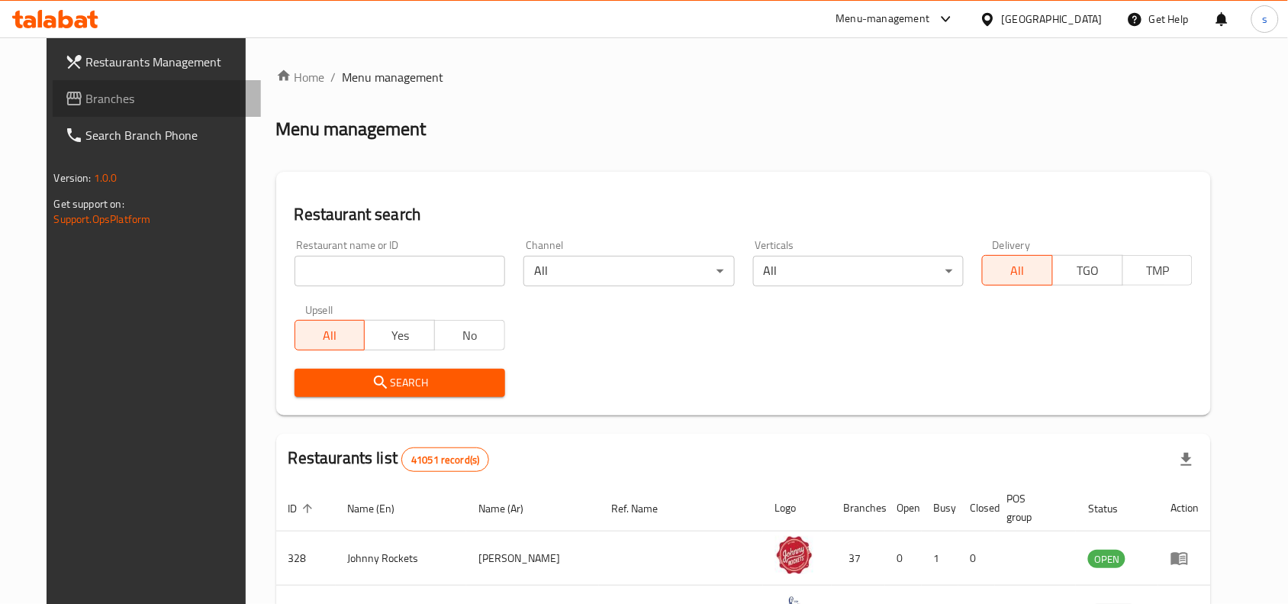
click at [86, 95] on span "Branches" at bounding box center [167, 98] width 163 height 18
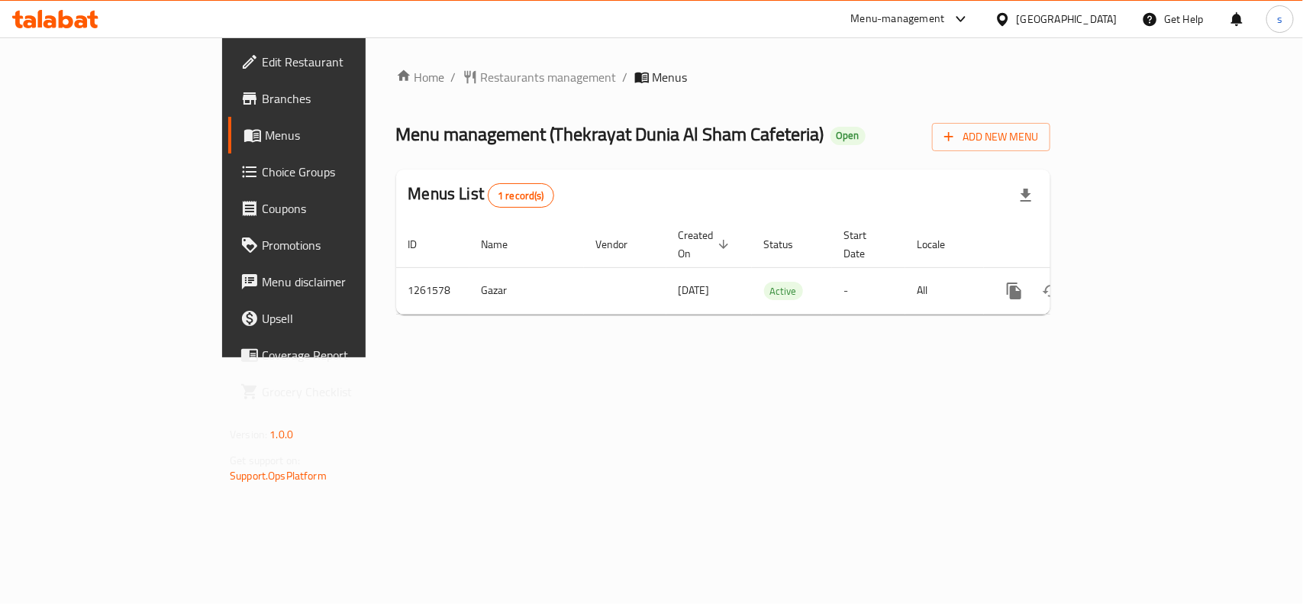
click at [1074, 6] on div "[GEOGRAPHIC_DATA]" at bounding box center [1055, 19] width 147 height 37
click at [1049, 28] on div "[GEOGRAPHIC_DATA]" at bounding box center [1055, 19] width 147 height 37
drag, startPoint x: 1063, startPoint y: 14, endPoint x: 1056, endPoint y: 25, distance: 13.8
click at [1063, 16] on div "[GEOGRAPHIC_DATA]" at bounding box center [1067, 19] width 101 height 17
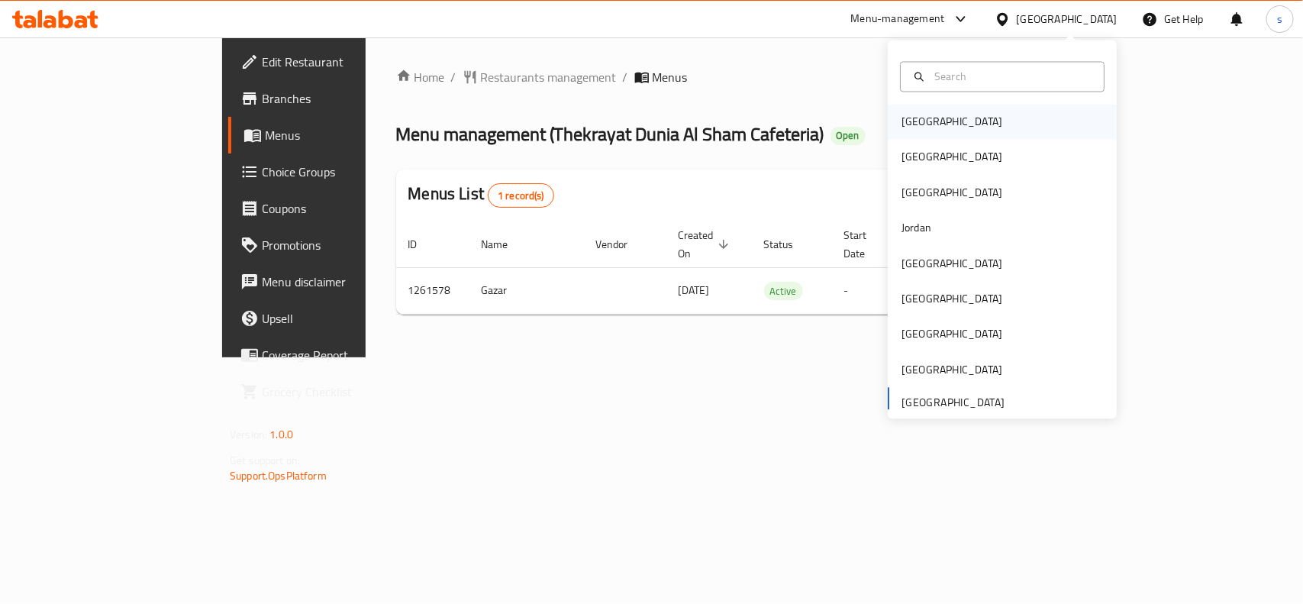
click at [901, 134] on div "[GEOGRAPHIC_DATA]" at bounding box center [951, 122] width 125 height 35
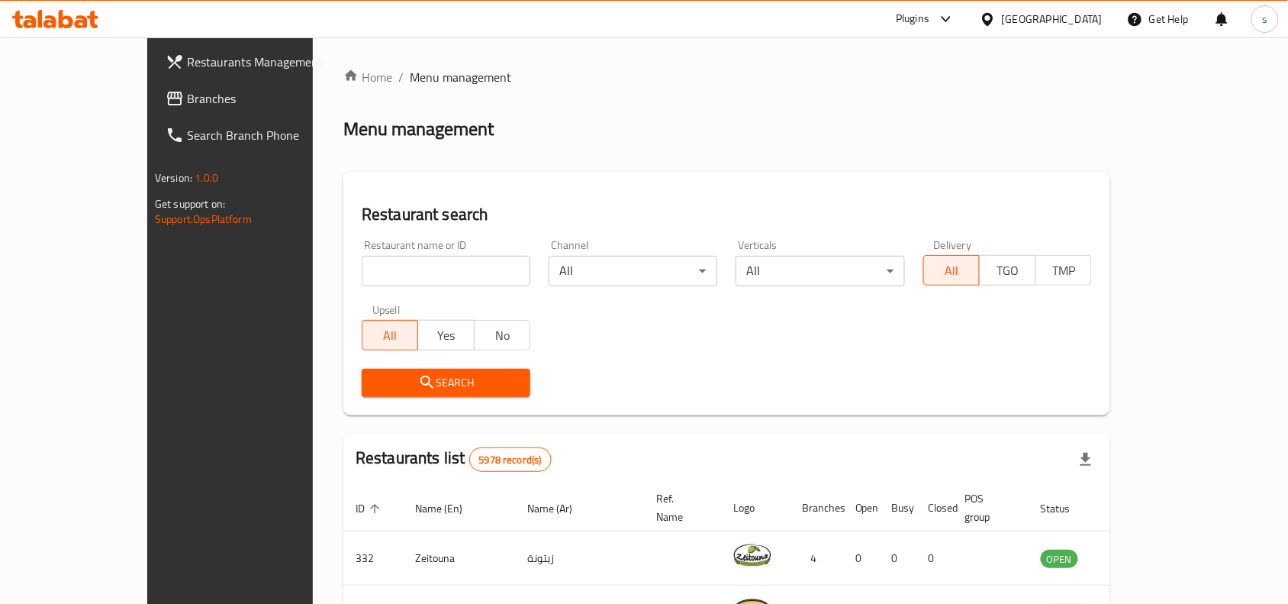
click at [1085, 20] on div "[GEOGRAPHIC_DATA]" at bounding box center [1052, 19] width 101 height 17
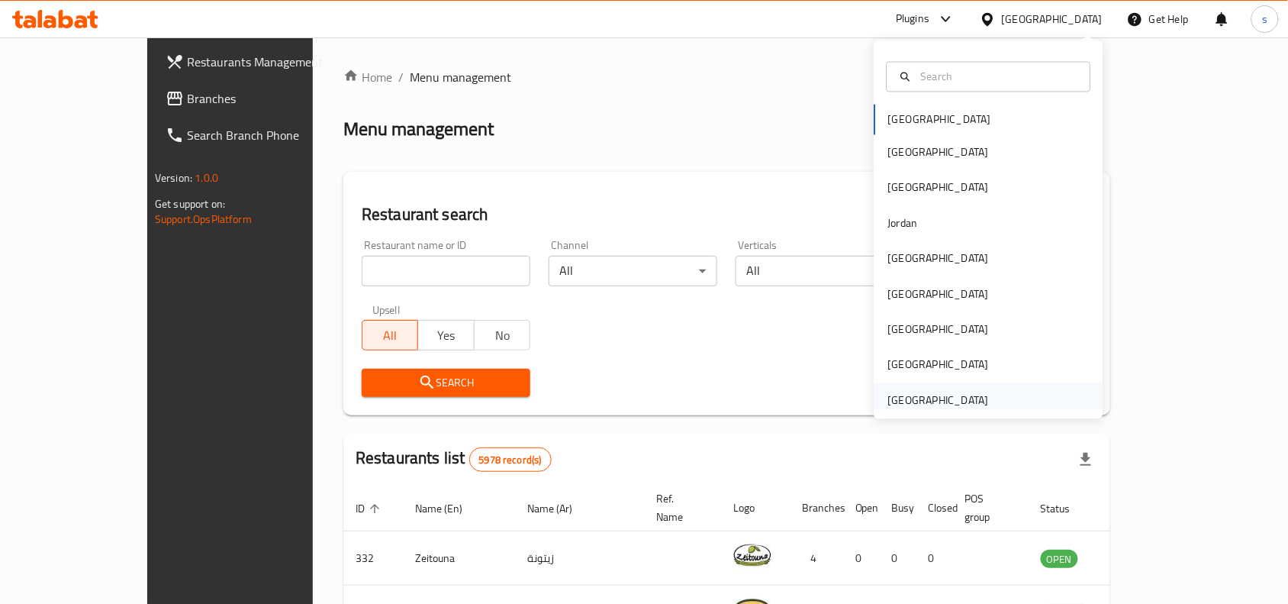
click at [953, 397] on div "[GEOGRAPHIC_DATA]" at bounding box center [938, 400] width 101 height 17
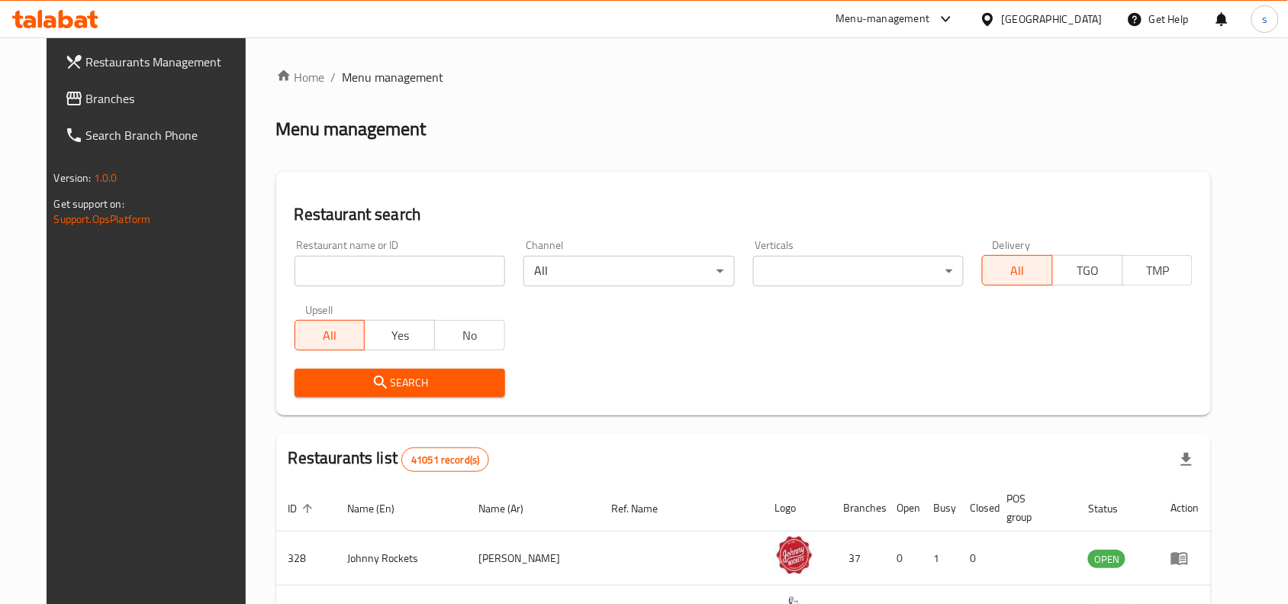
click at [86, 97] on span "Branches" at bounding box center [167, 98] width 163 height 18
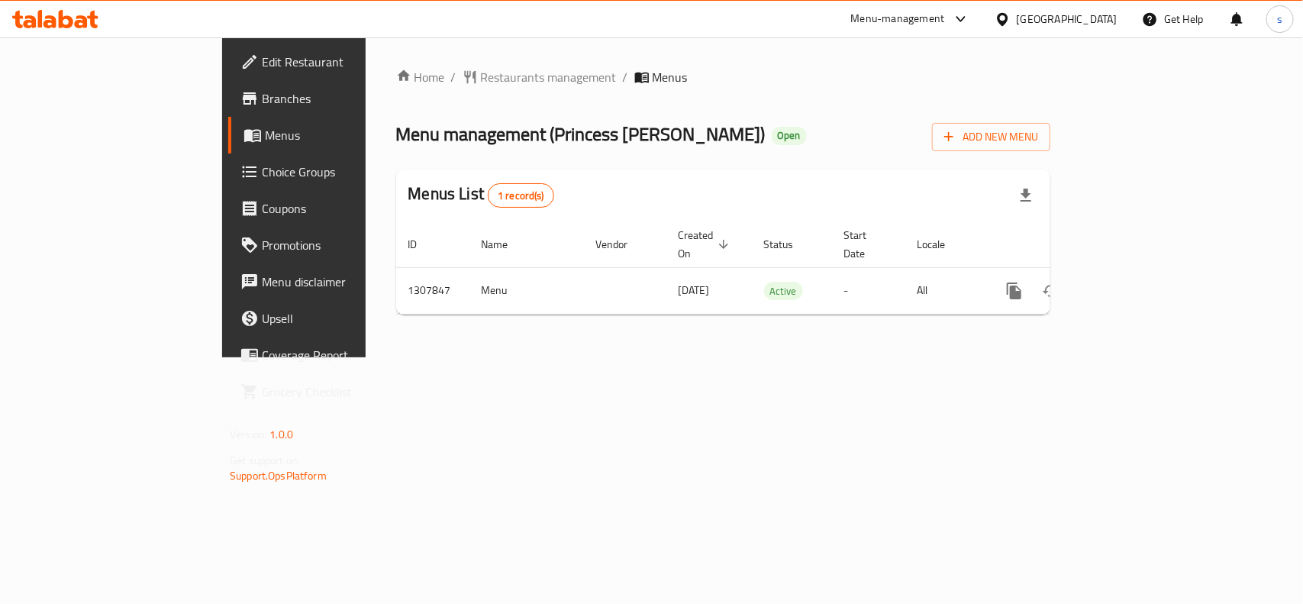
click at [1044, 21] on div "[GEOGRAPHIC_DATA]" at bounding box center [1067, 19] width 101 height 17
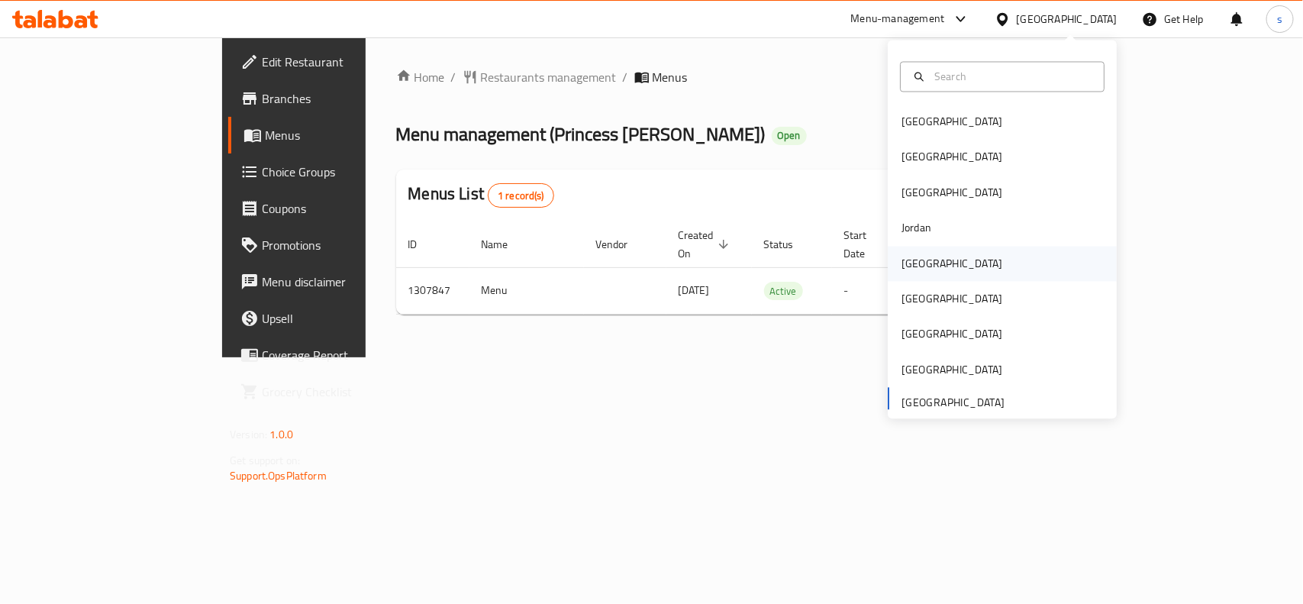
click at [901, 263] on div "[GEOGRAPHIC_DATA]" at bounding box center [951, 263] width 101 height 17
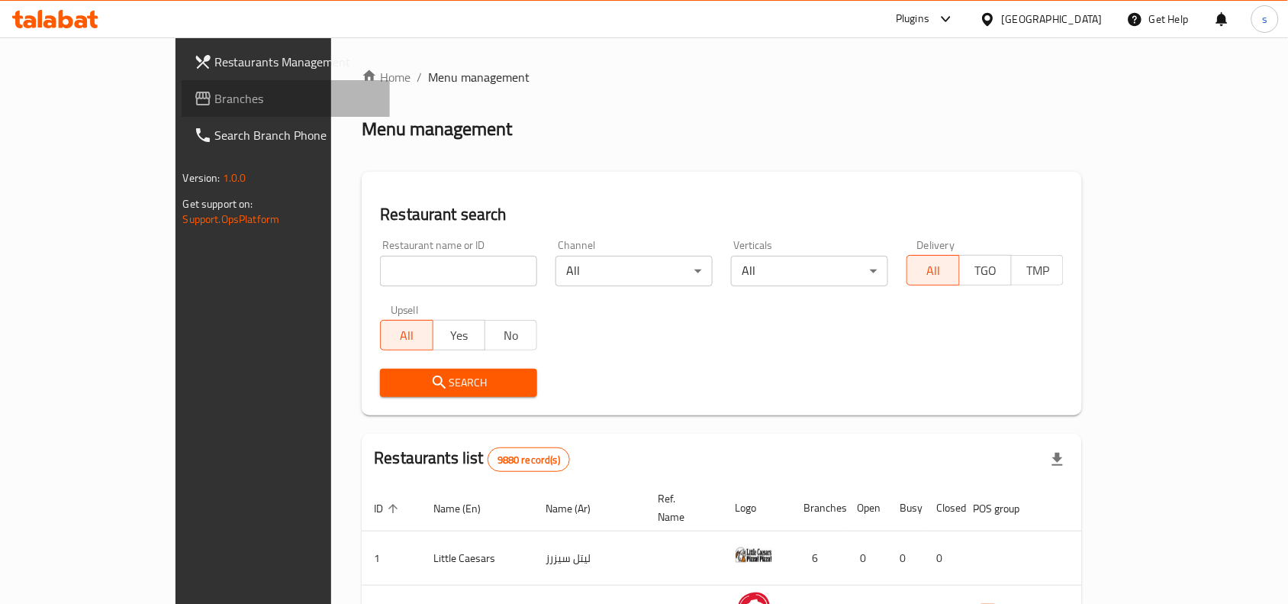
click at [215, 98] on span "Branches" at bounding box center [296, 98] width 163 height 18
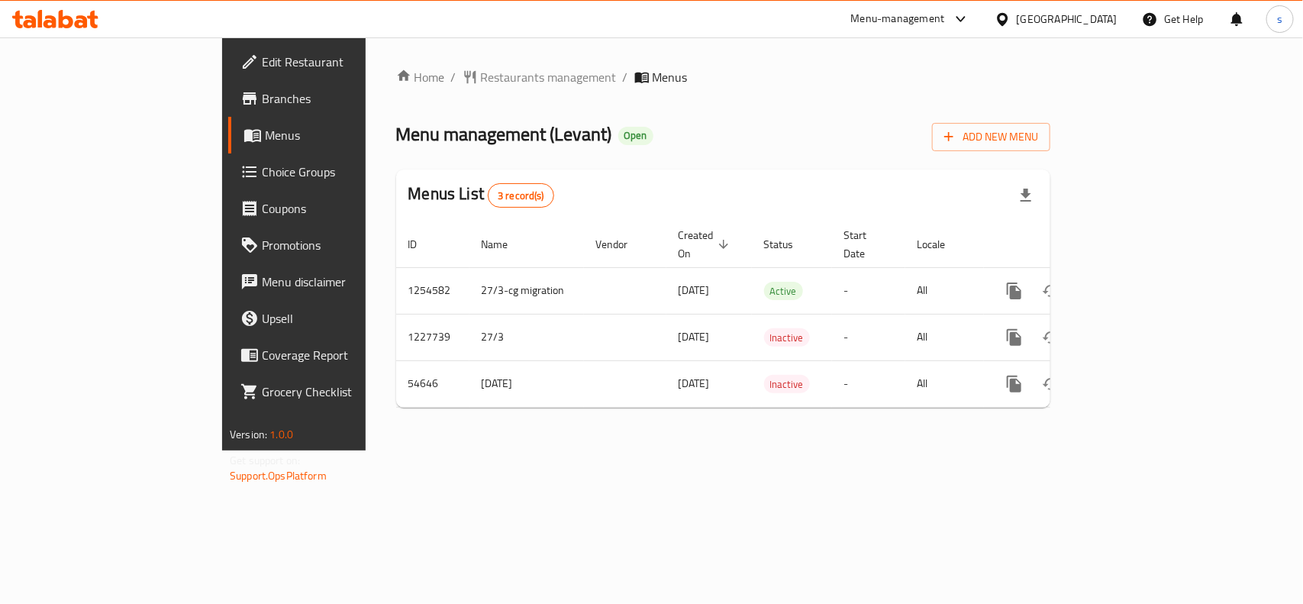
click at [1100, 16] on div "[GEOGRAPHIC_DATA]" at bounding box center [1067, 19] width 101 height 17
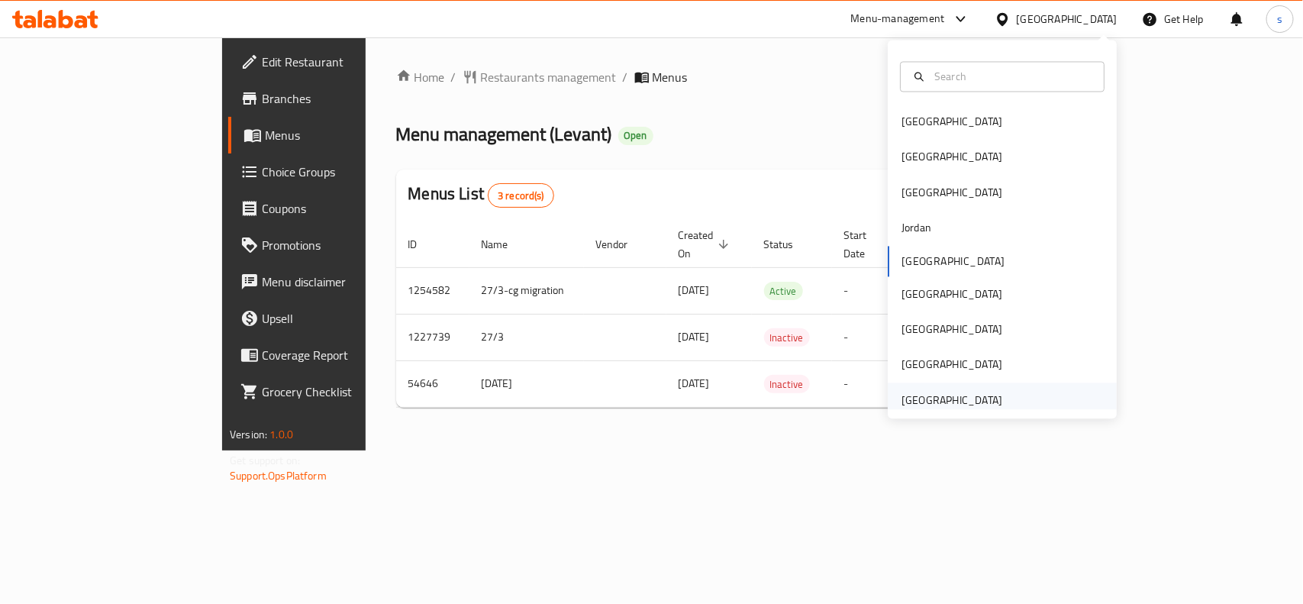
click at [968, 397] on div "[GEOGRAPHIC_DATA]" at bounding box center [951, 400] width 101 height 17
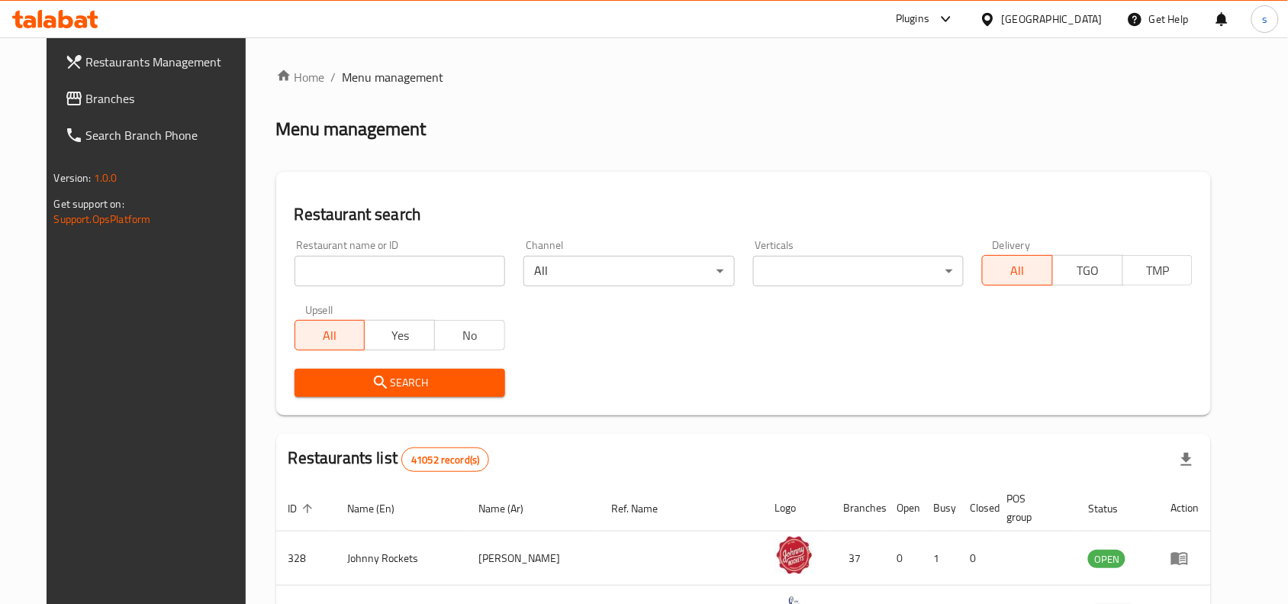
click at [86, 103] on span "Branches" at bounding box center [167, 98] width 163 height 18
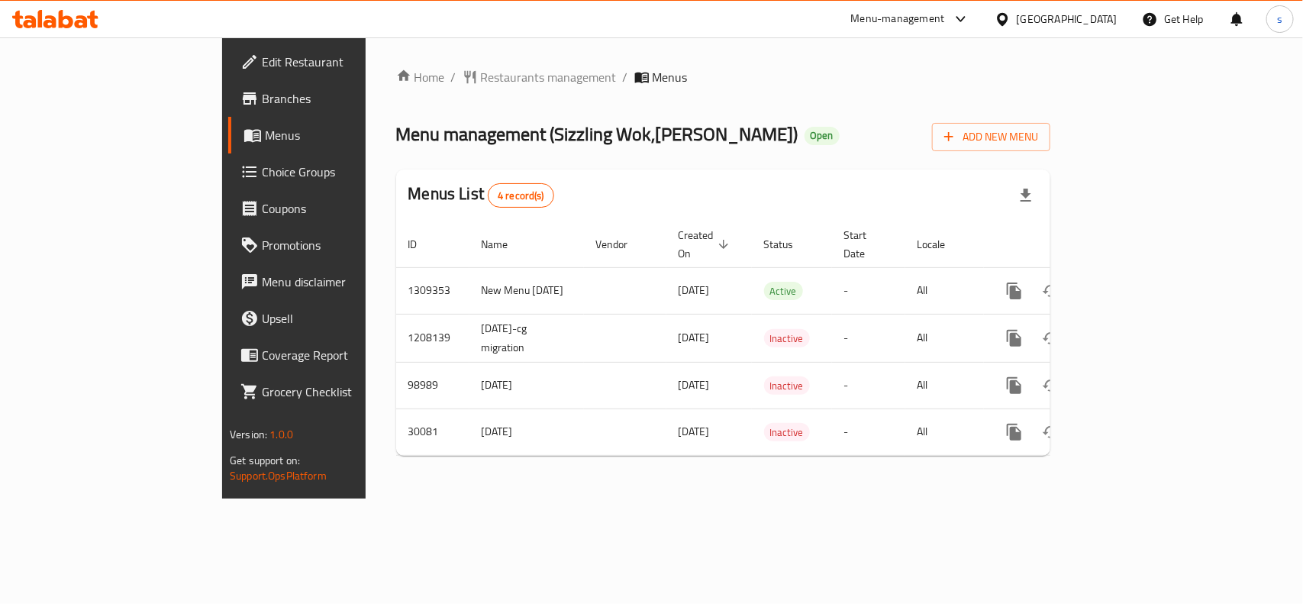
click at [1066, 14] on div "[GEOGRAPHIC_DATA]" at bounding box center [1067, 19] width 101 height 17
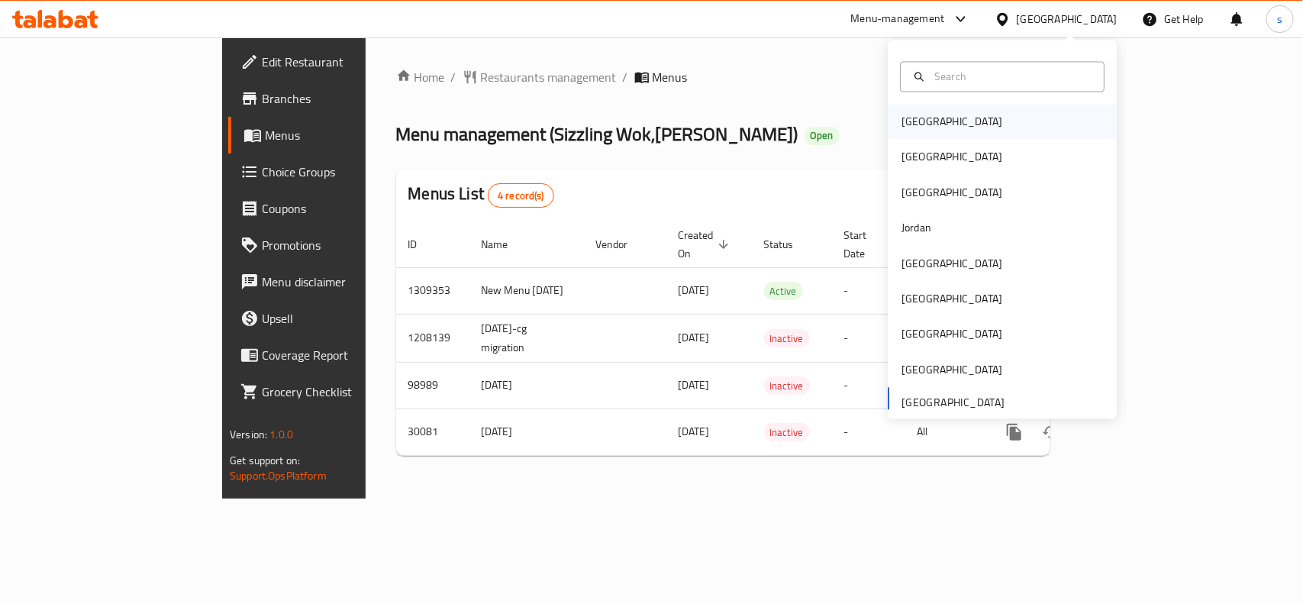
click at [909, 124] on div "[GEOGRAPHIC_DATA]" at bounding box center [951, 122] width 101 height 17
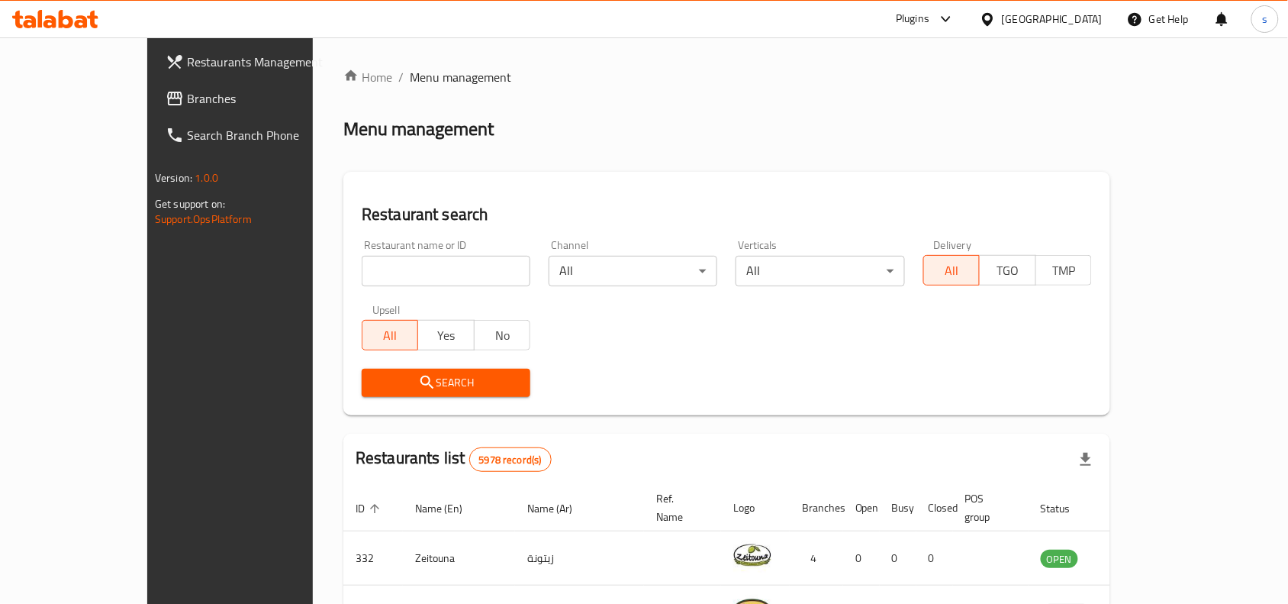
click at [1091, 14] on div "[GEOGRAPHIC_DATA]" at bounding box center [1052, 19] width 101 height 17
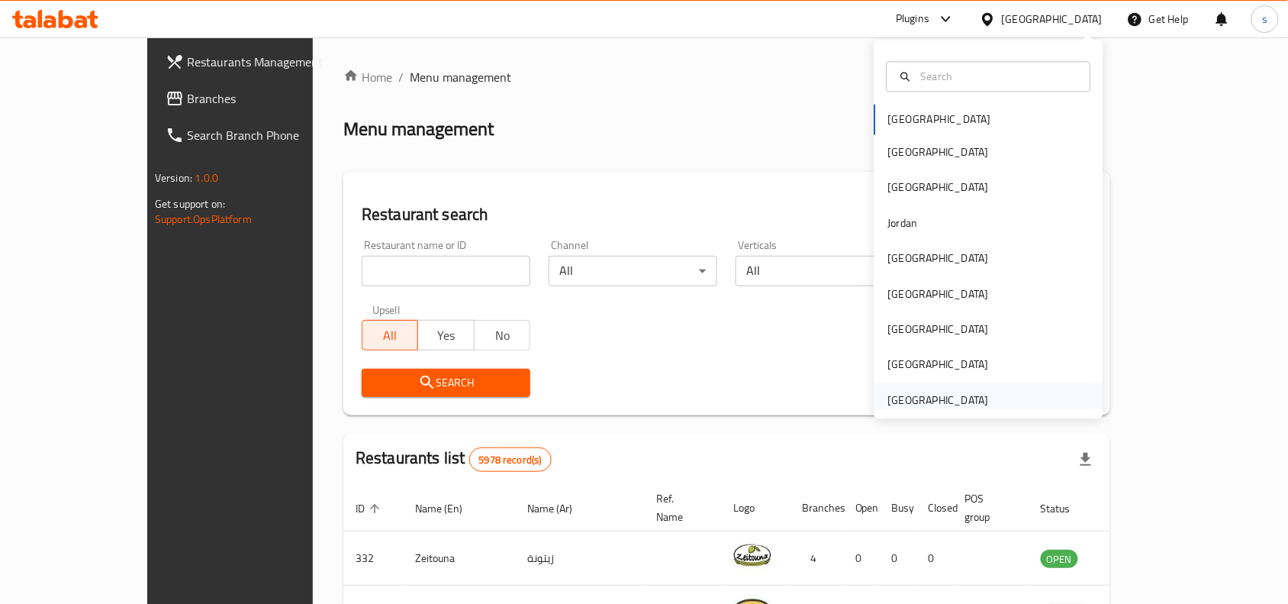
click at [912, 397] on div "[GEOGRAPHIC_DATA]" at bounding box center [938, 400] width 101 height 17
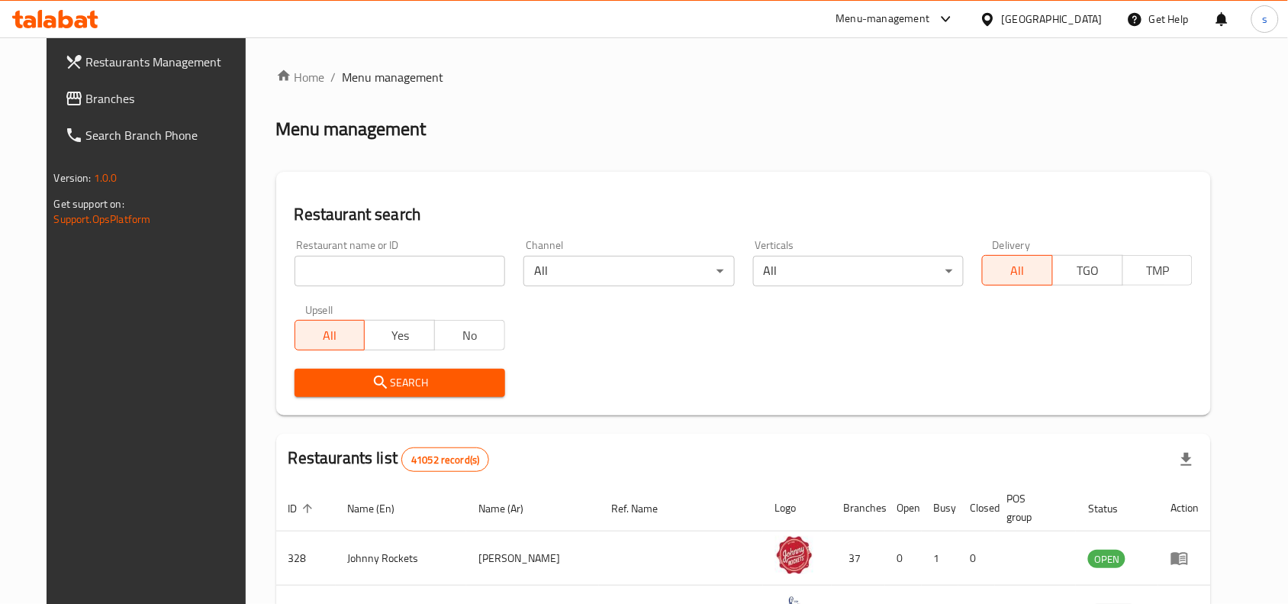
click at [1050, 21] on div "[GEOGRAPHIC_DATA]" at bounding box center [1052, 19] width 101 height 17
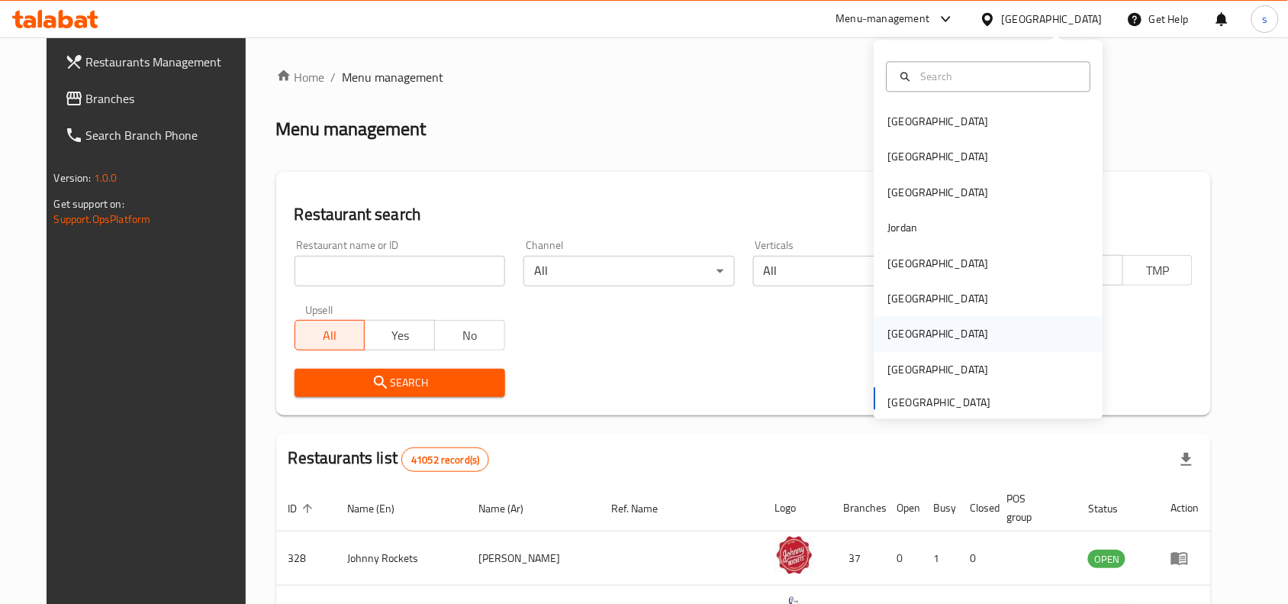
click at [888, 340] on div "Qatar" at bounding box center [938, 334] width 101 height 17
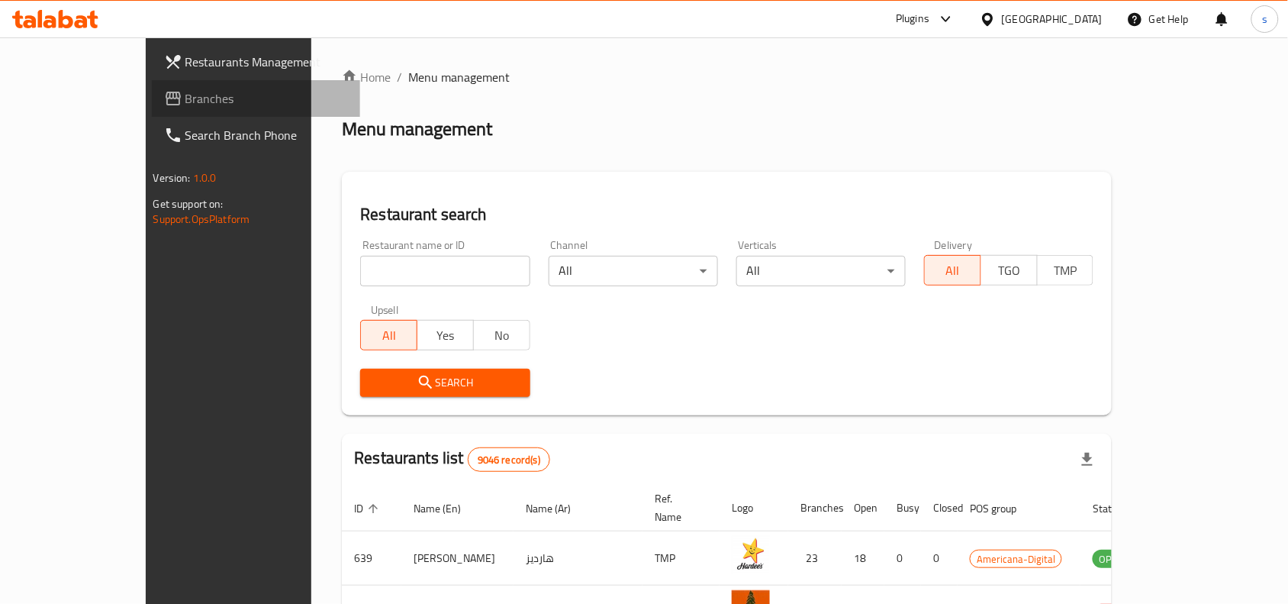
click at [185, 94] on span "Branches" at bounding box center [266, 98] width 163 height 18
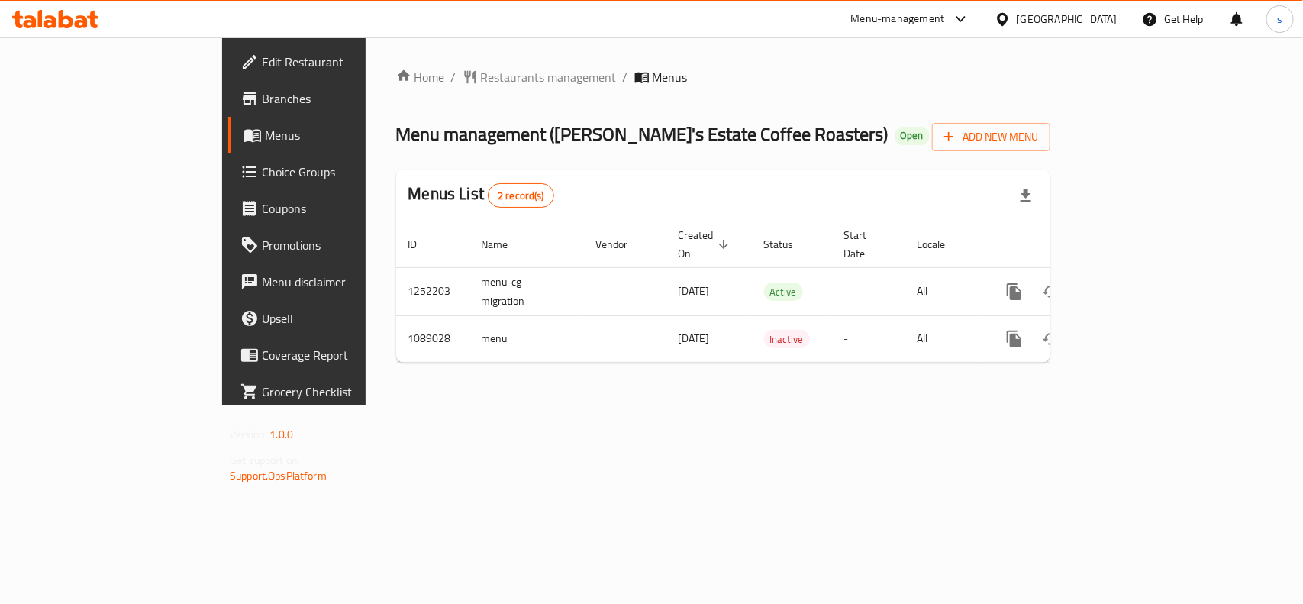
click at [1100, 20] on div "[GEOGRAPHIC_DATA]" at bounding box center [1067, 19] width 101 height 17
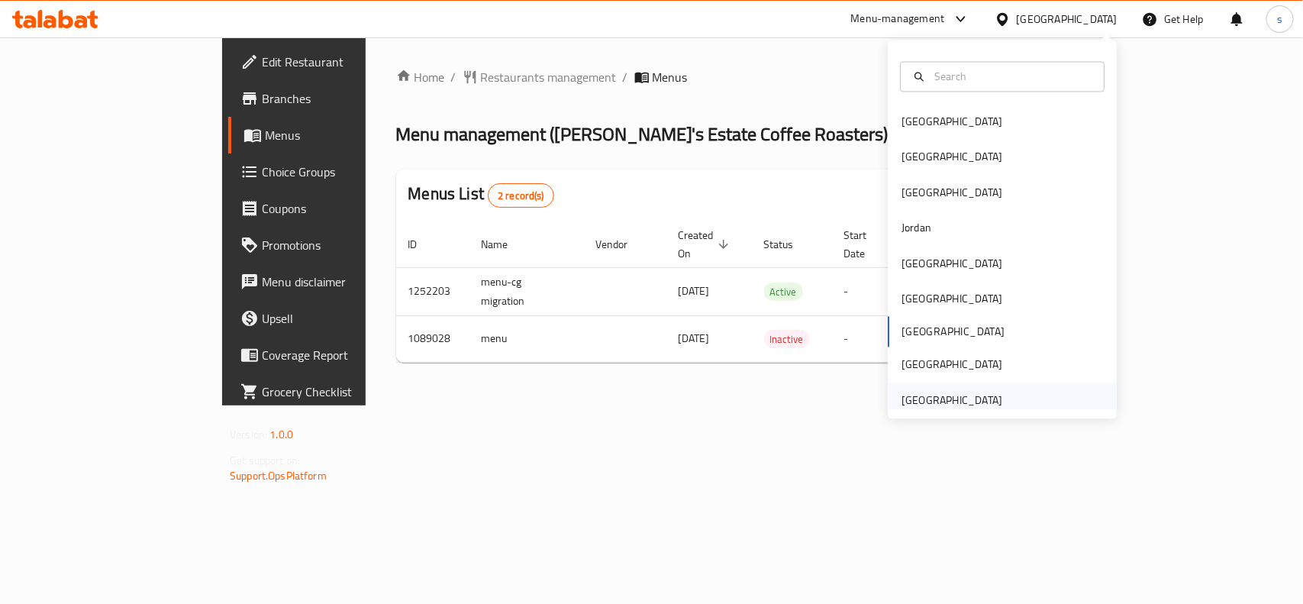
click at [936, 394] on div "[GEOGRAPHIC_DATA]" at bounding box center [951, 400] width 101 height 17
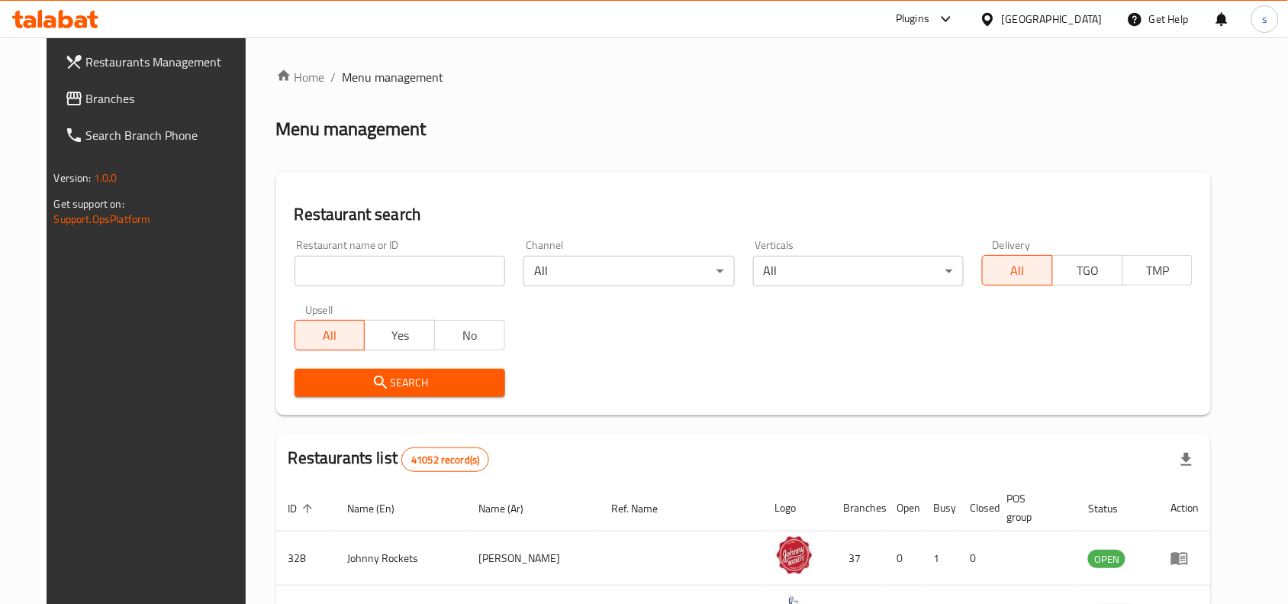
click at [86, 98] on span "Branches" at bounding box center [167, 98] width 163 height 18
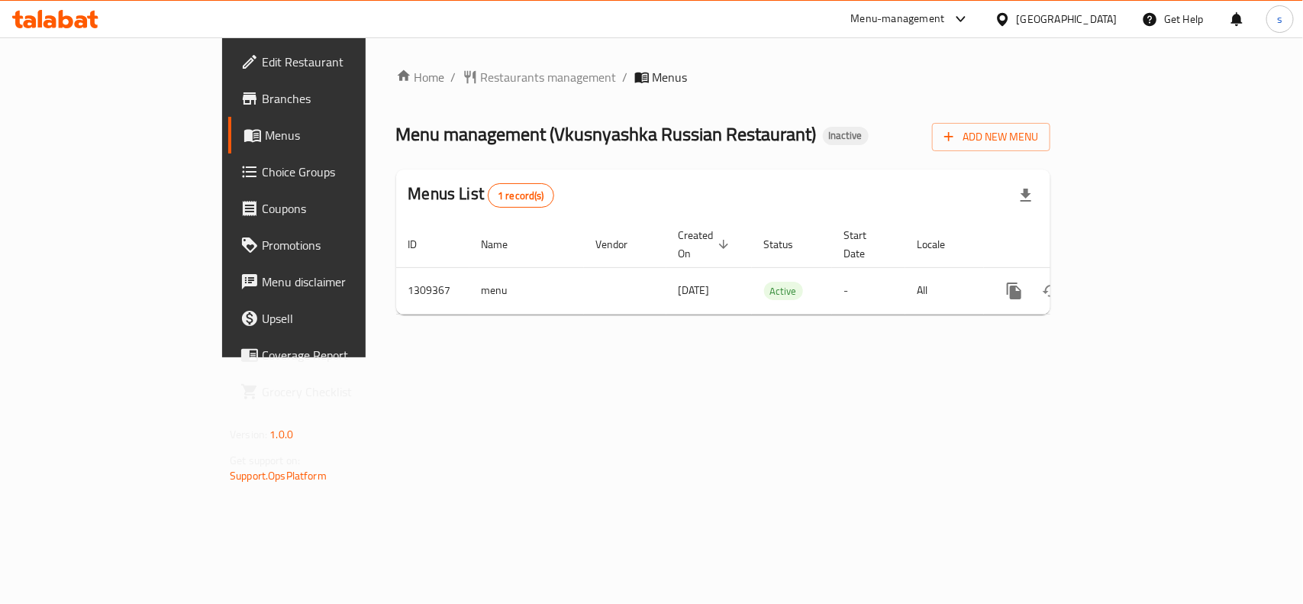
click at [1088, 20] on div "[GEOGRAPHIC_DATA]" at bounding box center [1067, 19] width 101 height 17
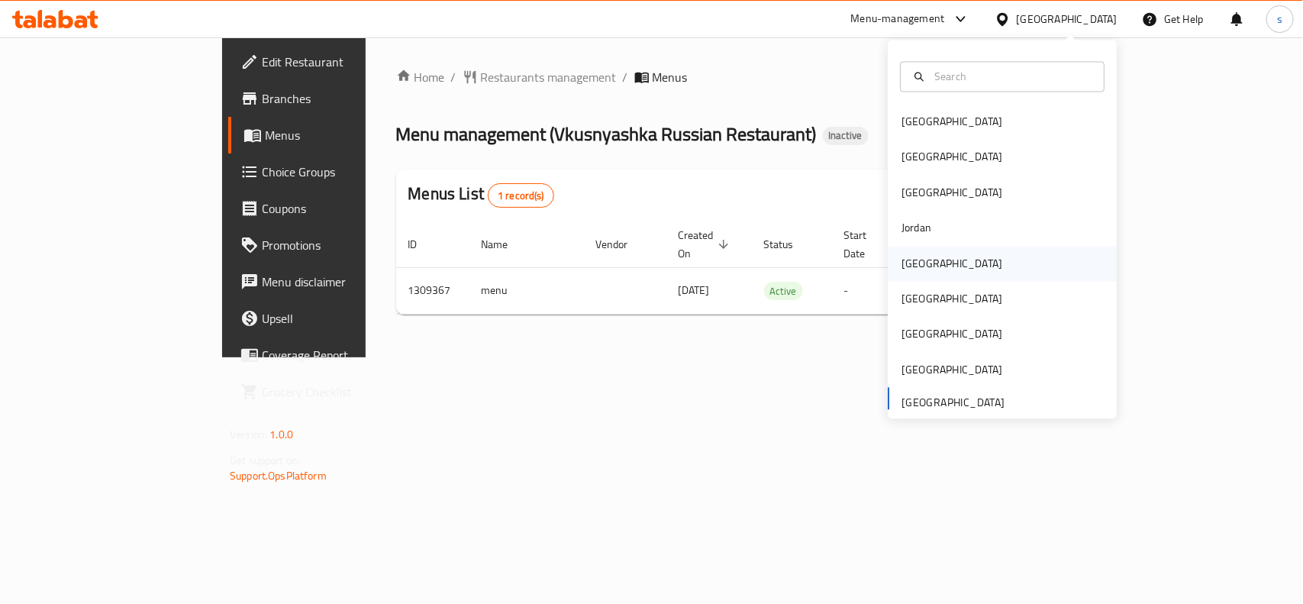
click at [901, 267] on div "[GEOGRAPHIC_DATA]" at bounding box center [951, 263] width 101 height 17
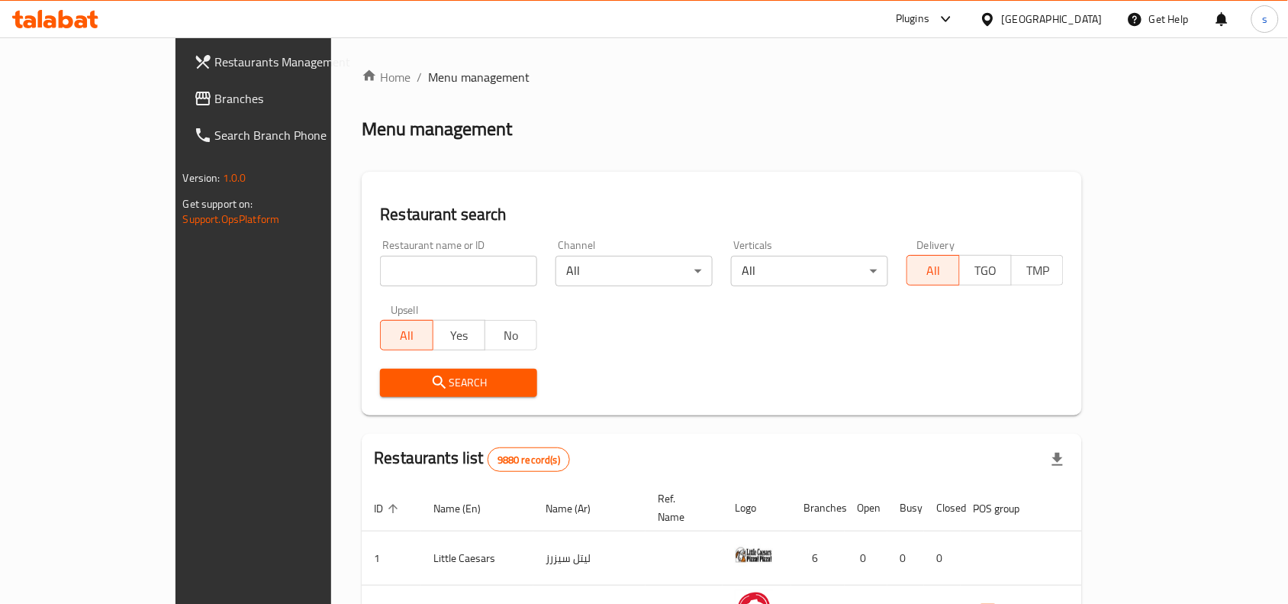
click at [215, 99] on span "Branches" at bounding box center [296, 98] width 163 height 18
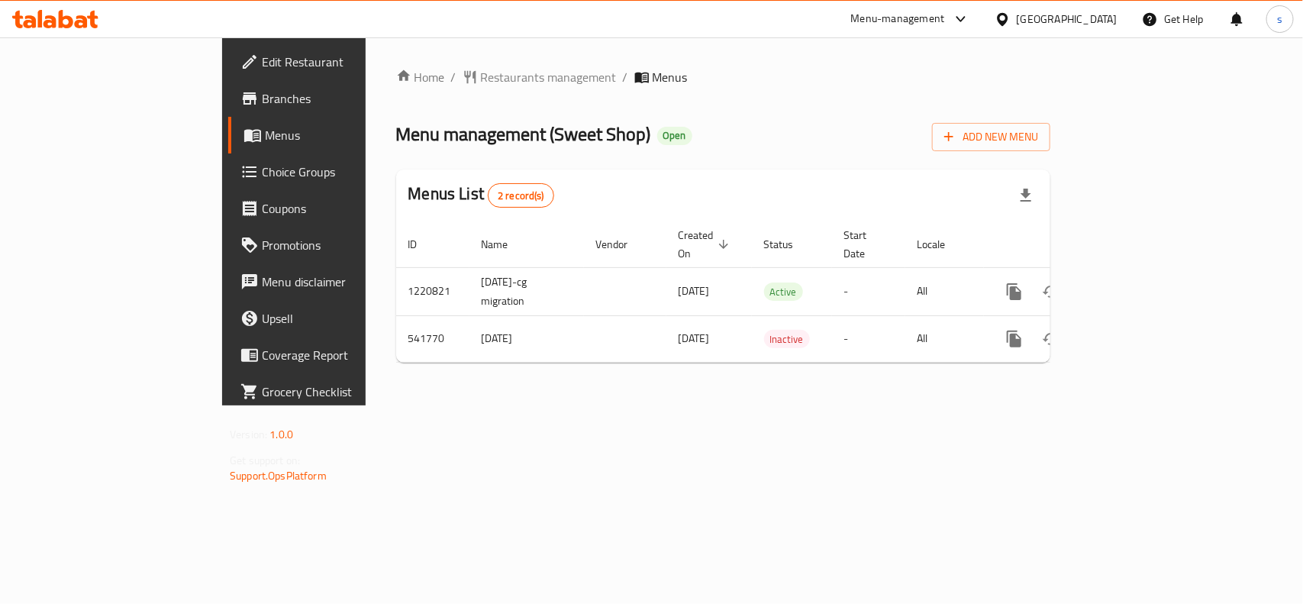
click at [1107, 21] on div "[GEOGRAPHIC_DATA]" at bounding box center [1067, 19] width 101 height 17
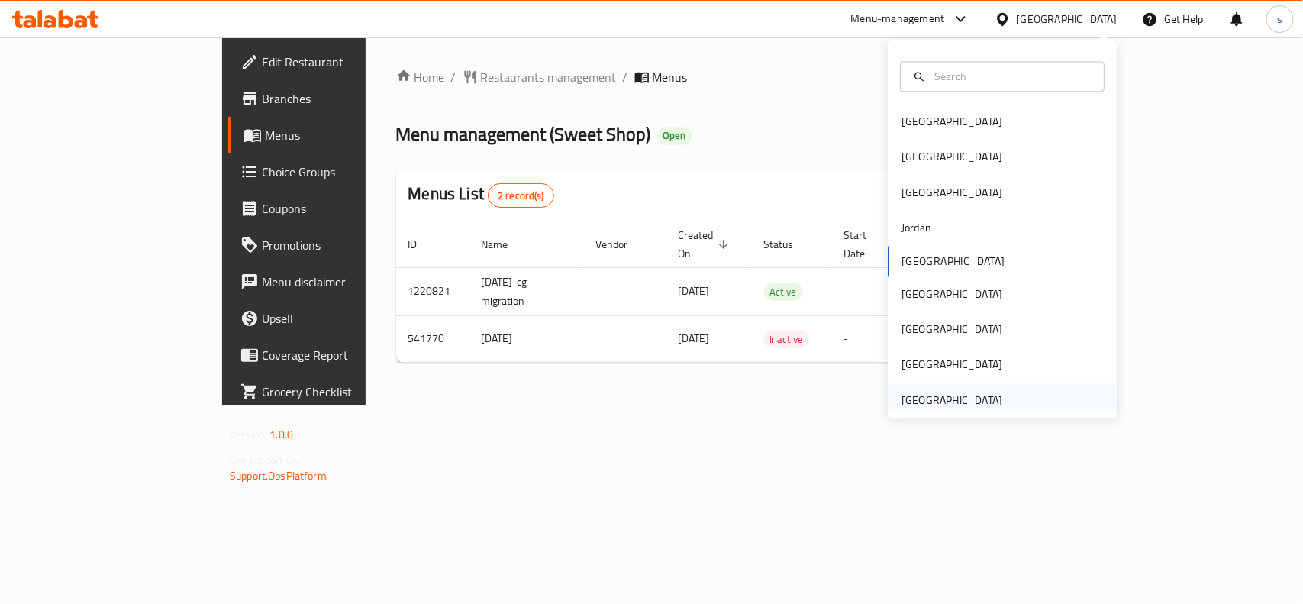
click at [975, 392] on div "[GEOGRAPHIC_DATA]" at bounding box center [951, 400] width 101 height 17
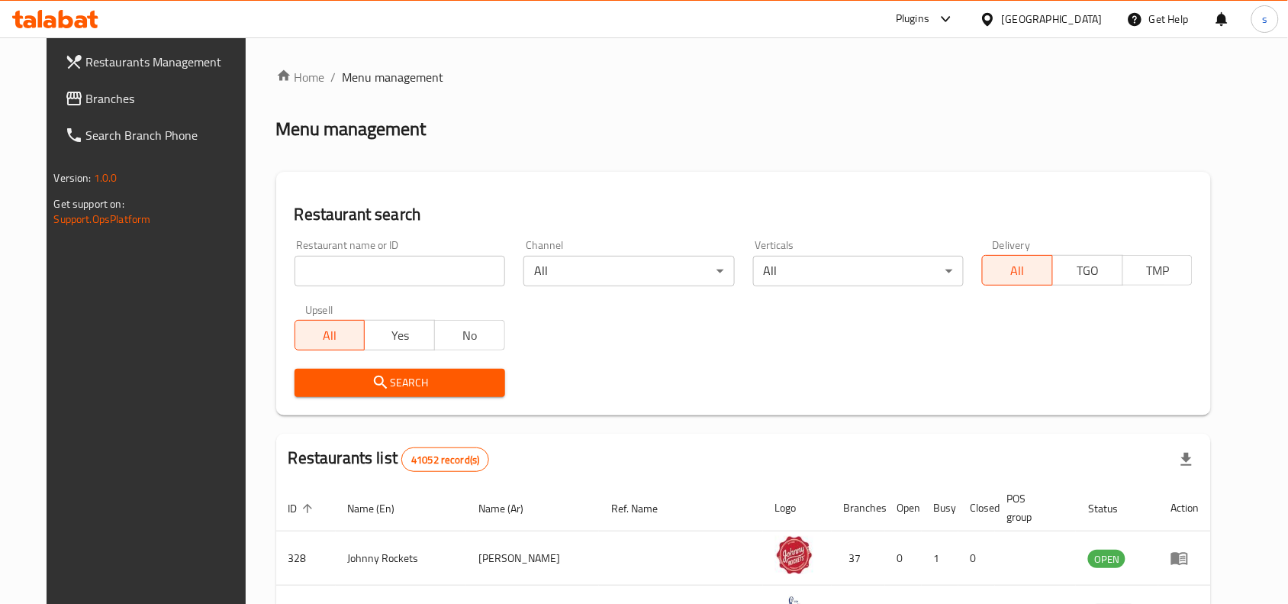
click at [86, 92] on span "Branches" at bounding box center [167, 98] width 163 height 18
